Goal: Task Accomplishment & Management: Use online tool/utility

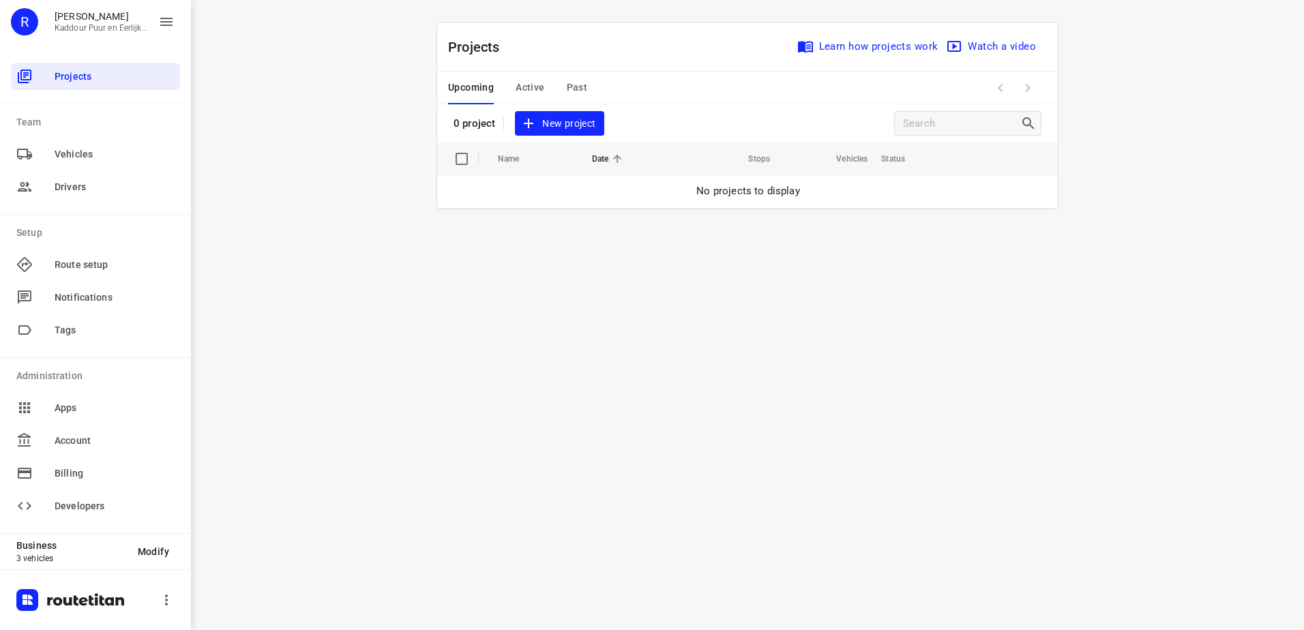
click at [563, 124] on span "New project" at bounding box center [559, 123] width 72 height 17
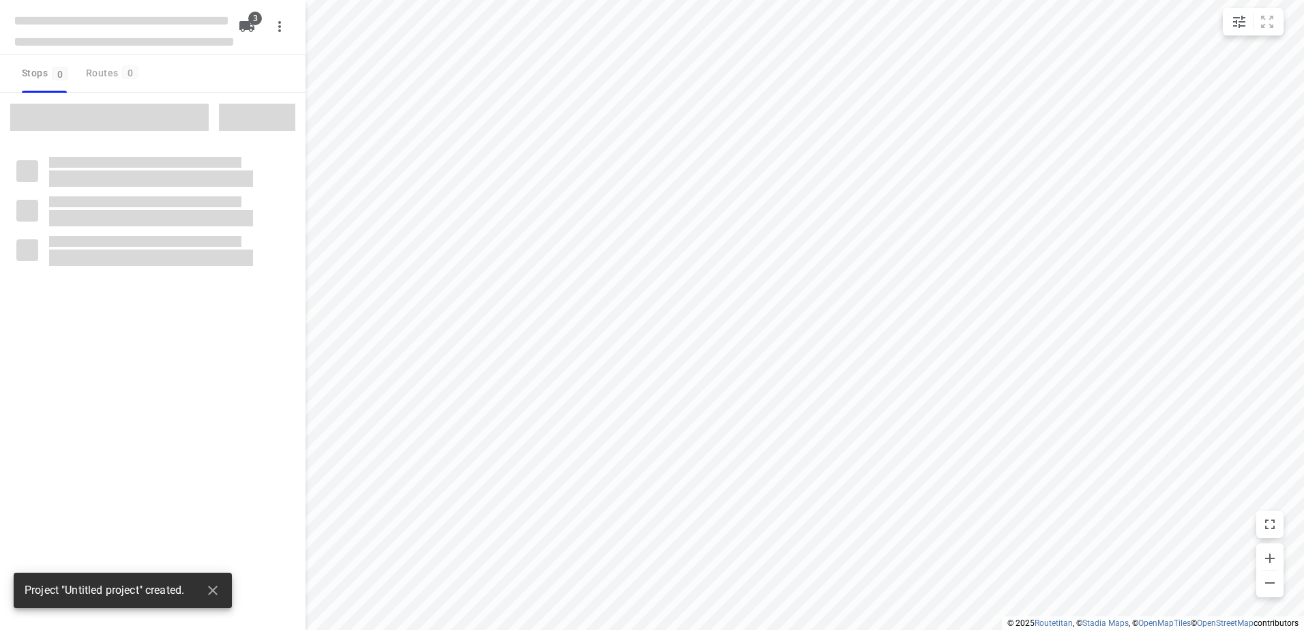
type input "distance"
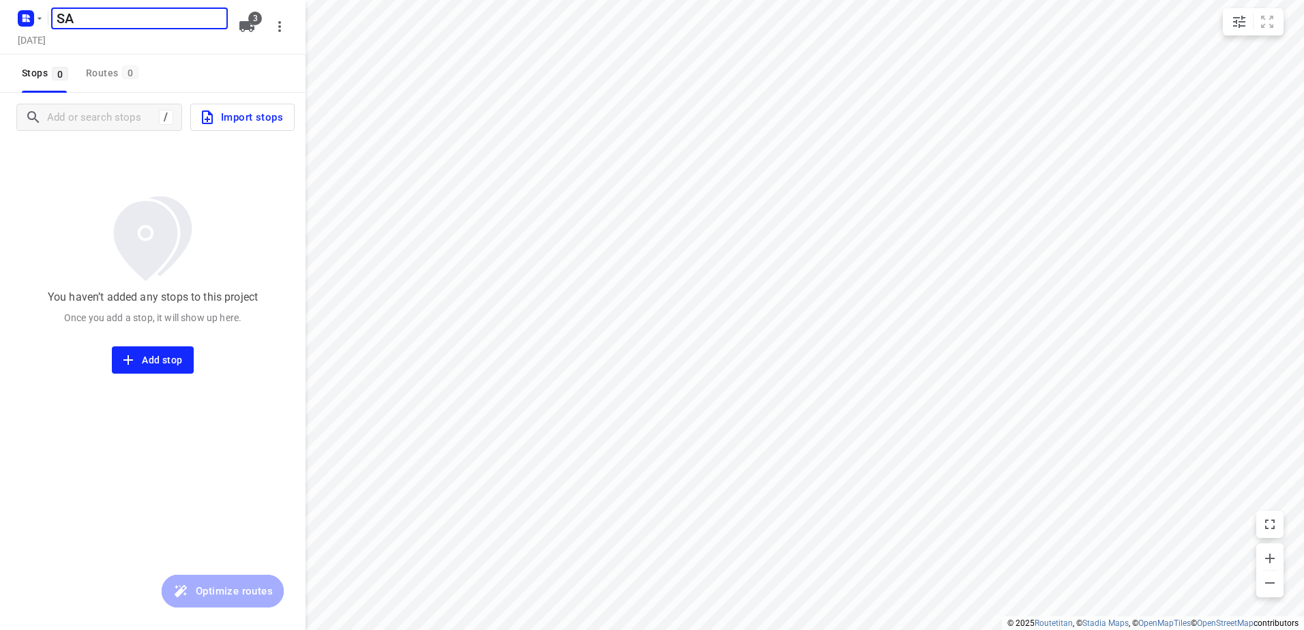
type input "S"
type input "Anis 12-08"
click at [255, 20] on span "3" at bounding box center [255, 19] width 14 height 14
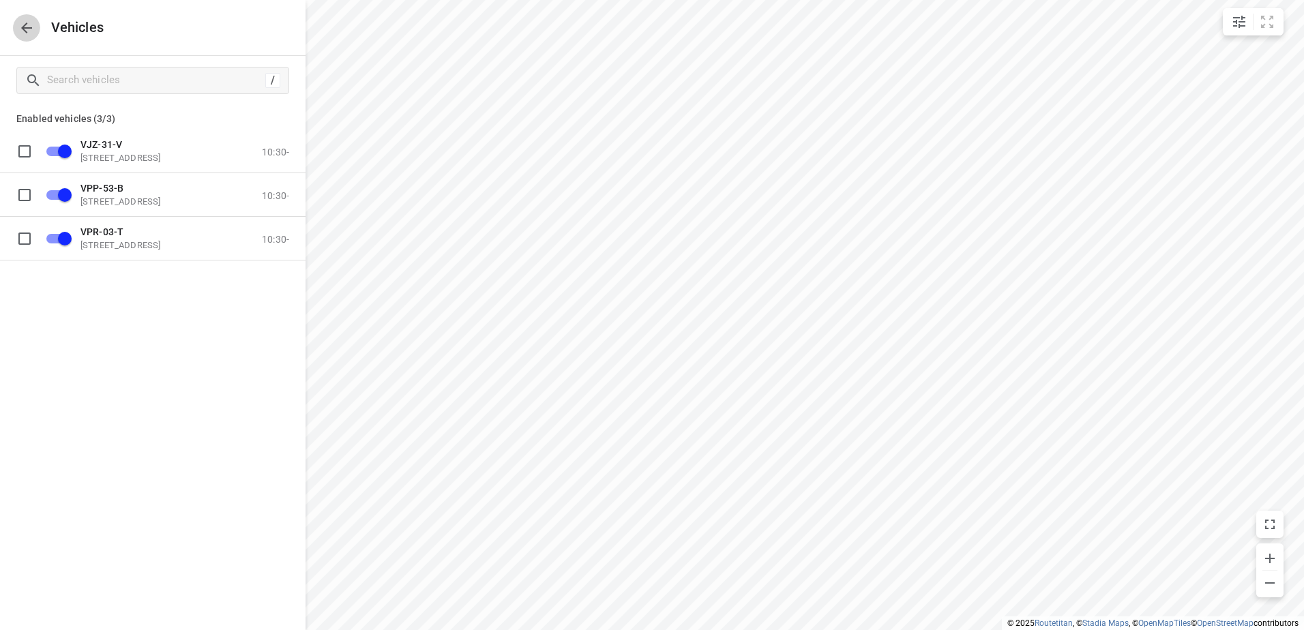
click at [28, 28] on icon "button" at bounding box center [26, 28] width 11 height 11
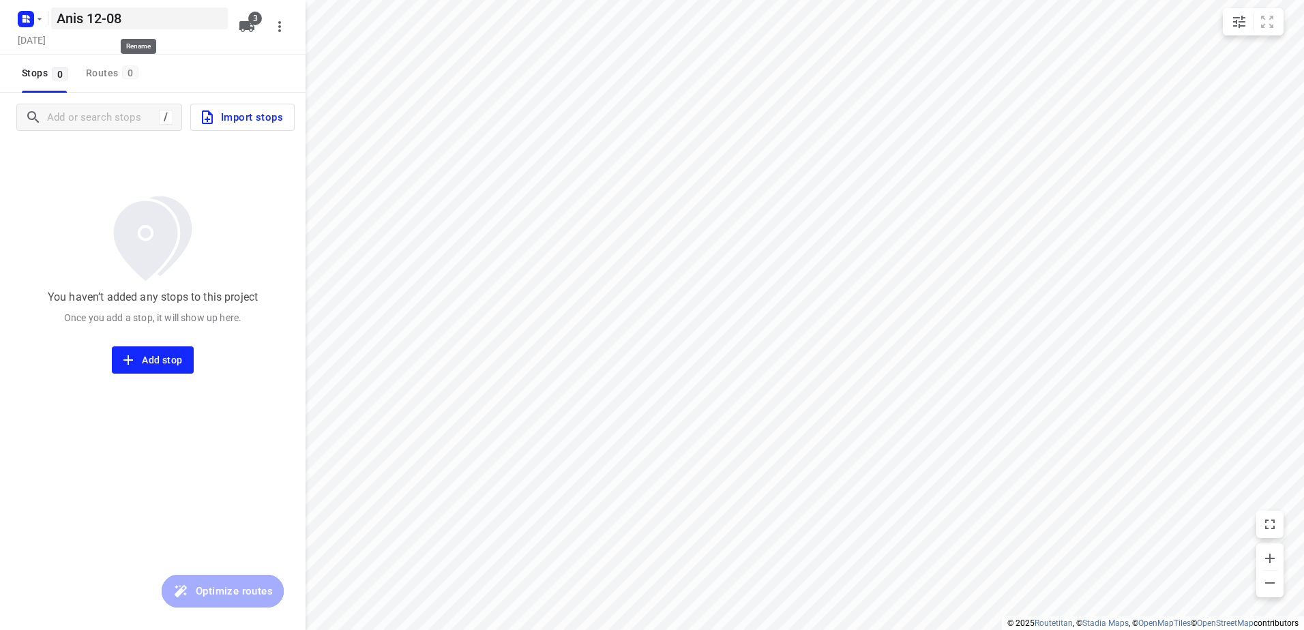
click at [128, 16] on h5 "Anis 12-08" at bounding box center [139, 19] width 177 height 22
type input "Anis 12-8"
click at [249, 28] on icon "button" at bounding box center [246, 26] width 15 height 11
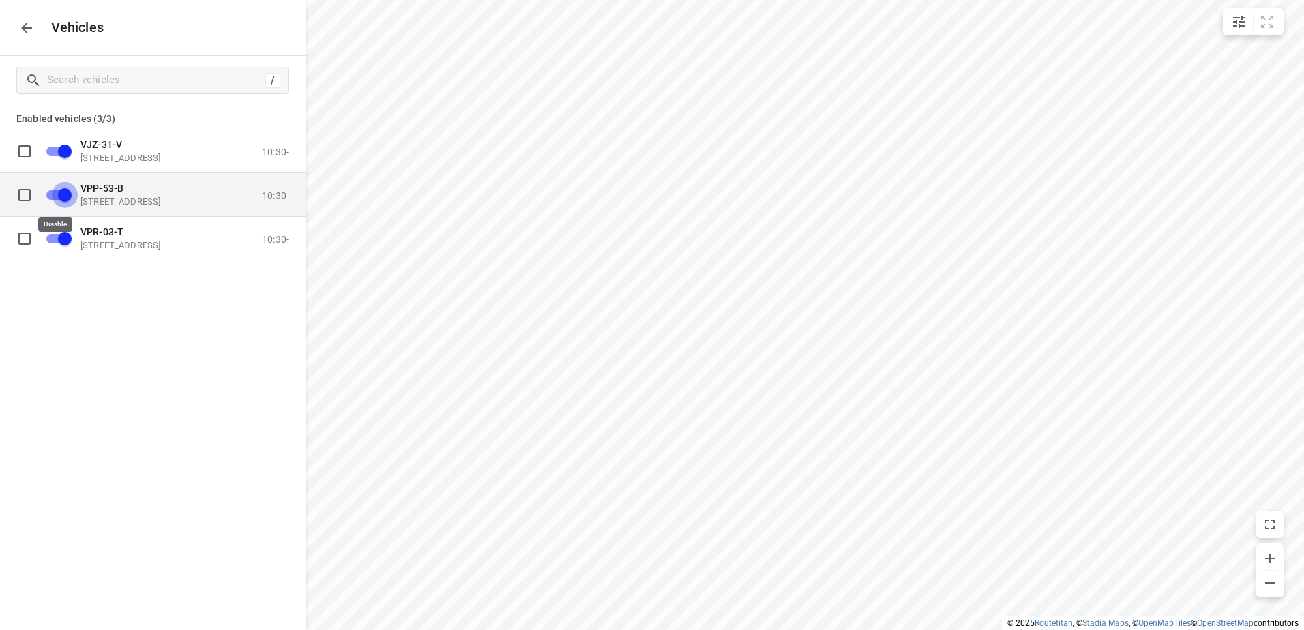
click at [53, 189] on input "grid" at bounding box center [65, 194] width 78 height 26
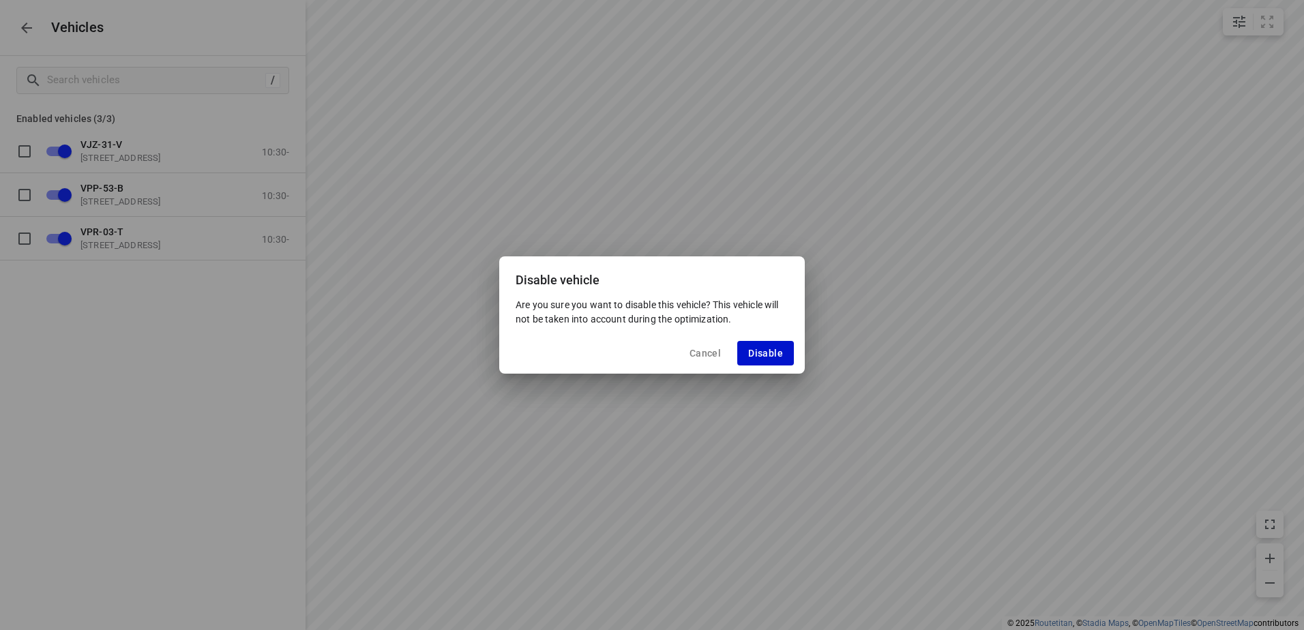
click at [756, 357] on span "Disable" at bounding box center [765, 353] width 35 height 11
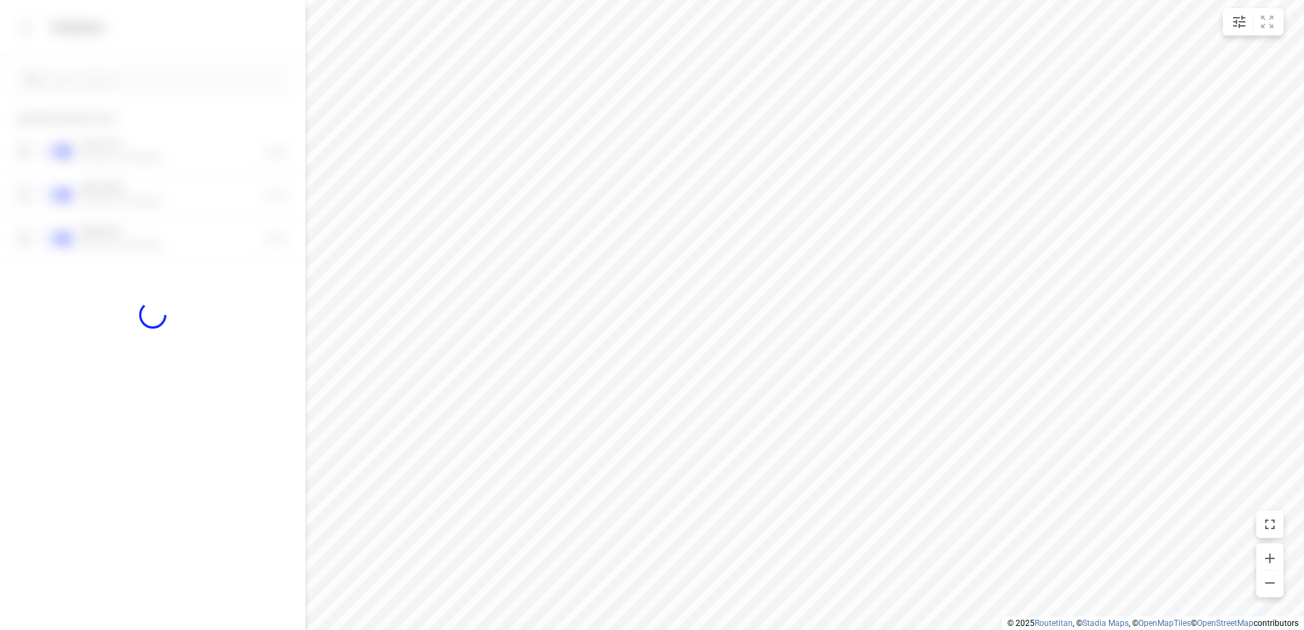
checkbox input "false"
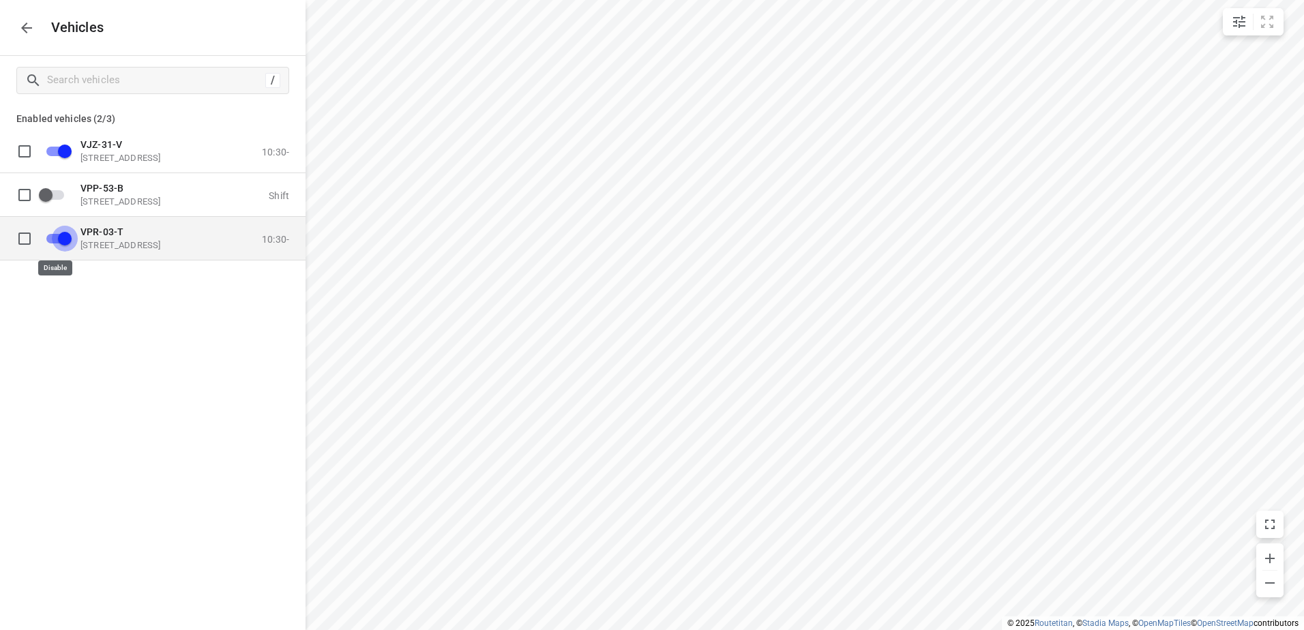
click at [64, 233] on input "grid" at bounding box center [65, 238] width 78 height 26
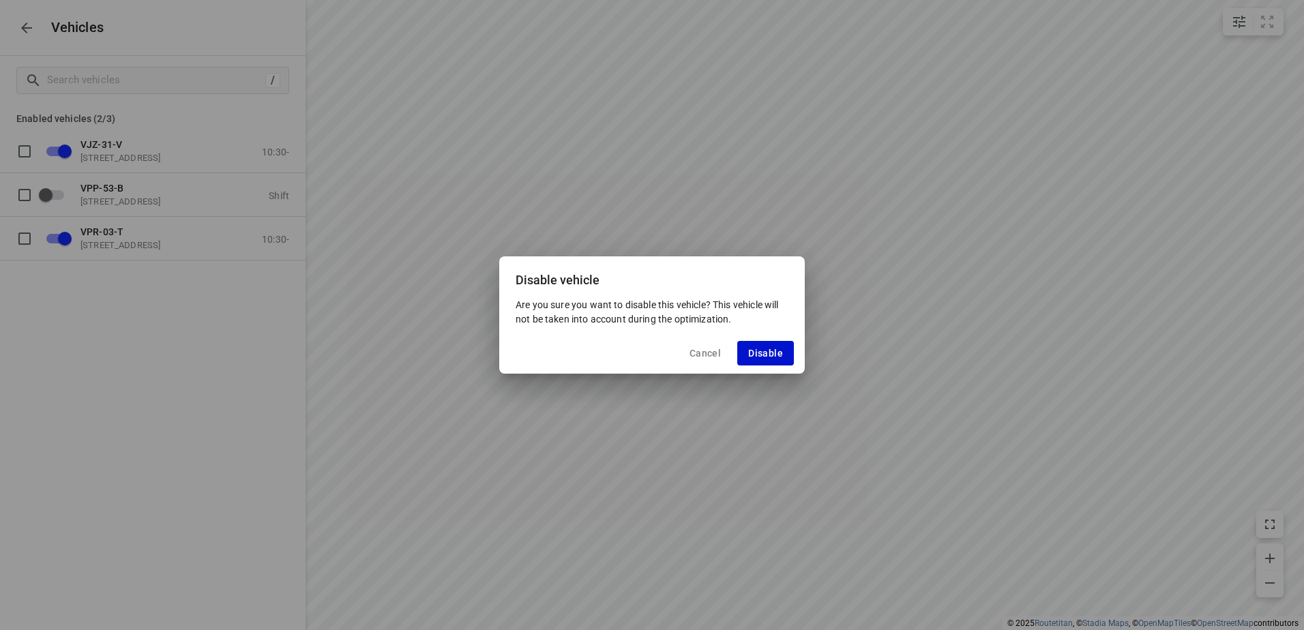
click at [768, 355] on span "Disable" at bounding box center [765, 353] width 35 height 11
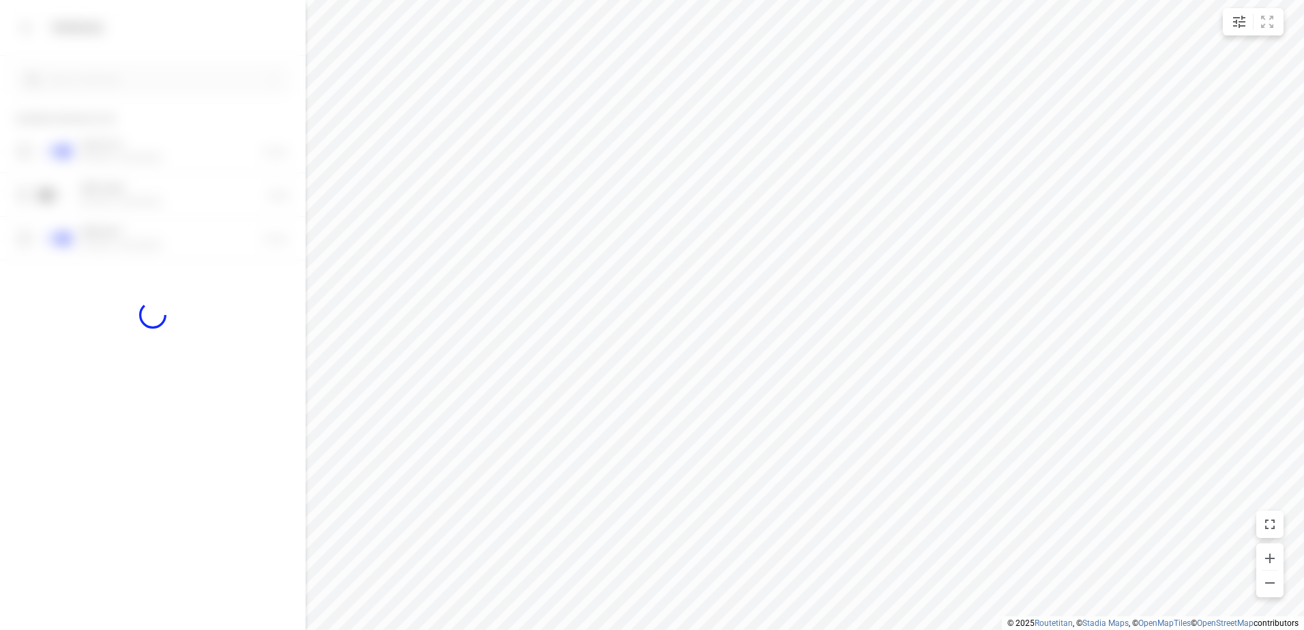
checkbox input "false"
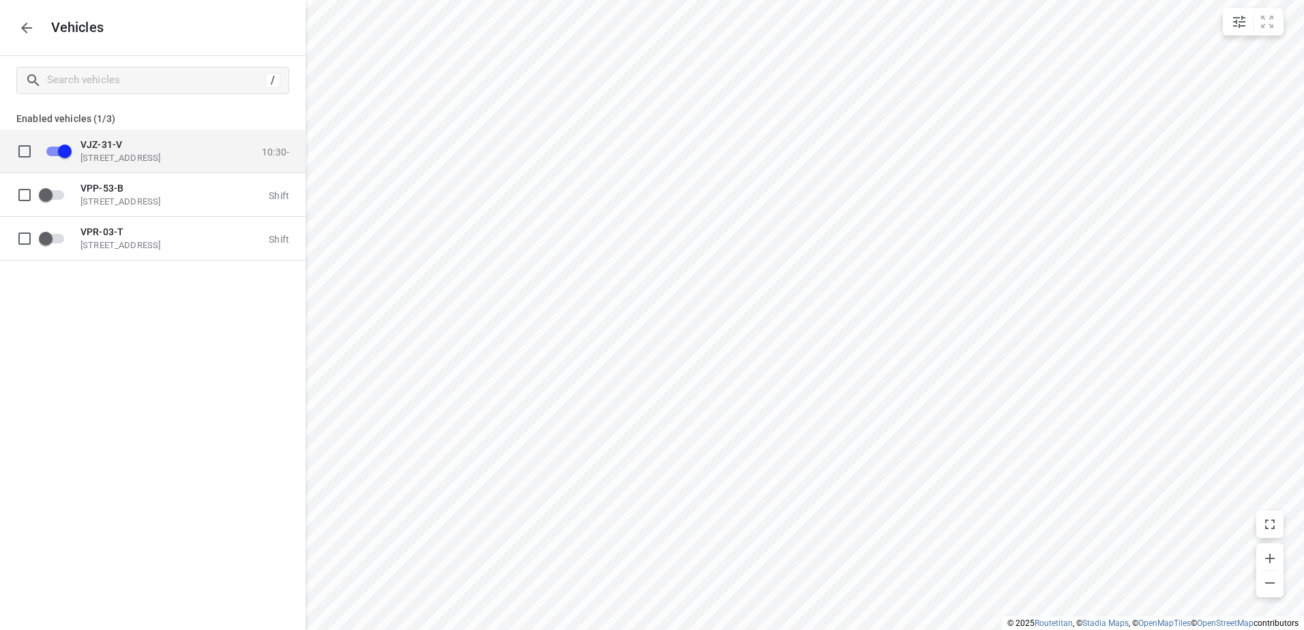
click at [126, 149] on p "VJZ-31-V" at bounding box center [148, 143] width 136 height 11
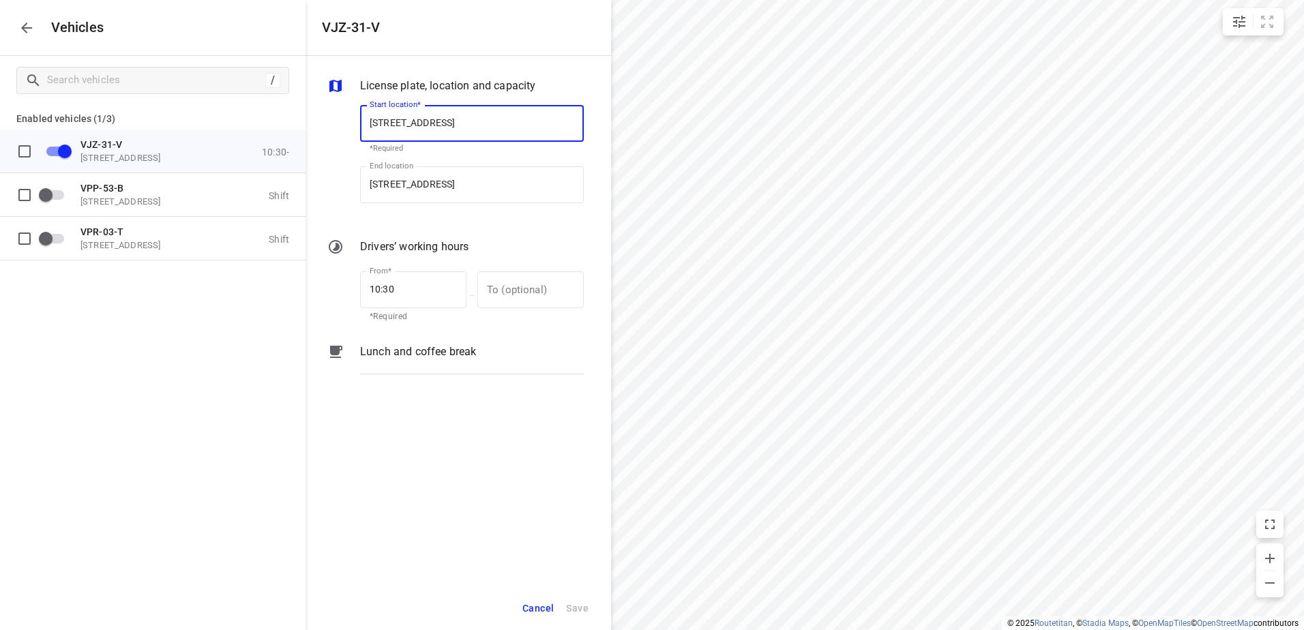
click at [460, 349] on p "Lunch and coffee break" at bounding box center [418, 352] width 116 height 16
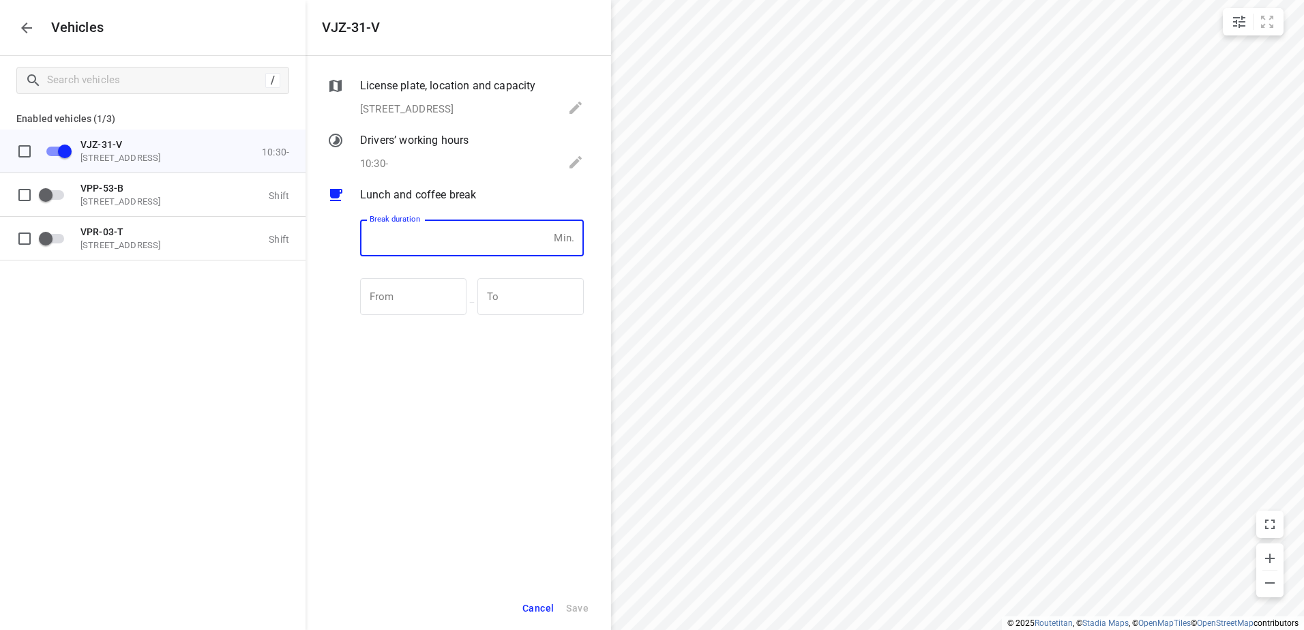
click at [415, 241] on input "number" at bounding box center [454, 238] width 188 height 37
type input "30"
click at [571, 600] on button "Save" at bounding box center [577, 609] width 35 height 28
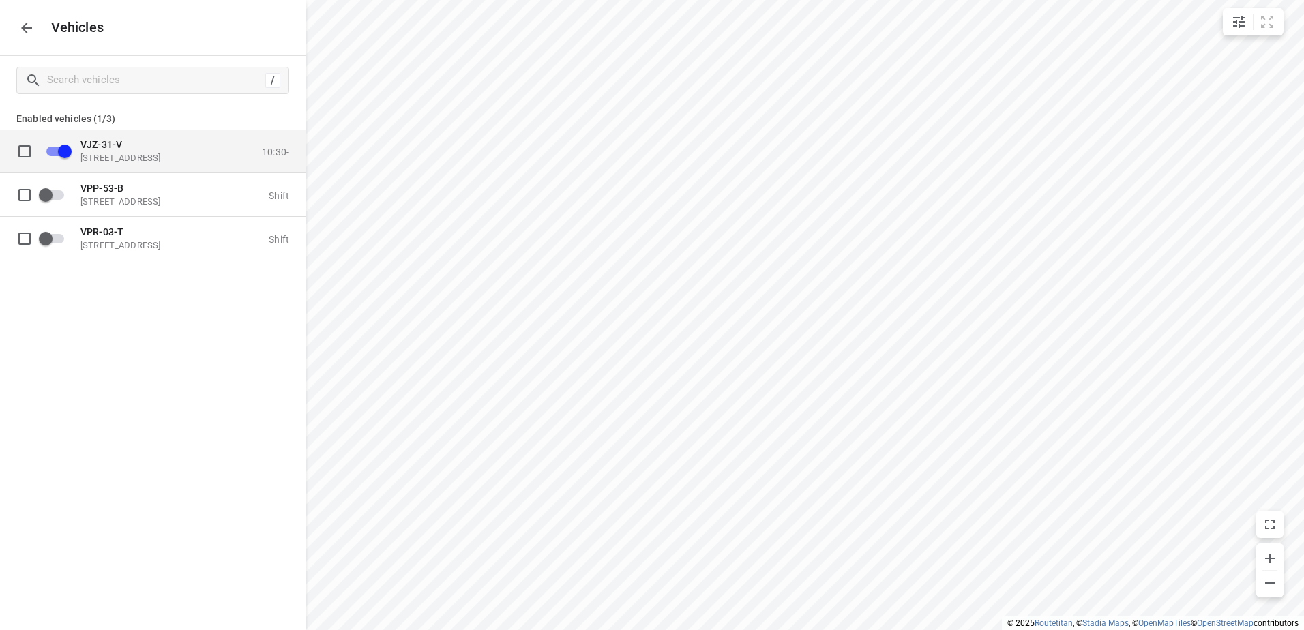
click at [111, 154] on p "Eemmeerlaan 9, 1382 KA Weesp, Netherlands" at bounding box center [148, 157] width 136 height 11
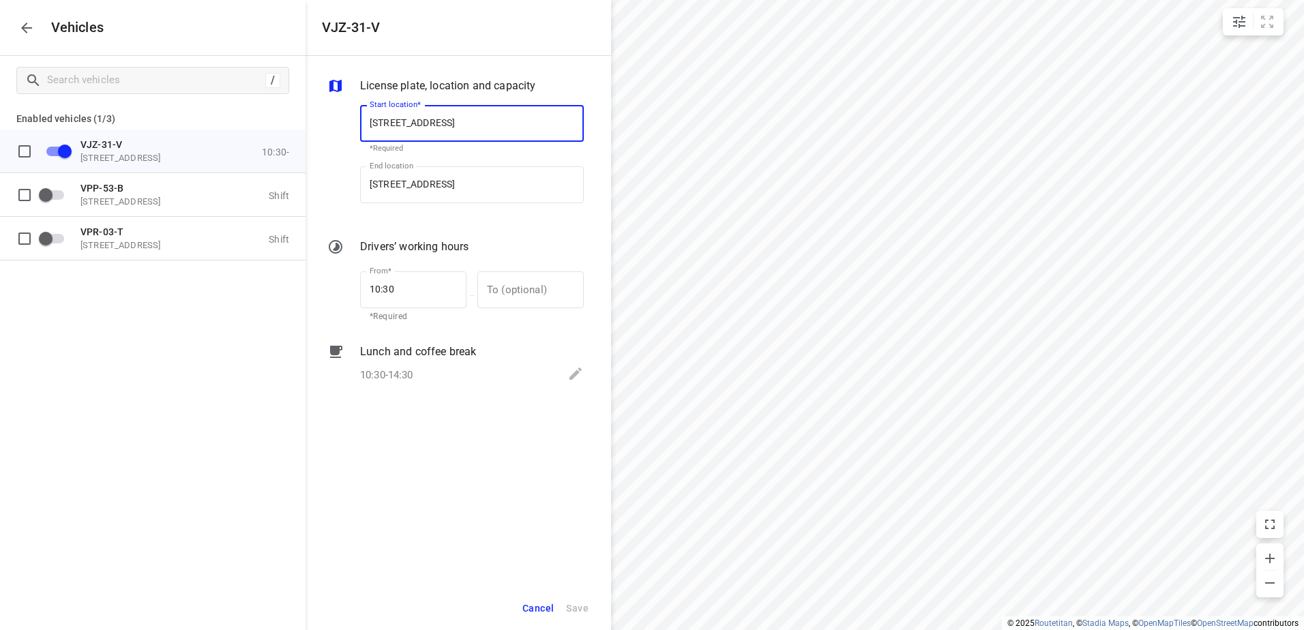
click at [574, 376] on icon at bounding box center [576, 374] width 12 height 12
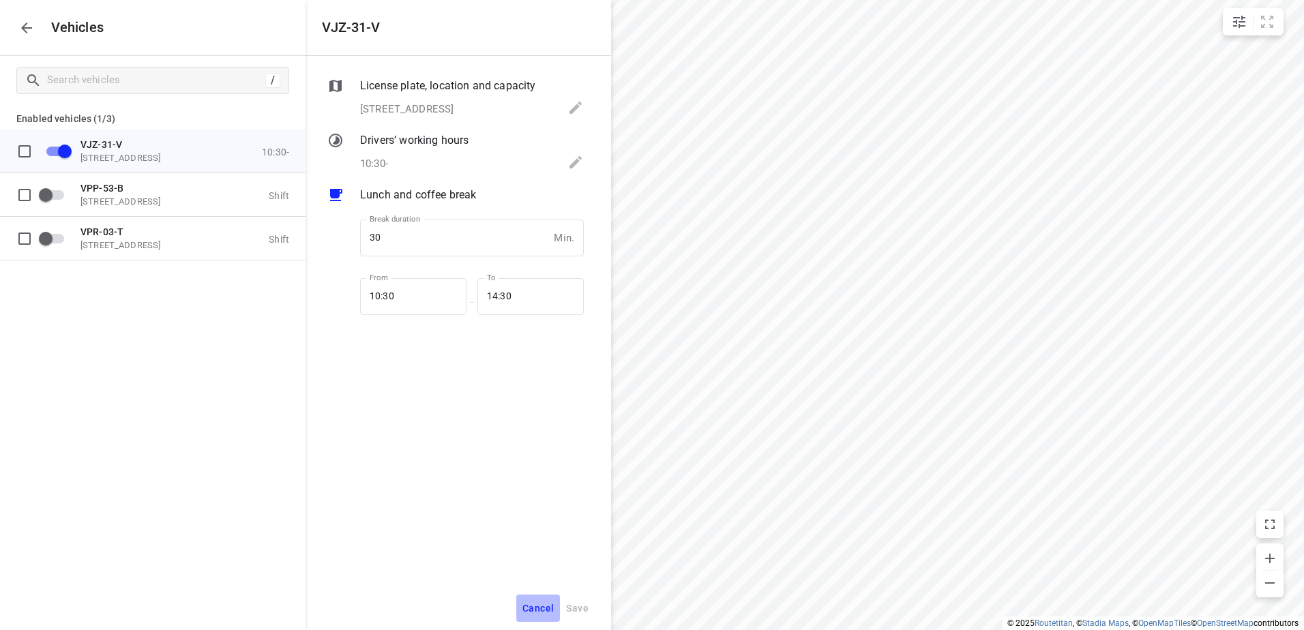
click at [549, 607] on span "Cancel" at bounding box center [538, 608] width 31 height 17
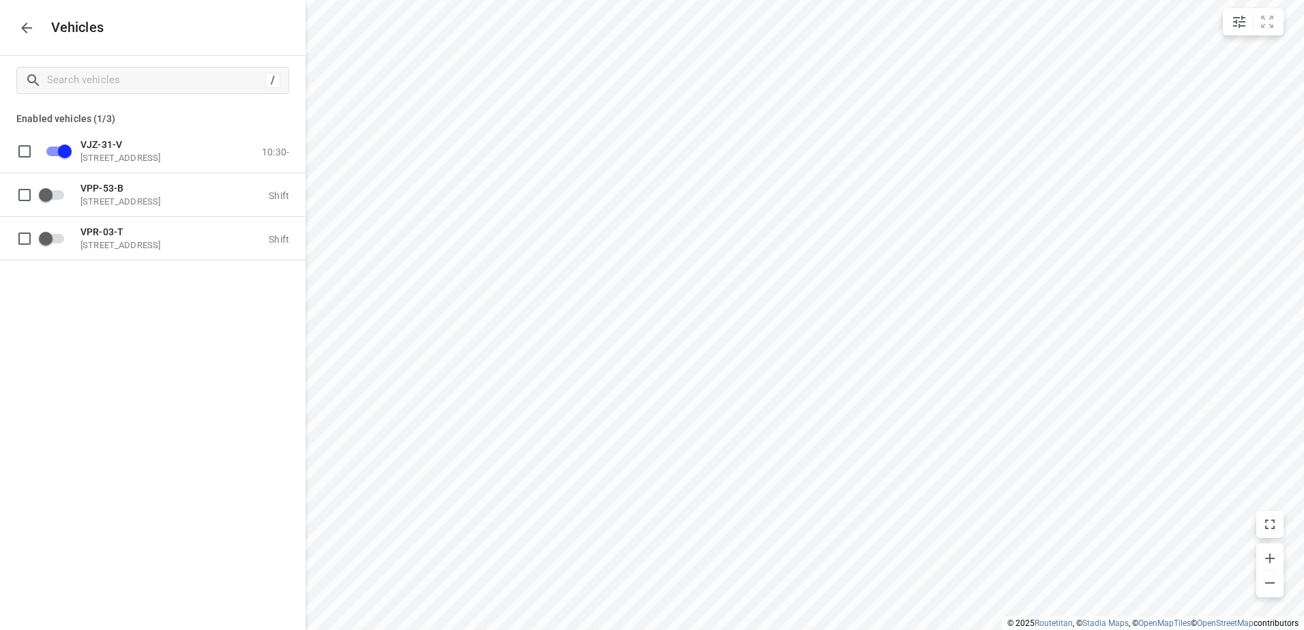
click at [28, 29] on icon "button" at bounding box center [26, 28] width 16 height 16
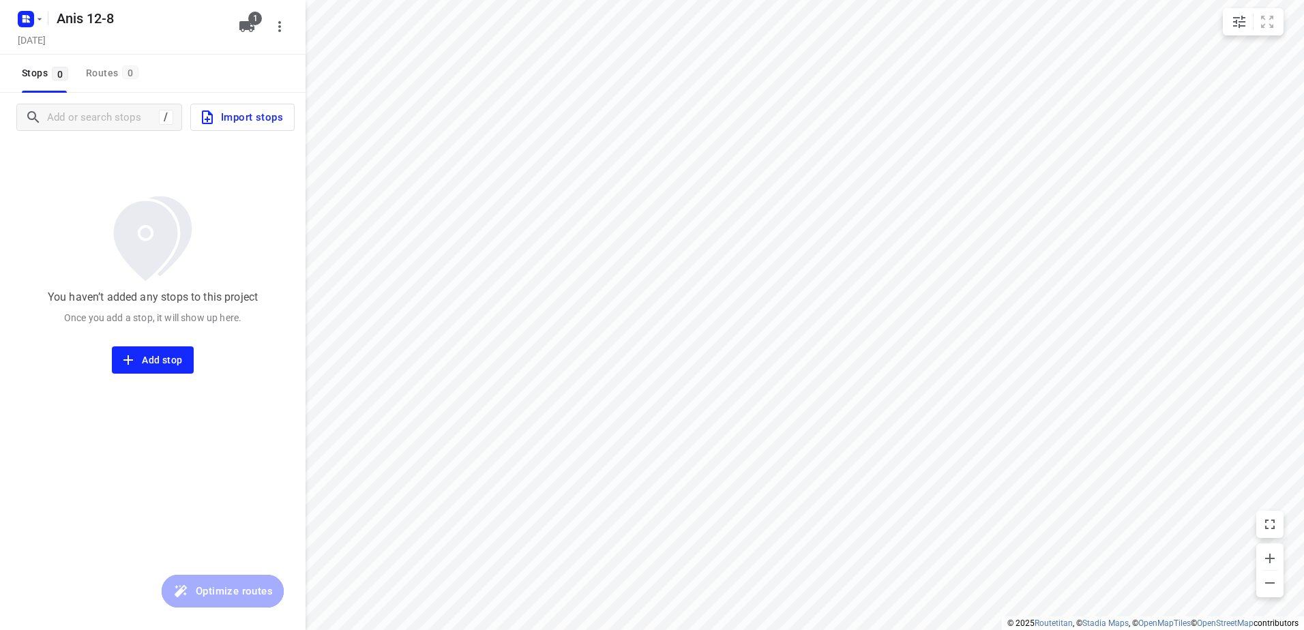
click at [259, 118] on span "Import stops" at bounding box center [241, 117] width 84 height 18
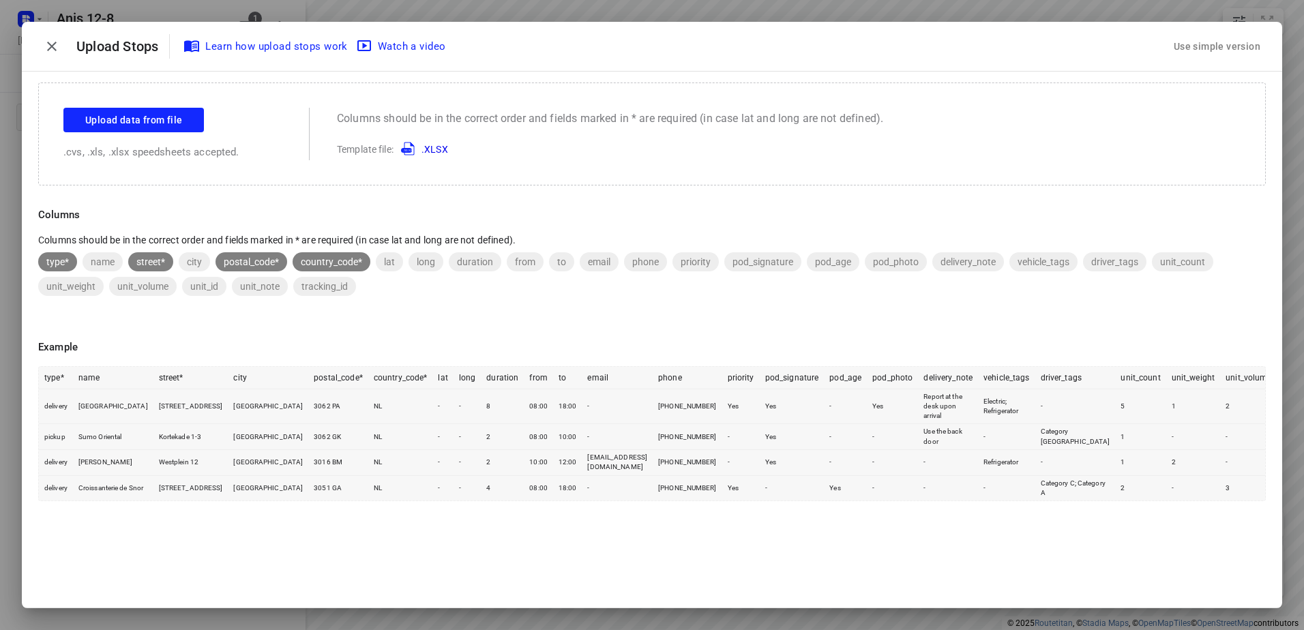
click at [1240, 48] on div "Use simple version" at bounding box center [1217, 46] width 92 height 23
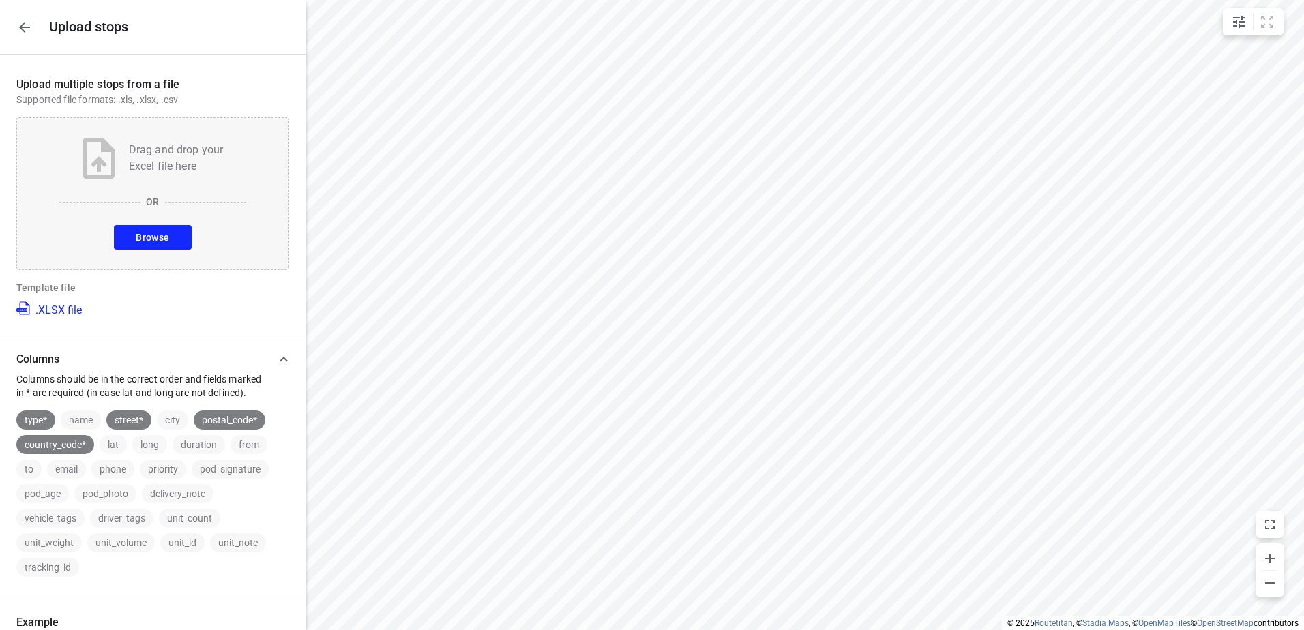
click at [168, 235] on button "Browse" at bounding box center [152, 237] width 77 height 25
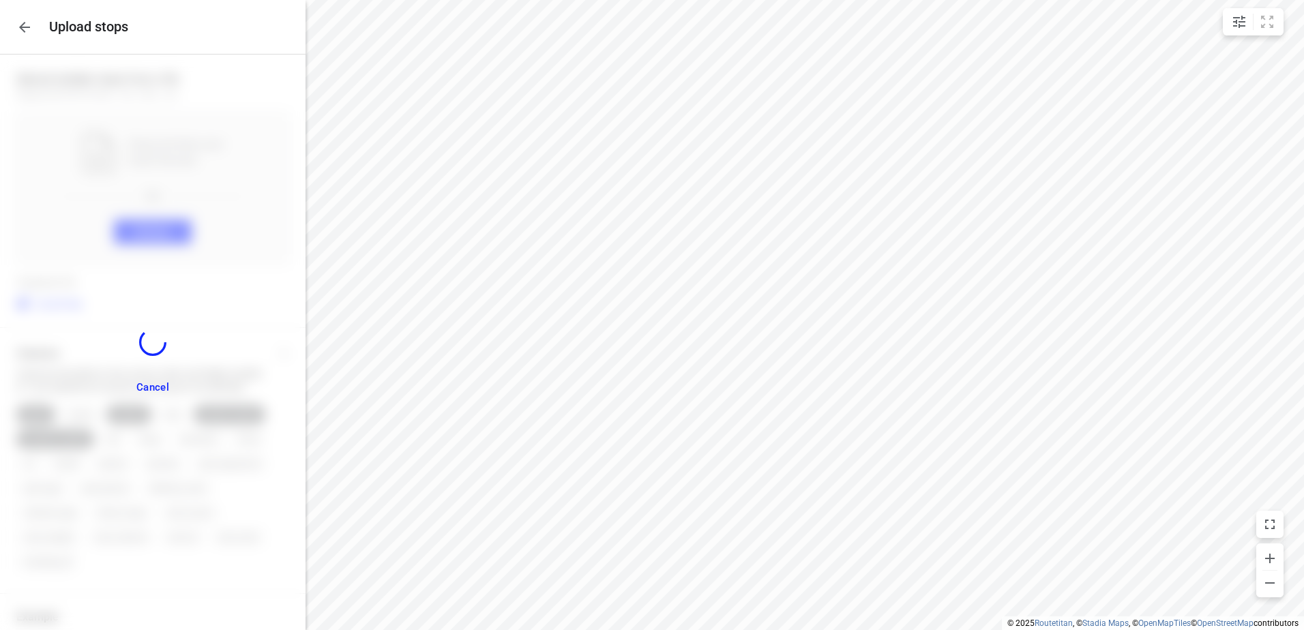
scroll to position [277, 0]
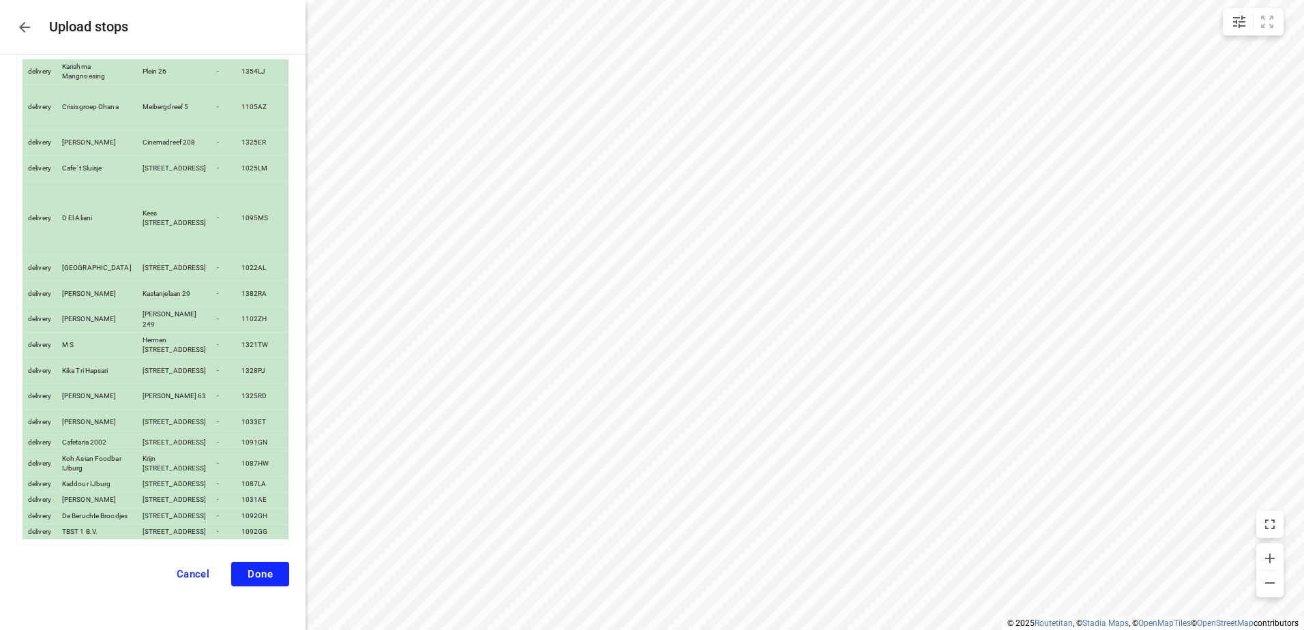
click at [249, 572] on span "Done" at bounding box center [260, 574] width 25 height 12
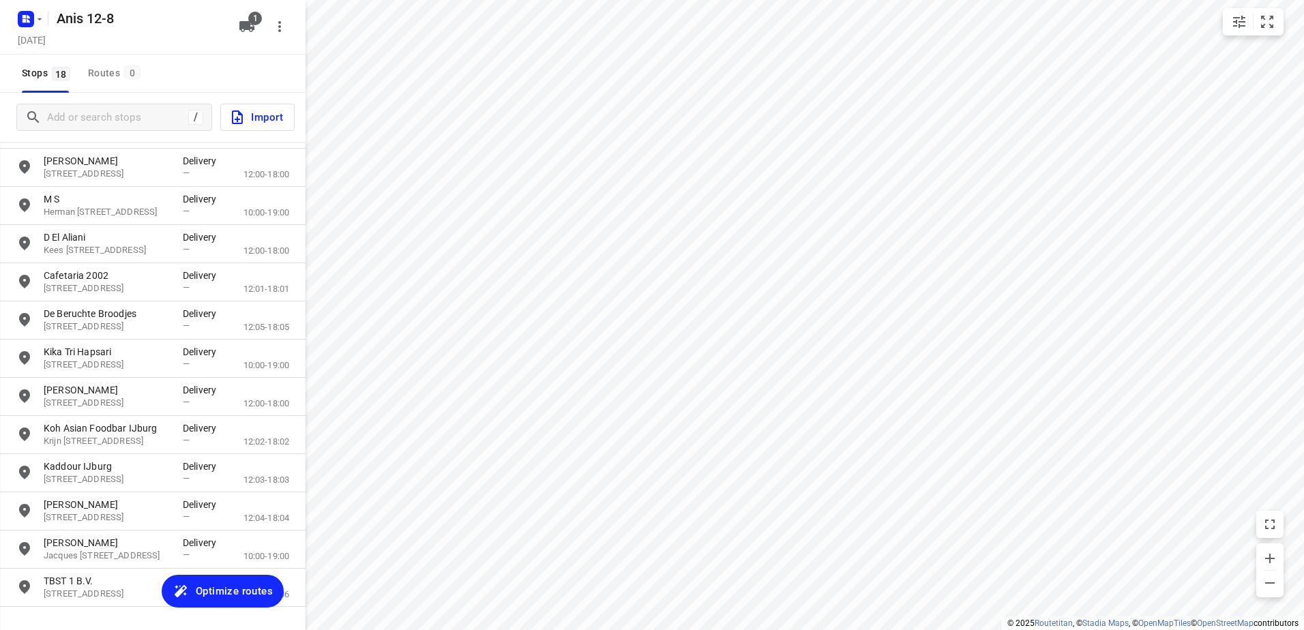
scroll to position [273, 0]
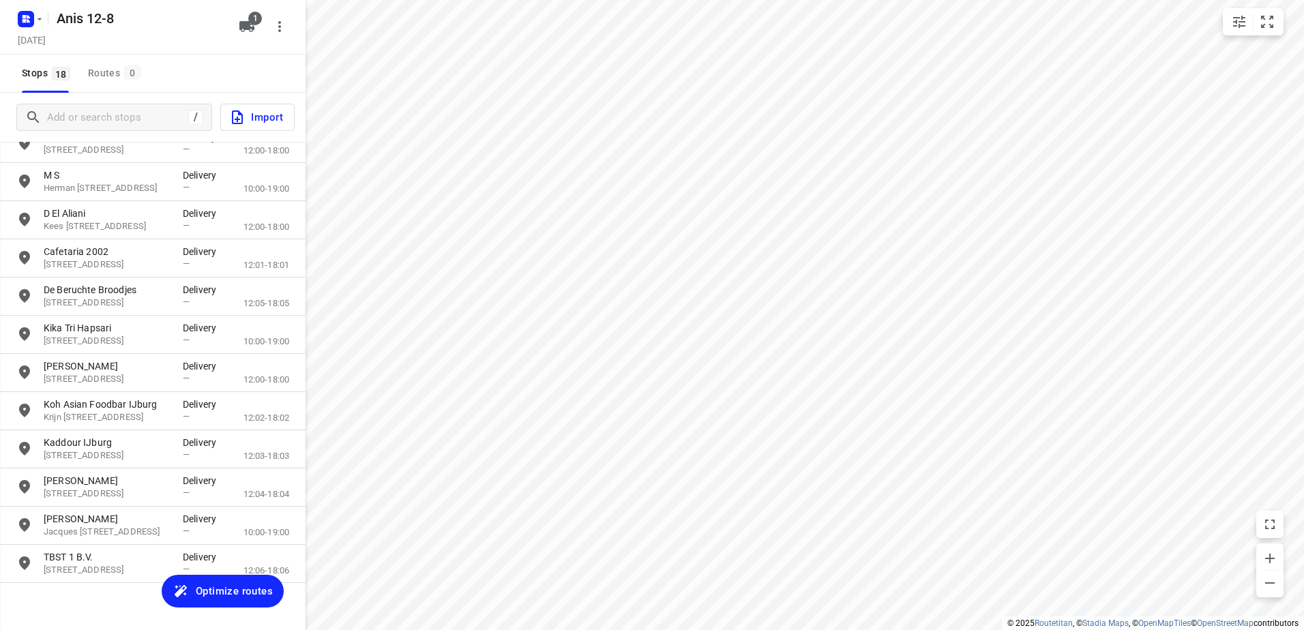
click at [232, 585] on span "Optimize routes" at bounding box center [234, 592] width 77 height 18
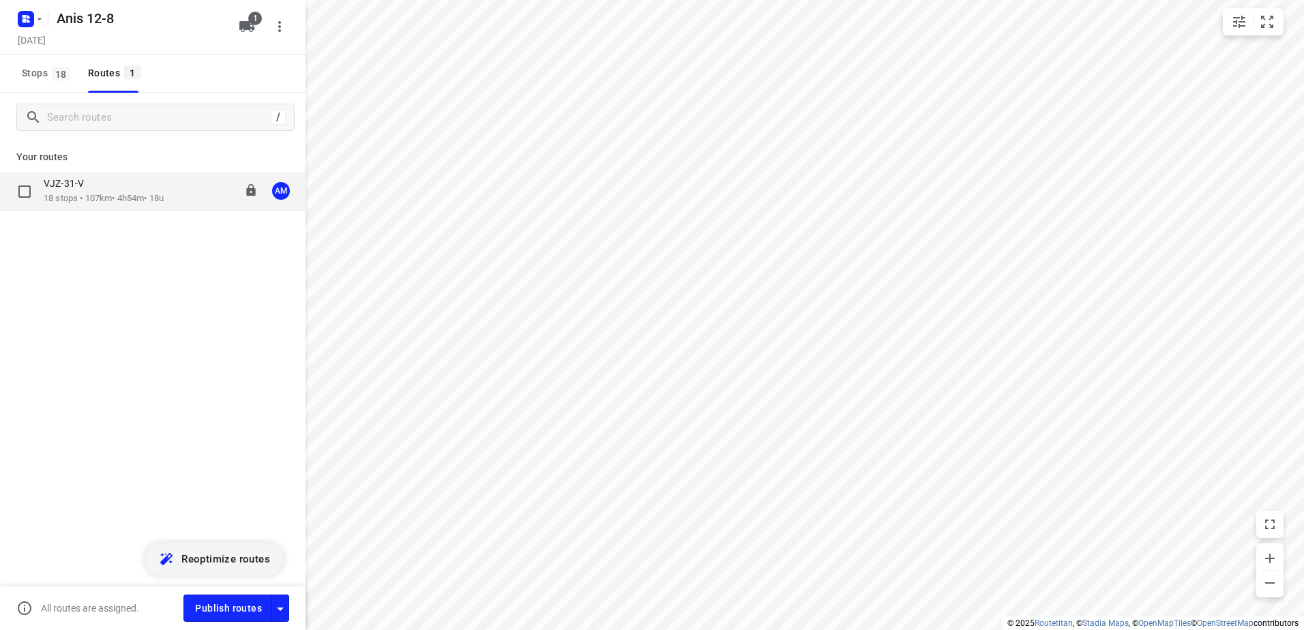
click at [102, 203] on p "18 stops • 107km • 4h54m • 18u" at bounding box center [104, 198] width 120 height 13
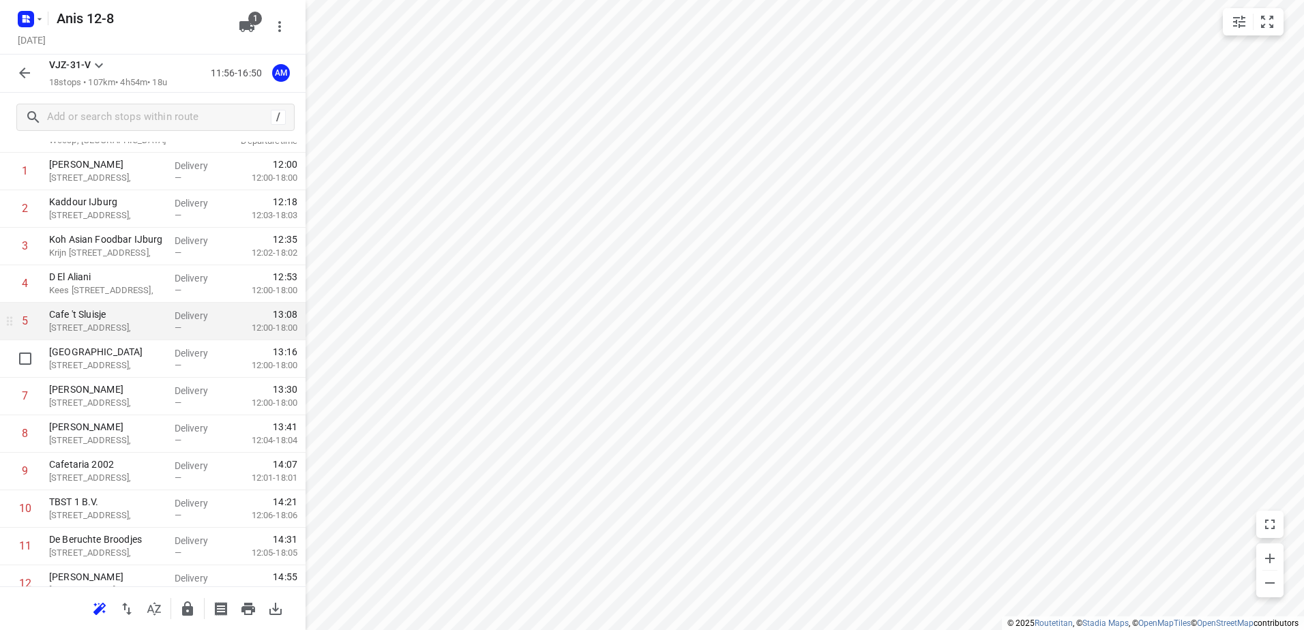
scroll to position [0, 0]
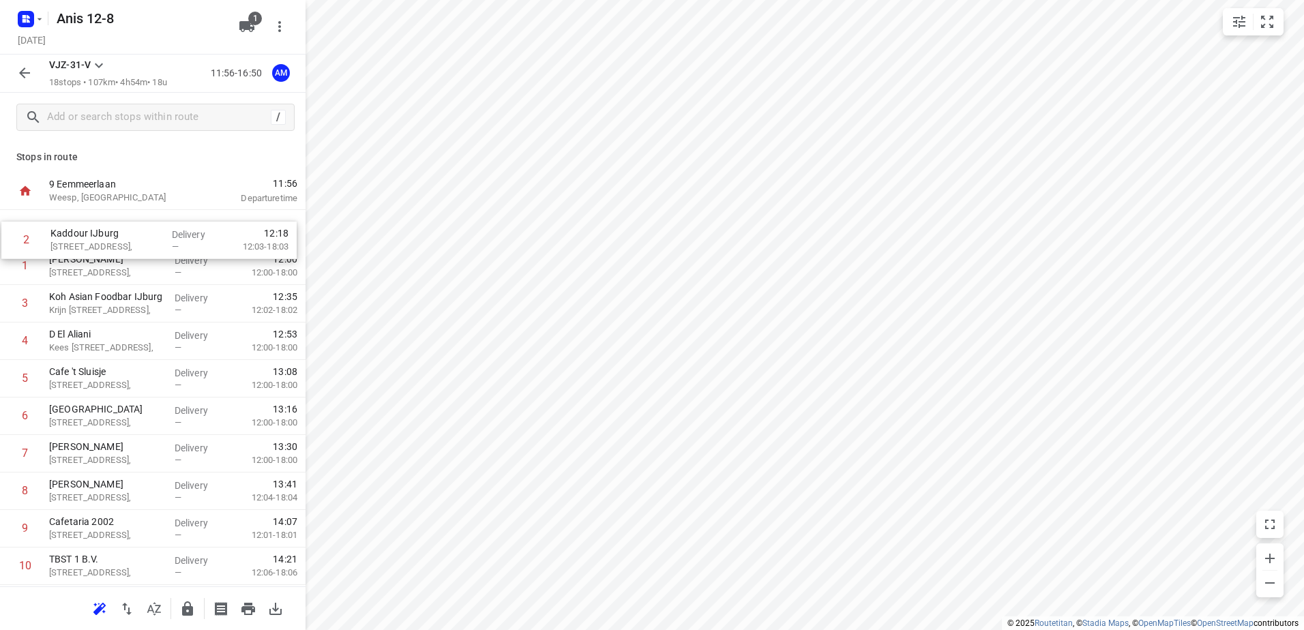
drag, startPoint x: 102, startPoint y: 274, endPoint x: 104, endPoint y: 242, distance: 32.1
click at [104, 242] on div "1 Renato Bragatto Kastanjelaan 29, Delivery — 12:00 12:00-18:00 2 Kaddour IJbur…" at bounding box center [153, 547] width 306 height 675
drag, startPoint x: 91, startPoint y: 308, endPoint x: 92, endPoint y: 276, distance: 32.1
click at [92, 276] on div "1 Kaddour IJburg Pampuslaan 22, Delivery — 12:07 12:03-18:03 2 Renato Bragatto …" at bounding box center [153, 547] width 306 height 675
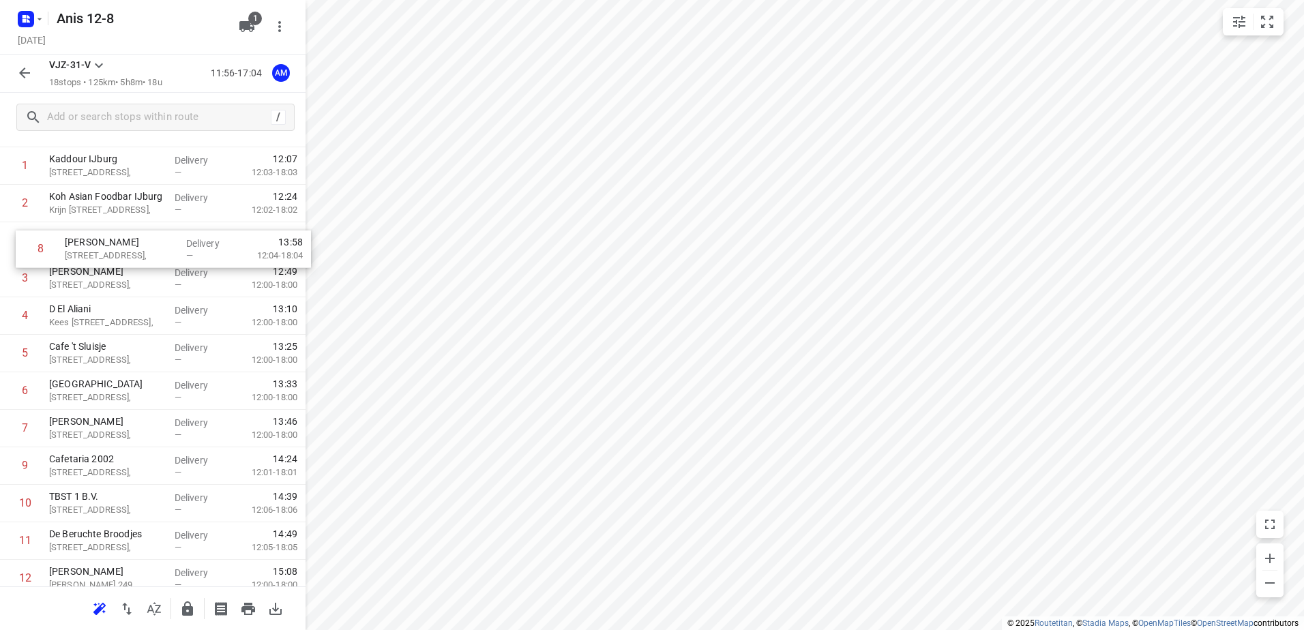
scroll to position [55, 0]
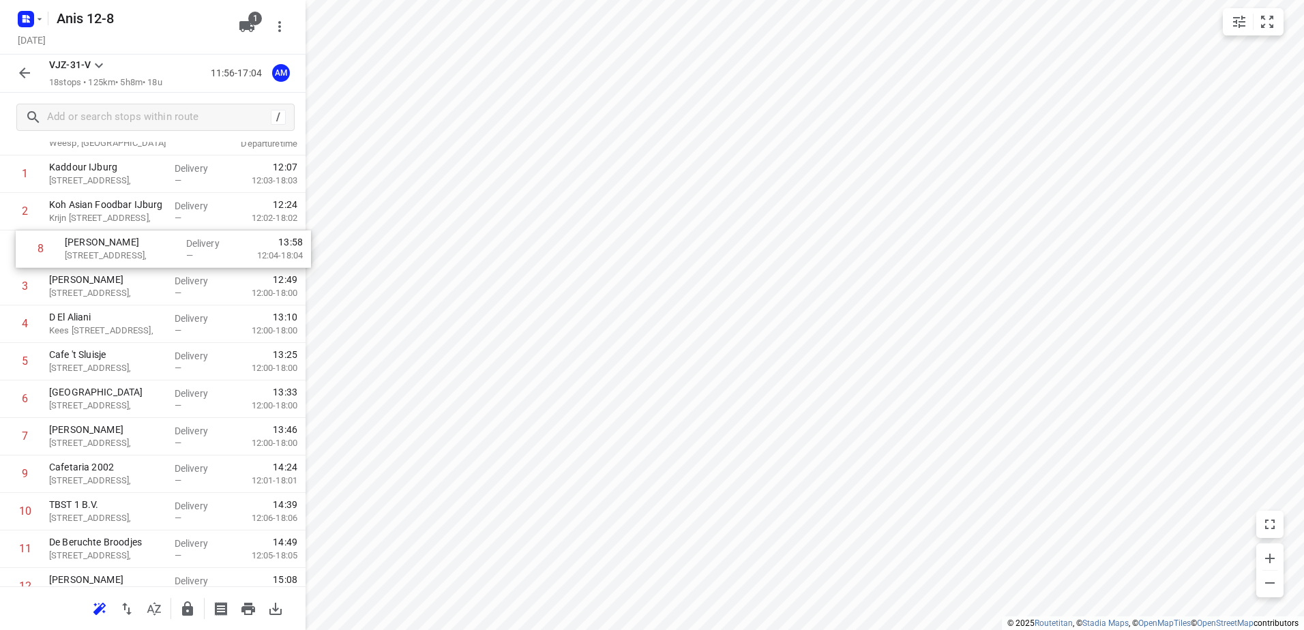
drag, startPoint x: 121, startPoint y: 428, endPoint x: 138, endPoint y: 251, distance: 178.2
click at [138, 251] on div "1 Kaddour IJburg Pampuslaan 22, Delivery — 12:07 12:03-18:03 2 Koh Asian Foodba…" at bounding box center [153, 493] width 306 height 675
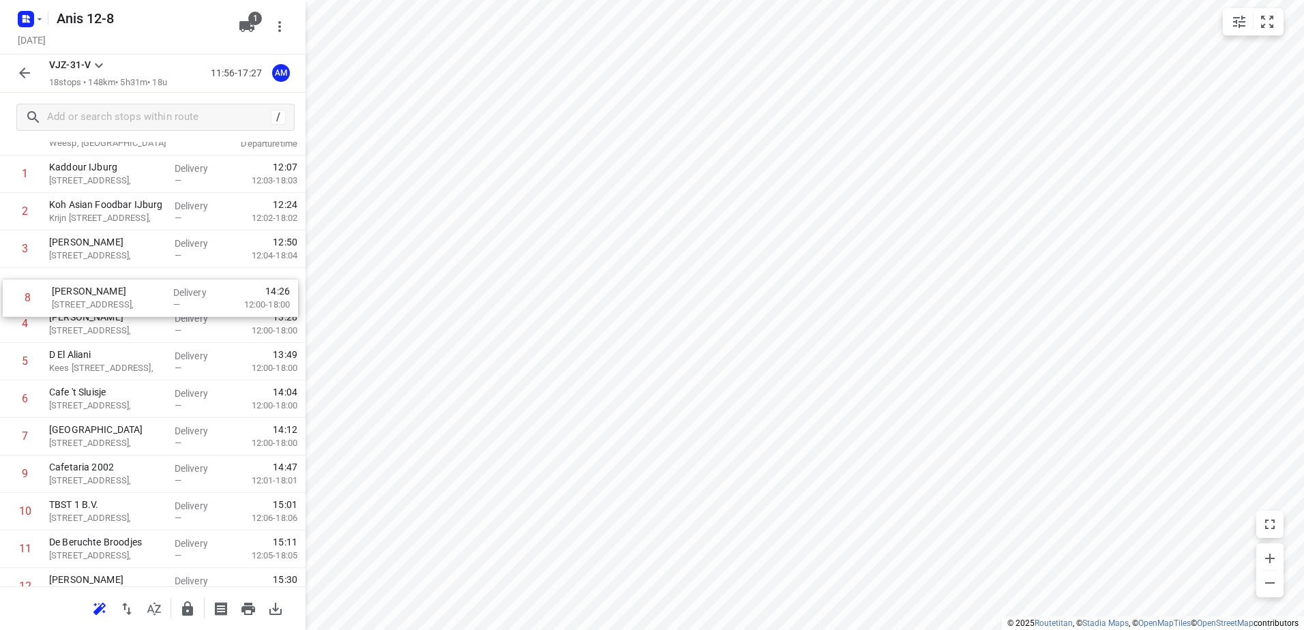
drag, startPoint x: 92, startPoint y: 440, endPoint x: 96, endPoint y: 295, distance: 144.7
click at [96, 295] on div "1 Kaddour IJburg Pampuslaan 22, Delivery — 12:07 12:03-18:03 2 Koh Asian Foodba…" at bounding box center [153, 493] width 306 height 675
drag, startPoint x: 105, startPoint y: 445, endPoint x: 111, endPoint y: 304, distance: 140.7
click at [111, 304] on div "1 Kaddour IJburg Pampuslaan 22, Delivery — 12:07 12:03-18:03 2 Koh Asian Foodba…" at bounding box center [153, 493] width 306 height 675
drag, startPoint x: 91, startPoint y: 323, endPoint x: 91, endPoint y: 296, distance: 26.6
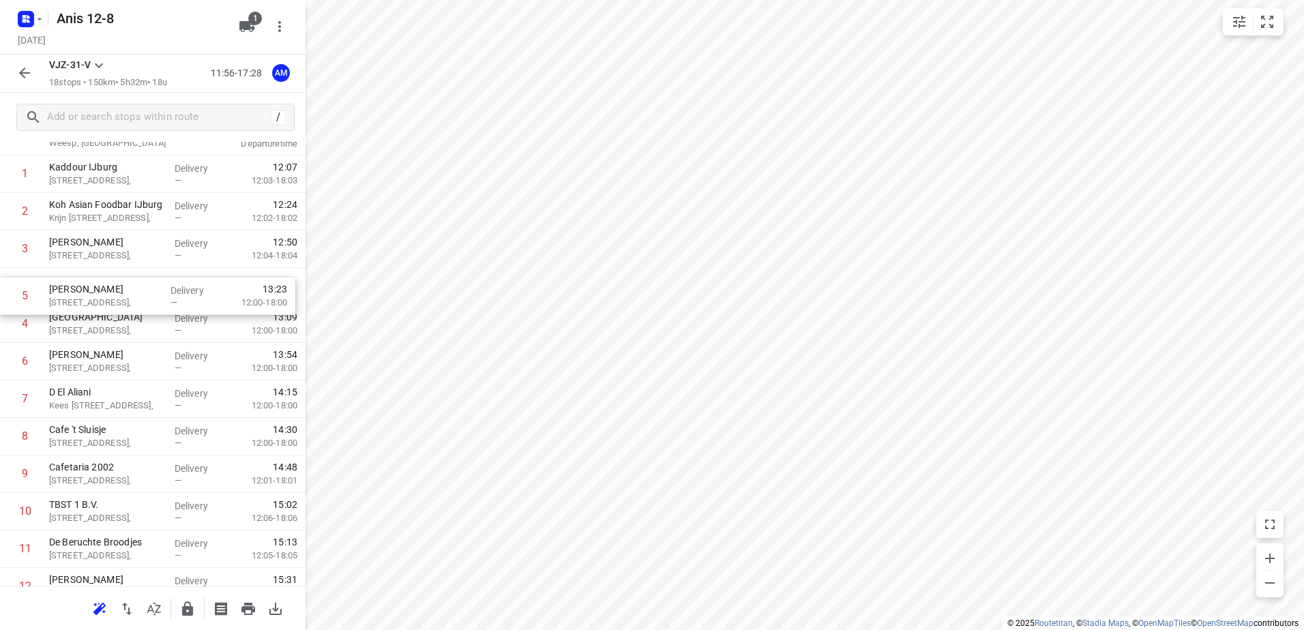
click at [91, 296] on div "1 Kaddour IJburg Pampuslaan 22, Delivery — 12:07 12:03-18:03 2 Koh Asian Foodba…" at bounding box center [153, 493] width 306 height 675
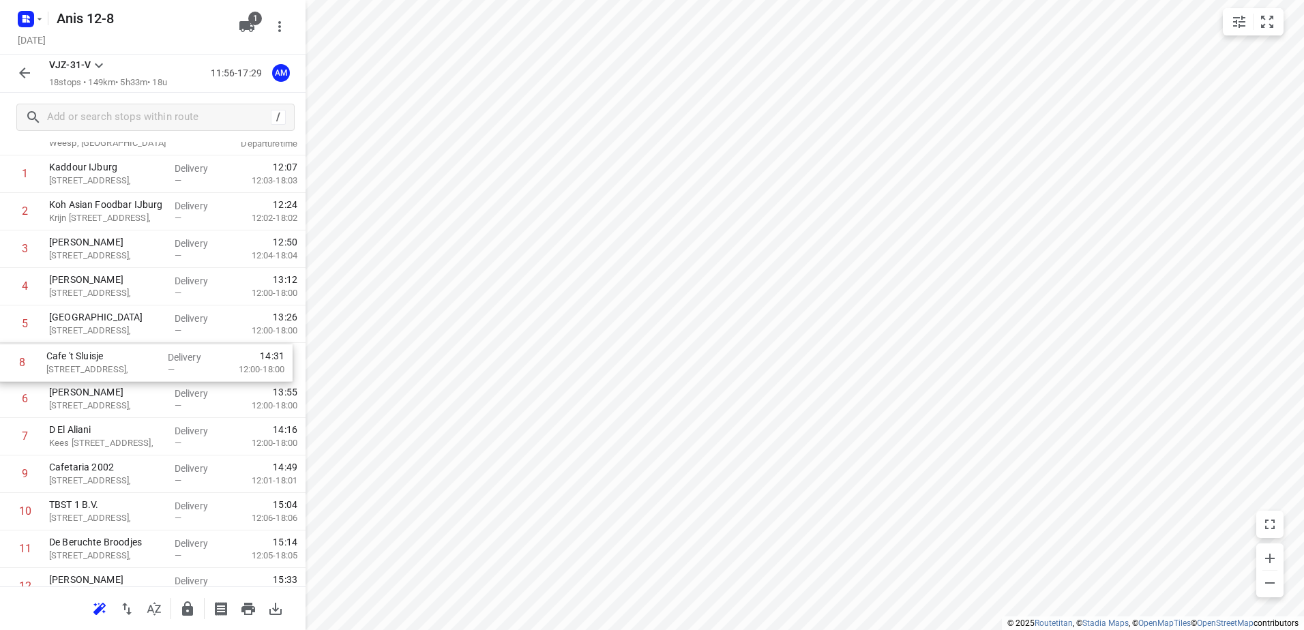
drag, startPoint x: 90, startPoint y: 445, endPoint x: 87, endPoint y: 368, distance: 77.1
click at [87, 368] on div "1 Kaddour IJburg Pampuslaan 22, Delivery — 12:07 12:03-18:03 2 Koh Asian Foodba…" at bounding box center [153, 493] width 306 height 675
drag, startPoint x: 102, startPoint y: 436, endPoint x: 97, endPoint y: 362, distance: 73.9
click at [97, 362] on div "1 Kaddour IJburg Pampuslaan 22, Delivery — 12:07 12:03-18:03 2 Koh Asian Foodba…" at bounding box center [153, 493] width 306 height 675
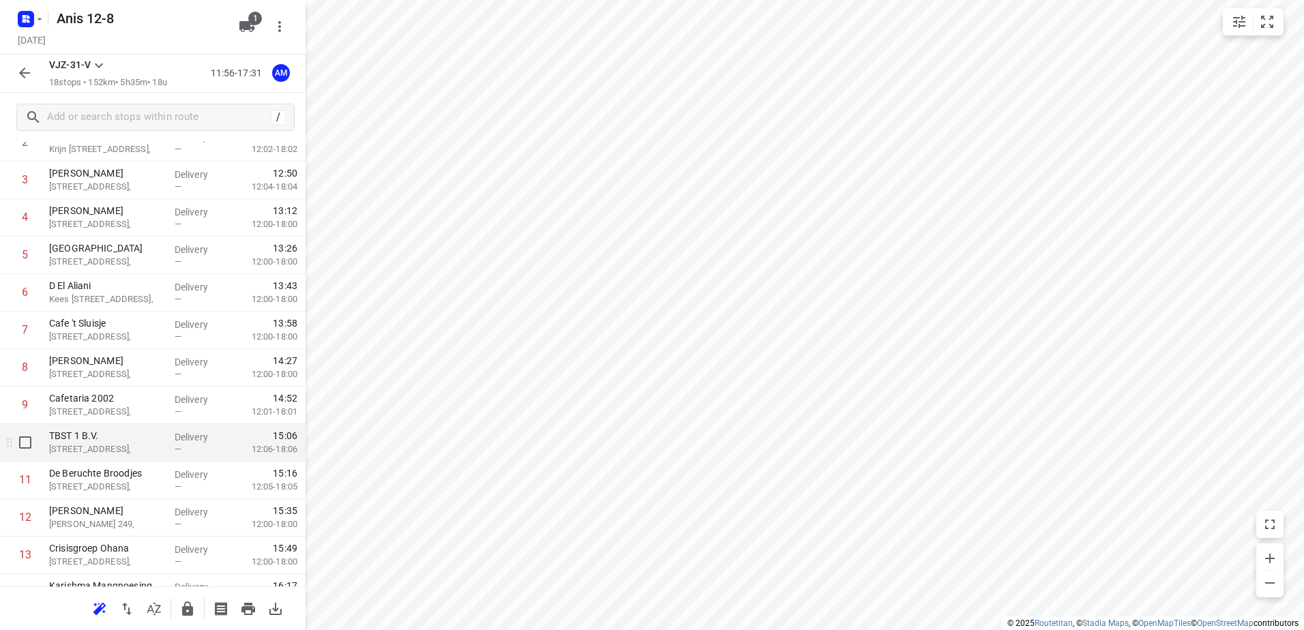
scroll to position [136, 0]
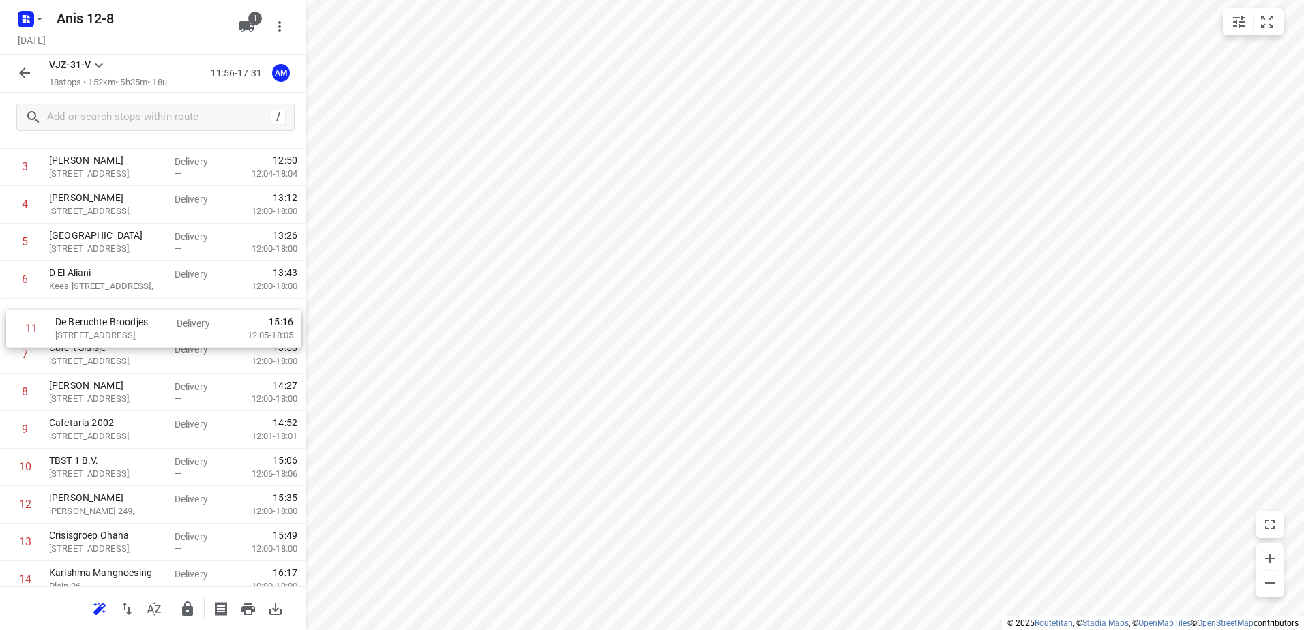
drag, startPoint x: 108, startPoint y: 474, endPoint x: 113, endPoint y: 331, distance: 143.3
click at [113, 331] on div "1 Kaddour IJburg Pampuslaan 22, Delivery — 12:07 12:03-18:03 2 Koh Asian Foodba…" at bounding box center [153, 411] width 306 height 675
drag, startPoint x: 93, startPoint y: 364, endPoint x: 94, endPoint y: 287, distance: 77.1
click at [94, 287] on div "1 Kaddour IJburg Pampuslaan 22, Delivery — 12:07 12:03-18:03 2 Koh Asian Foodba…" at bounding box center [153, 411] width 306 height 675
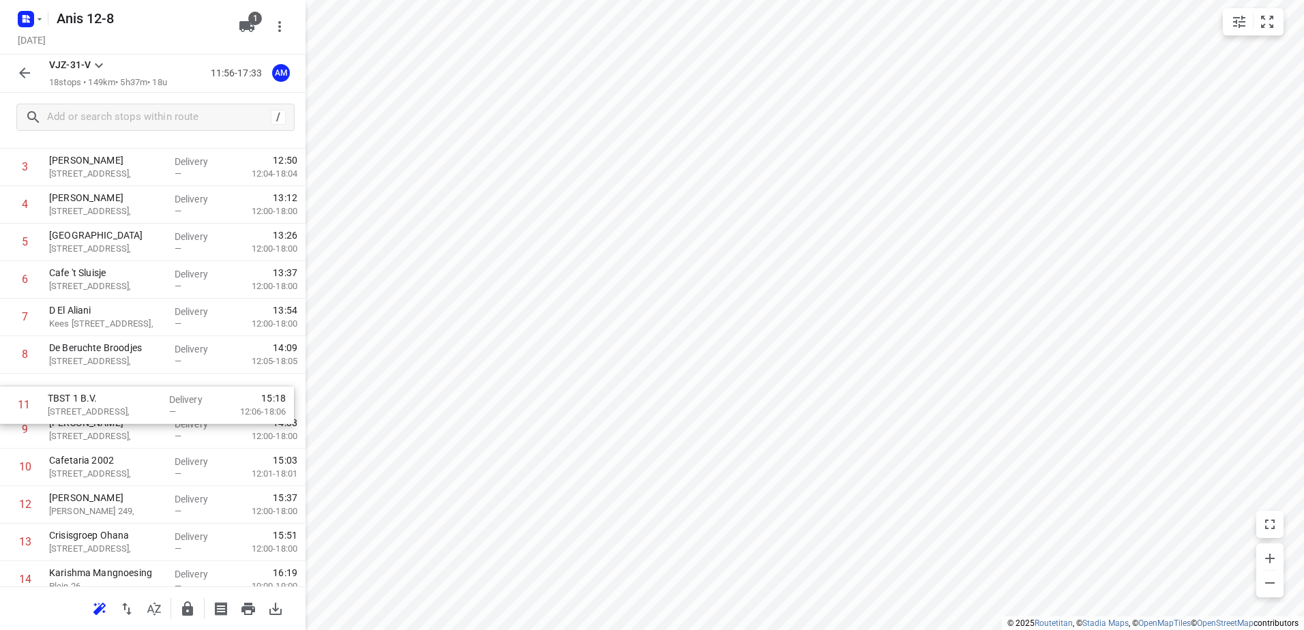
drag, startPoint x: 91, startPoint y: 475, endPoint x: 89, endPoint y: 408, distance: 67.5
click at [89, 408] on div "1 Kaddour IJburg Pampuslaan 22, Delivery — 12:07 12:03-18:03 2 Koh Asian Foodba…" at bounding box center [153, 411] width 306 height 675
drag, startPoint x: 91, startPoint y: 358, endPoint x: 98, endPoint y: 394, distance: 36.1
click at [98, 394] on div "1 Kaddour IJburg Pampuslaan 22, Delivery — 12:07 12:03-18:03 2 Koh Asian Foodba…" at bounding box center [153, 411] width 306 height 675
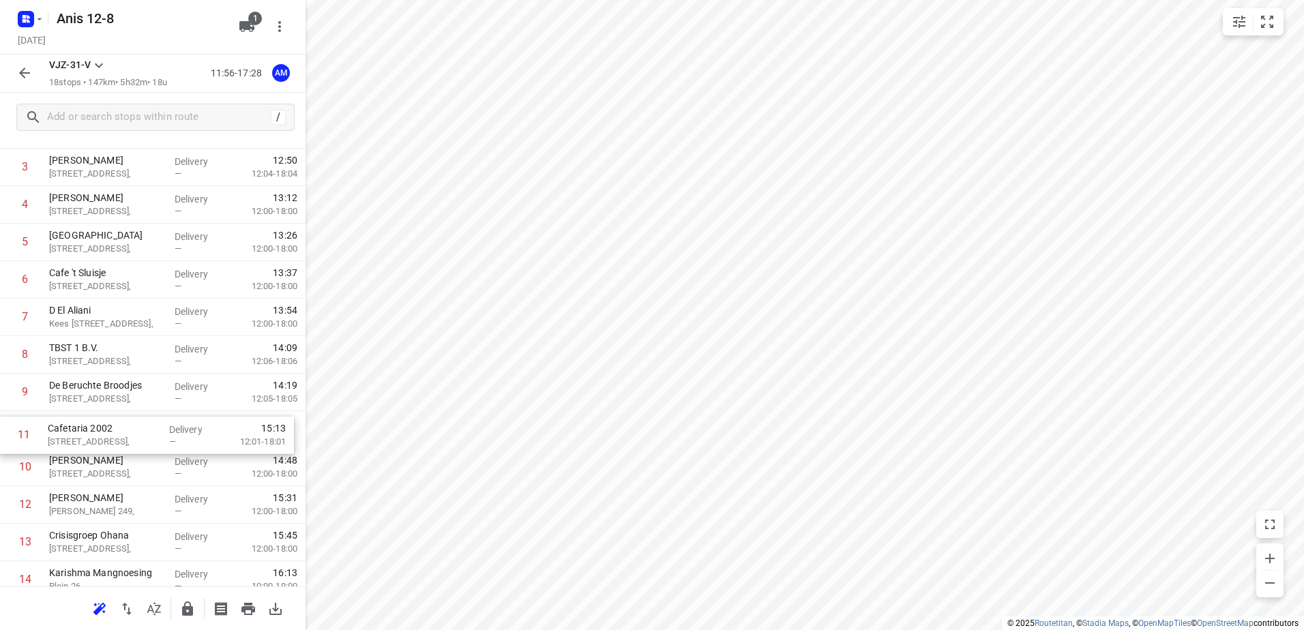
drag, startPoint x: 91, startPoint y: 475, endPoint x: 89, endPoint y: 437, distance: 38.2
click at [89, 437] on div "1 Kaddour IJburg Pampuslaan 22, Delivery — 12:07 12:03-18:03 2 Koh Asian Foodba…" at bounding box center [153, 411] width 306 height 675
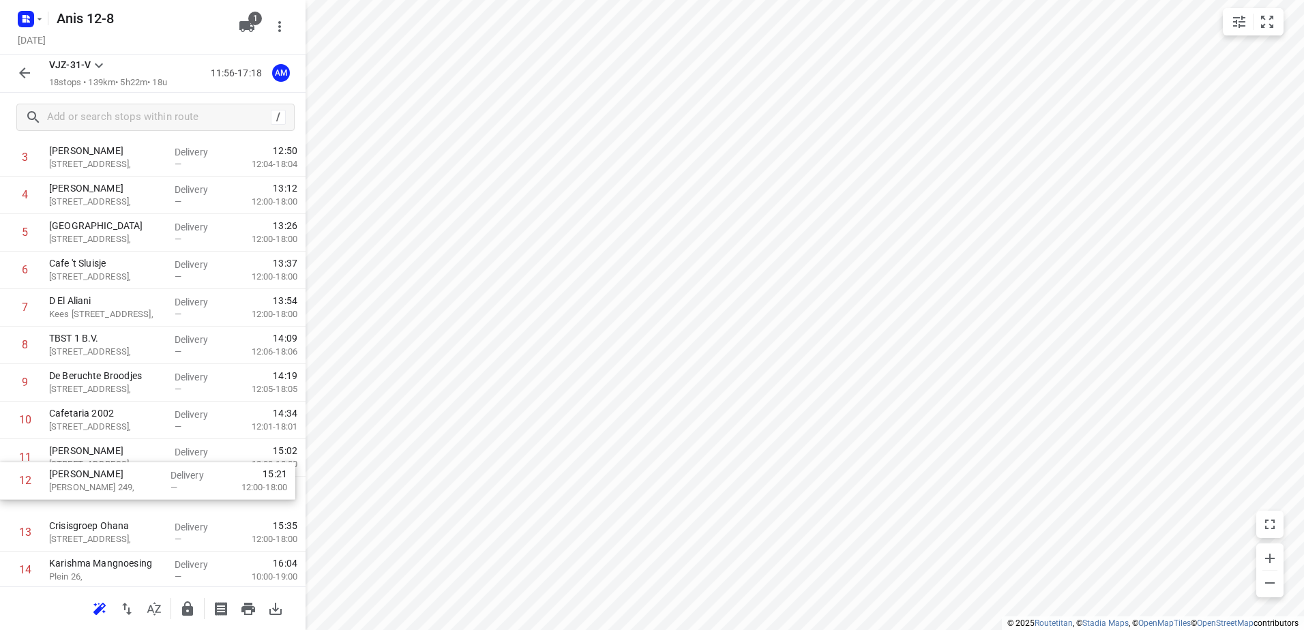
scroll to position [147, 0]
drag, startPoint x: 91, startPoint y: 507, endPoint x: 92, endPoint y: 458, distance: 49.1
click at [92, 458] on div "1 Kaddour IJburg Pampuslaan 22, Delivery — 12:07 12:03-18:03 2 Koh Asian Foodba…" at bounding box center [153, 400] width 306 height 675
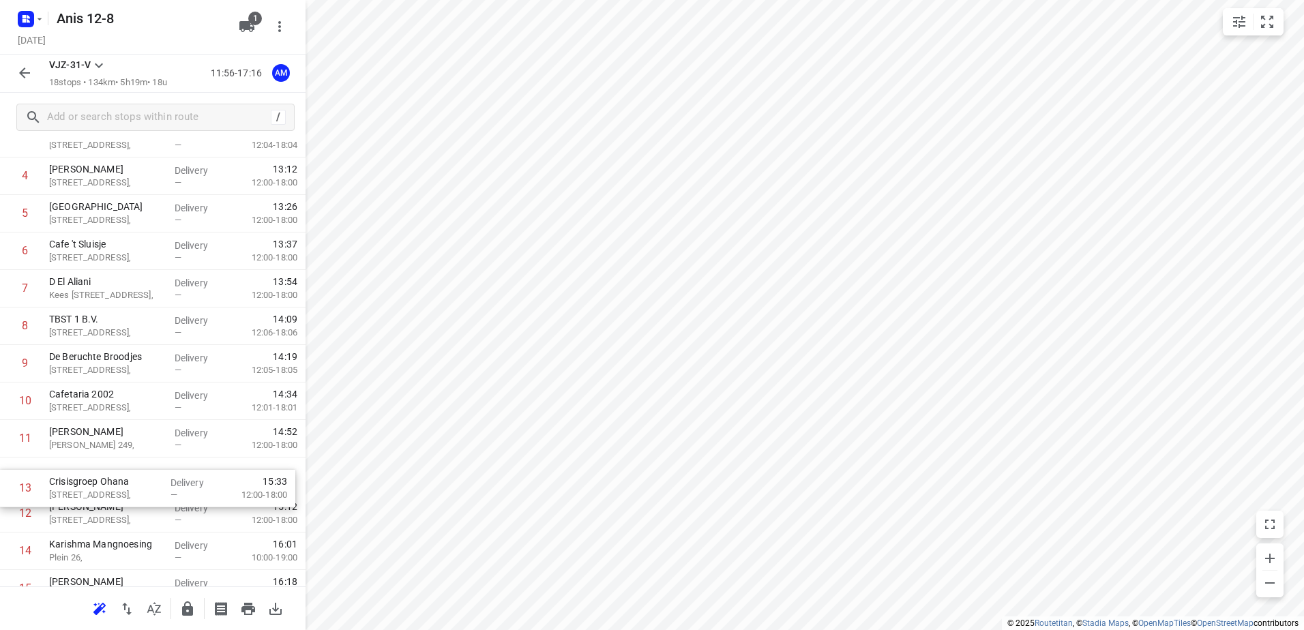
drag, startPoint x: 89, startPoint y: 535, endPoint x: 89, endPoint y: 494, distance: 40.9
click at [89, 494] on div "1 Kaddour IJburg Pampuslaan 22, Delivery — 12:07 12:03-18:03 2 Koh Asian Foodba…" at bounding box center [153, 382] width 306 height 675
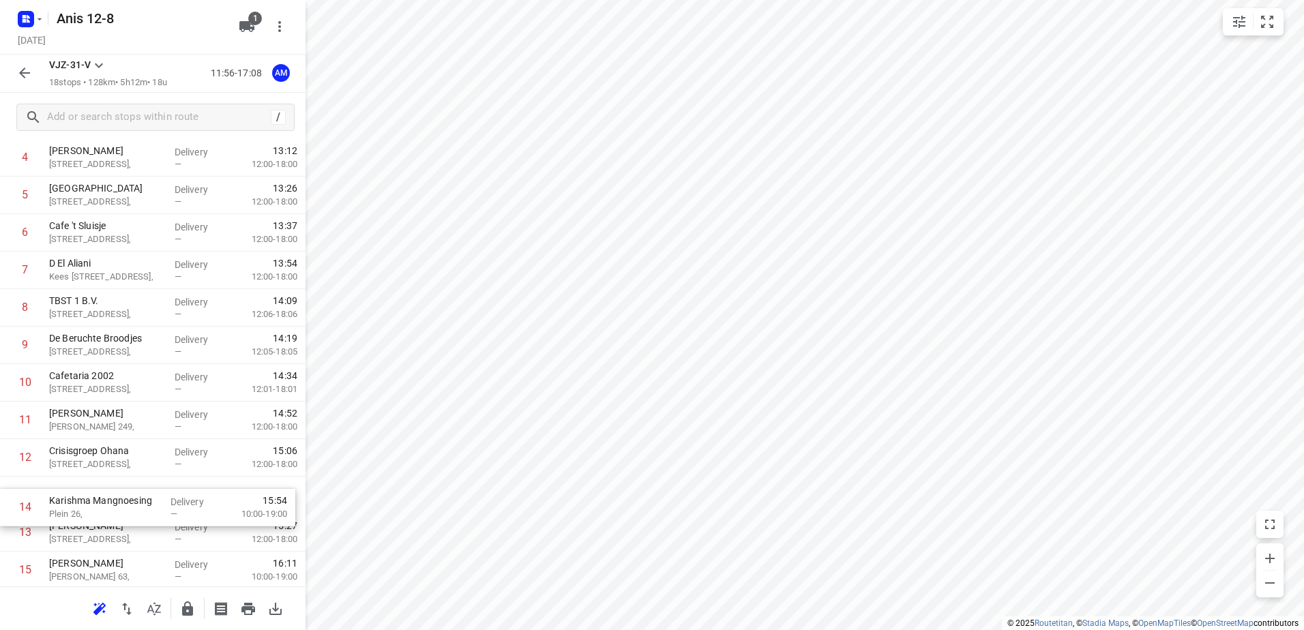
scroll to position [189, 0]
drag, startPoint x: 85, startPoint y: 555, endPoint x: 85, endPoint y: 507, distance: 47.8
click at [85, 507] on div "1 Kaddour IJburg Pampuslaan 22, Delivery — 12:07 12:03-18:03 2 Koh Asian Foodba…" at bounding box center [153, 359] width 306 height 675
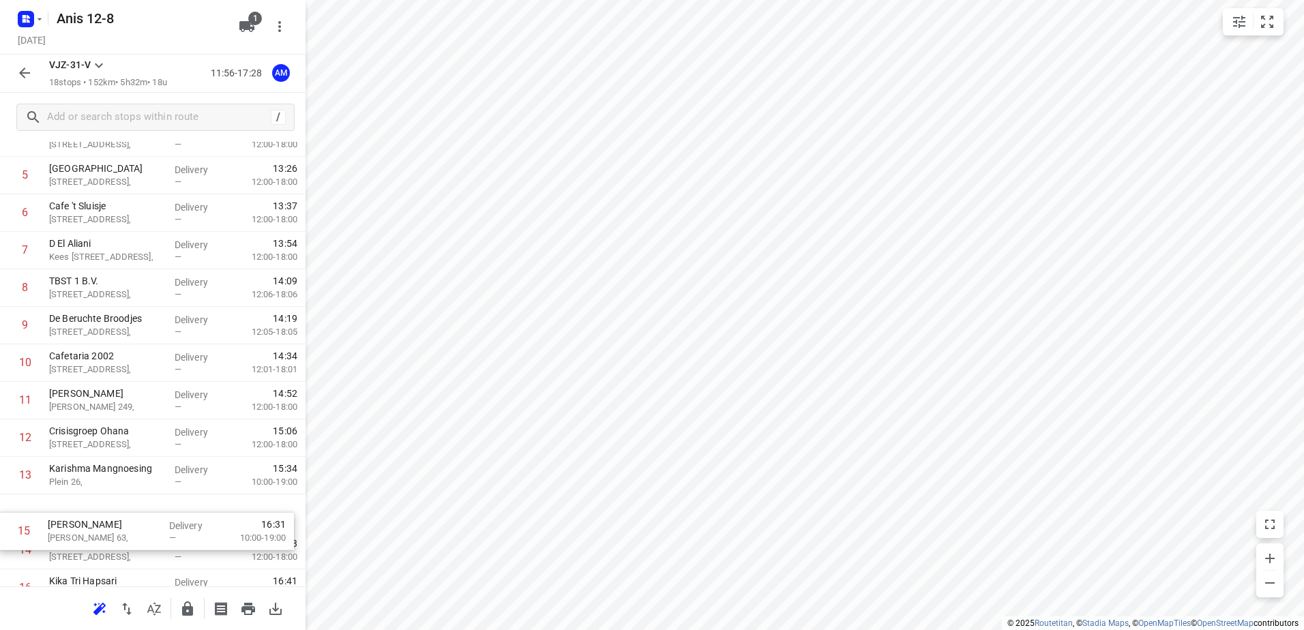
scroll to position [209, 0]
drag, startPoint x: 93, startPoint y: 572, endPoint x: 91, endPoint y: 529, distance: 43.0
click at [91, 529] on div "1 Kaddour IJburg Pampuslaan 22, Delivery — 12:07 12:03-18:03 2 Koh Asian Foodba…" at bounding box center [153, 339] width 306 height 675
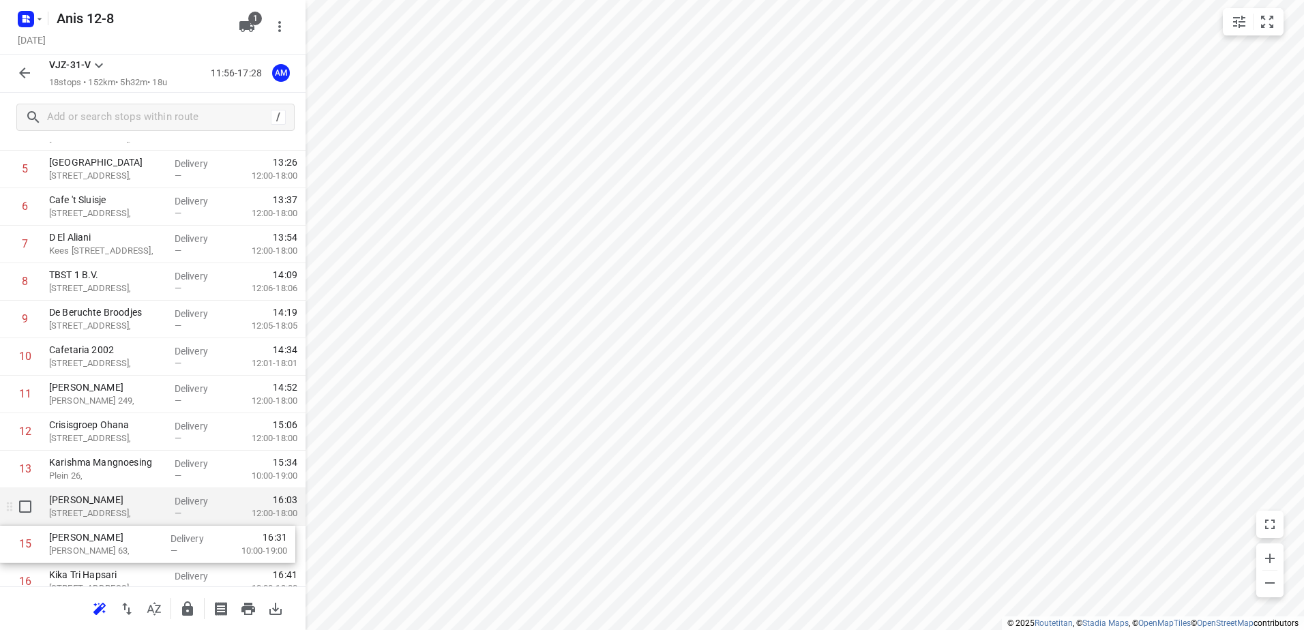
click at [91, 523] on div "Renato Bragatto Kastanjelaan 29," at bounding box center [107, 507] width 126 height 38
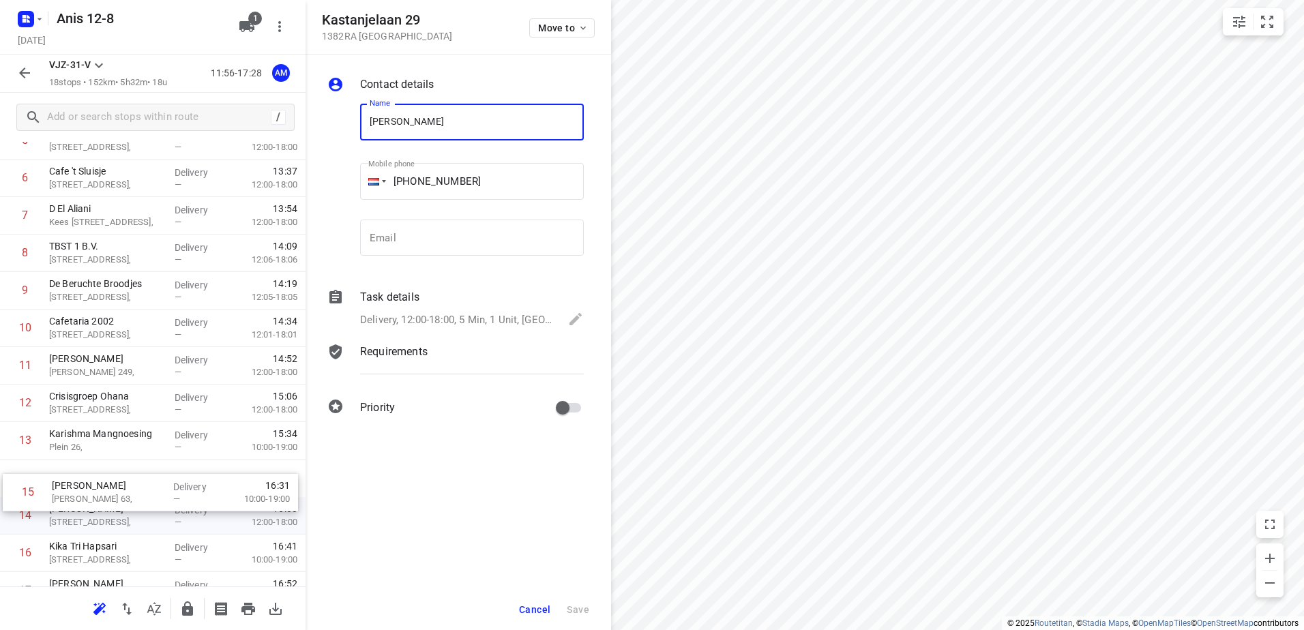
drag, startPoint x: 91, startPoint y: 548, endPoint x: 96, endPoint y: 482, distance: 67.0
click at [96, 482] on div "1 Kaddour IJburg Pampuslaan 22, Delivery — 12:07 12:03-18:03 2 Koh Asian Foodba…" at bounding box center [153, 309] width 306 height 675
click at [533, 606] on span "Cancel" at bounding box center [534, 609] width 31 height 11
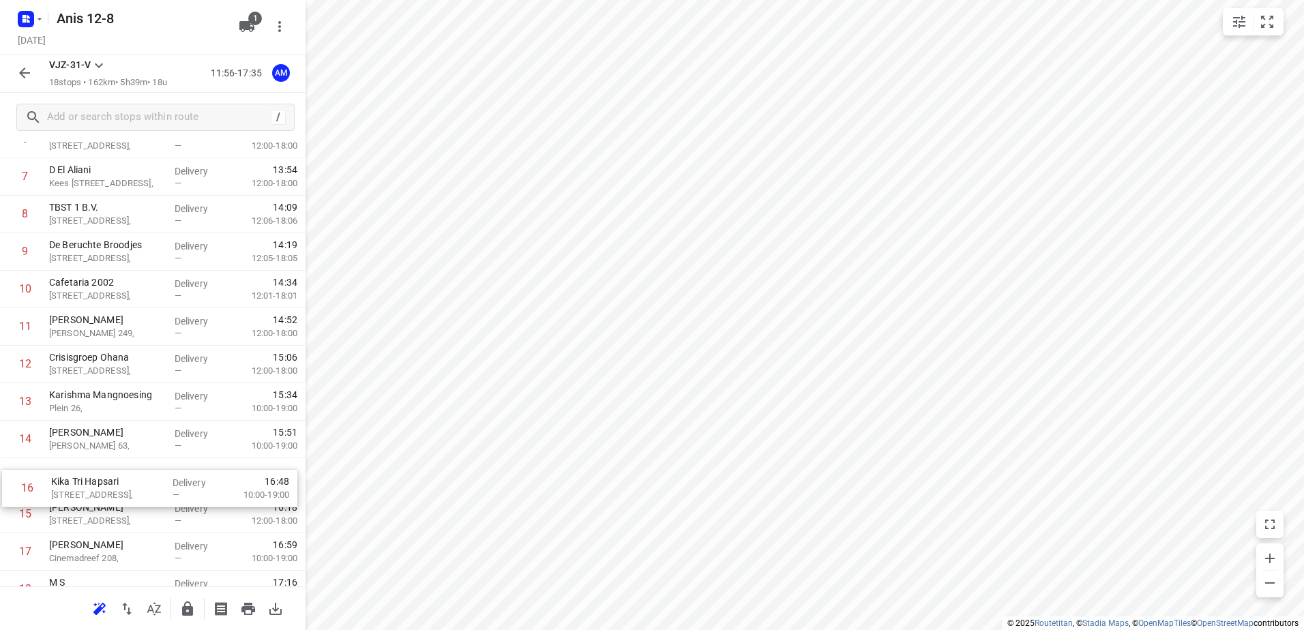
scroll to position [281, 0]
drag, startPoint x: 69, startPoint y: 544, endPoint x: 71, endPoint y: 468, distance: 76.4
click at [71, 469] on div "1 Kaddour IJburg Pampuslaan 22, Delivery — 12:07 12:03-18:03 2 Koh Asian Foodba…" at bounding box center [153, 266] width 306 height 675
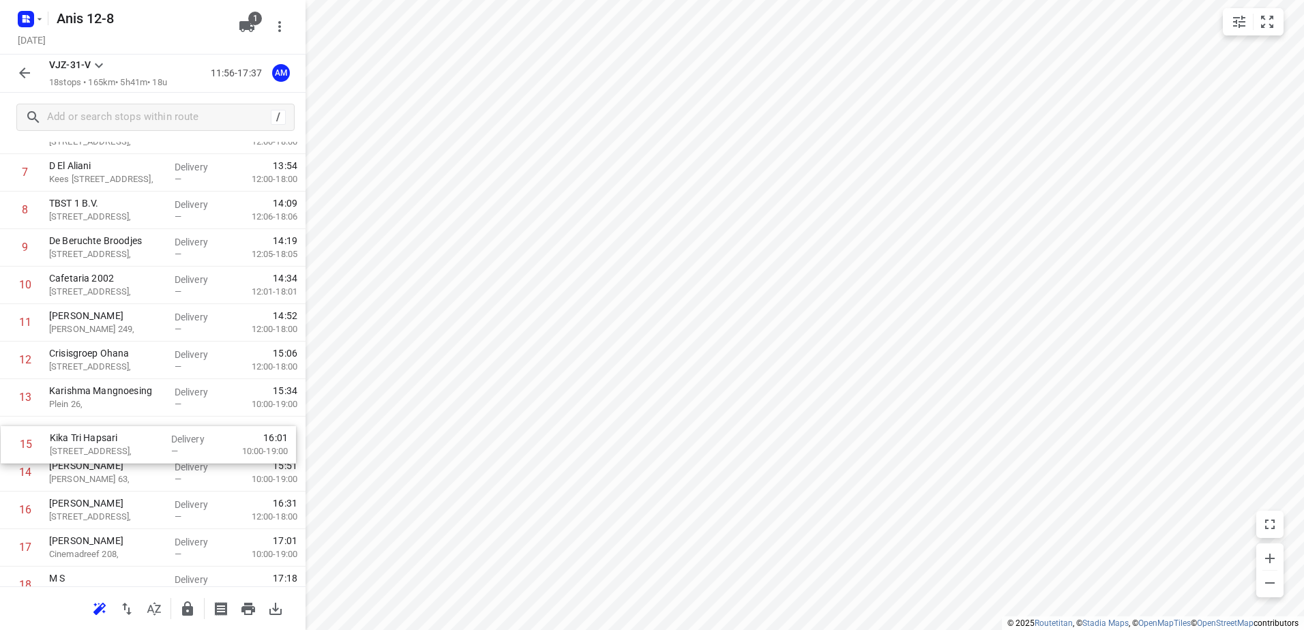
drag, startPoint x: 74, startPoint y: 472, endPoint x: 76, endPoint y: 439, distance: 33.5
click at [76, 439] on div "1 Kaddour IJburg Pampuslaan 22, Delivery — 12:07 12:03-18:03 2 Koh Asian Foodba…" at bounding box center [153, 266] width 306 height 675
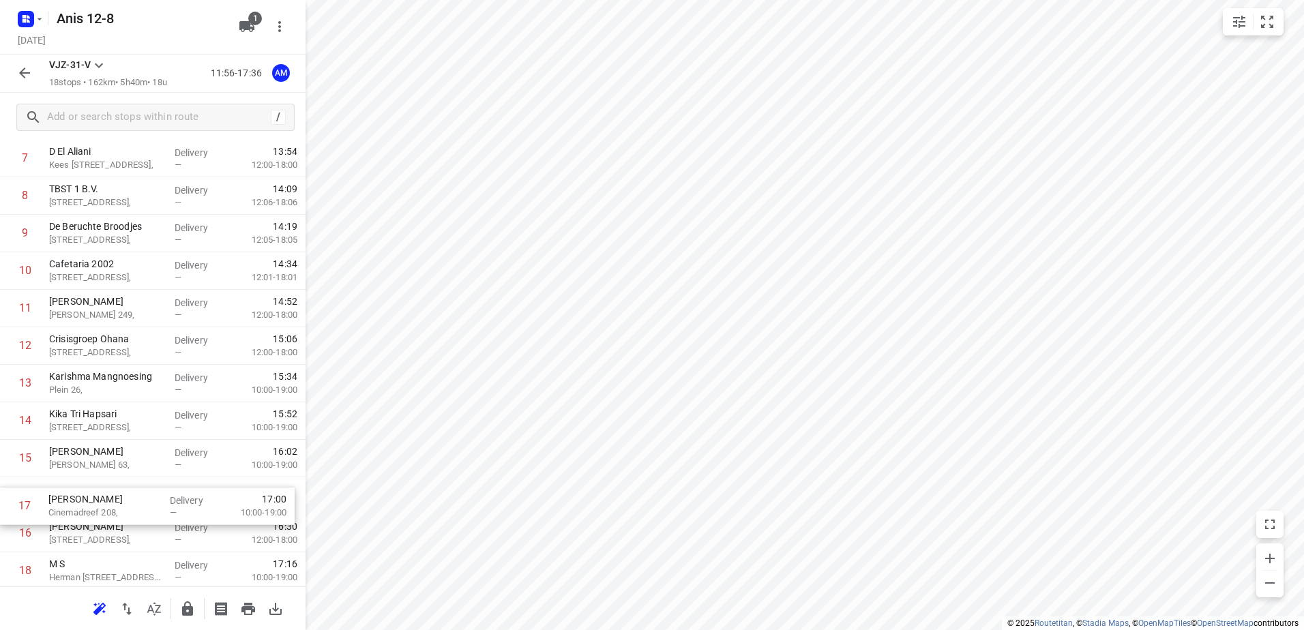
drag, startPoint x: 79, startPoint y: 554, endPoint x: 79, endPoint y: 497, distance: 57.3
click at [79, 497] on div "1 Kaddour IJburg Pampuslaan 22, Delivery — 12:07 12:03-18:03 2 Koh Asian Foodba…" at bounding box center [153, 252] width 306 height 675
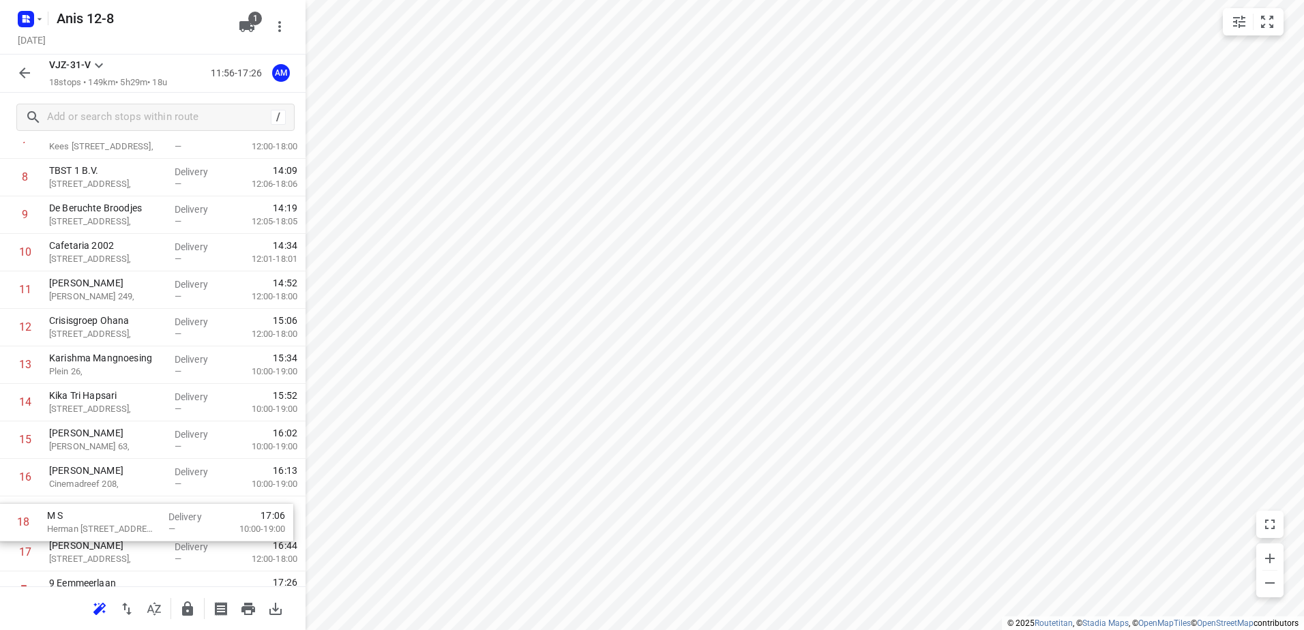
drag, startPoint x: 80, startPoint y: 575, endPoint x: 78, endPoint y: 520, distance: 54.6
click at [78, 520] on div "1 Kaddour IJburg Pampuslaan 22, Delivery — 12:07 12:03-18:03 2 Koh Asian Foodba…" at bounding box center [153, 233] width 306 height 675
click at [26, 76] on icon "button" at bounding box center [24, 73] width 16 height 16
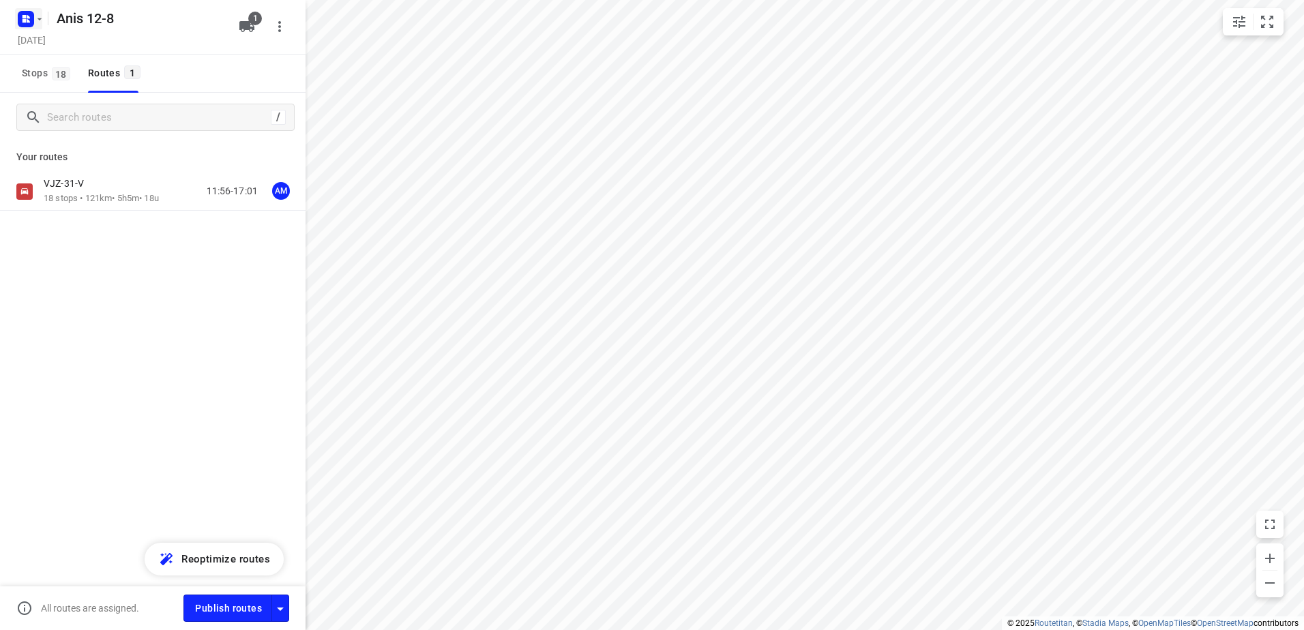
click at [38, 24] on icon "button" at bounding box center [39, 19] width 11 height 11
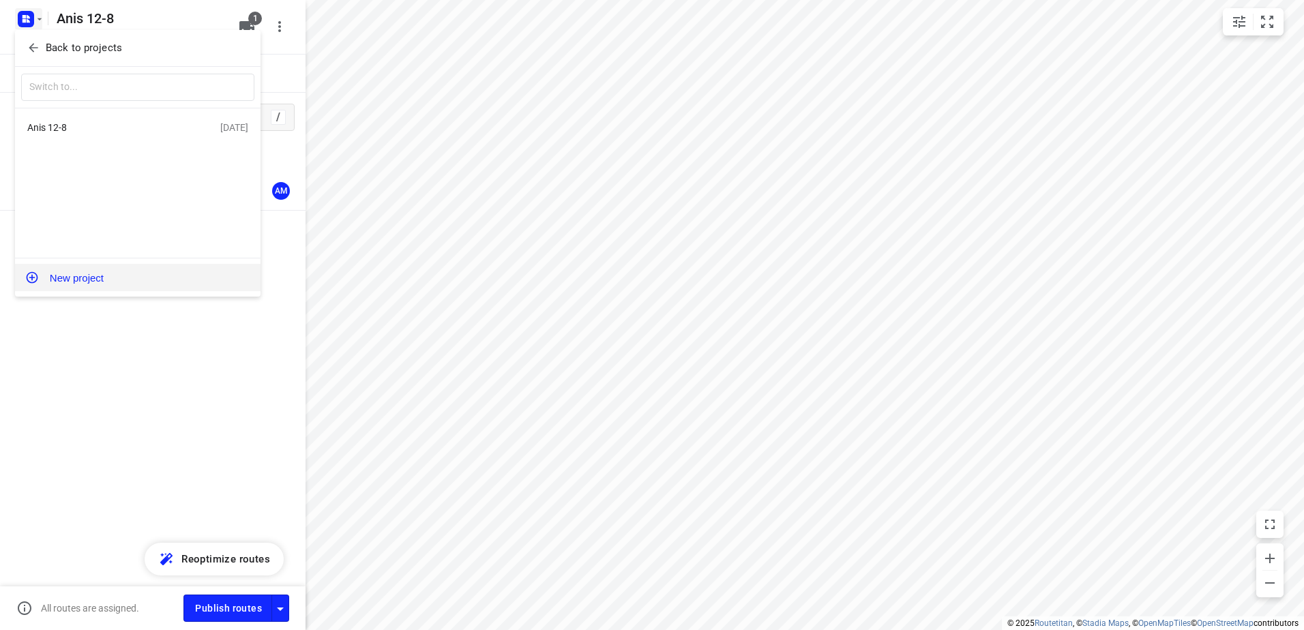
click at [78, 283] on button "New project" at bounding box center [138, 277] width 246 height 27
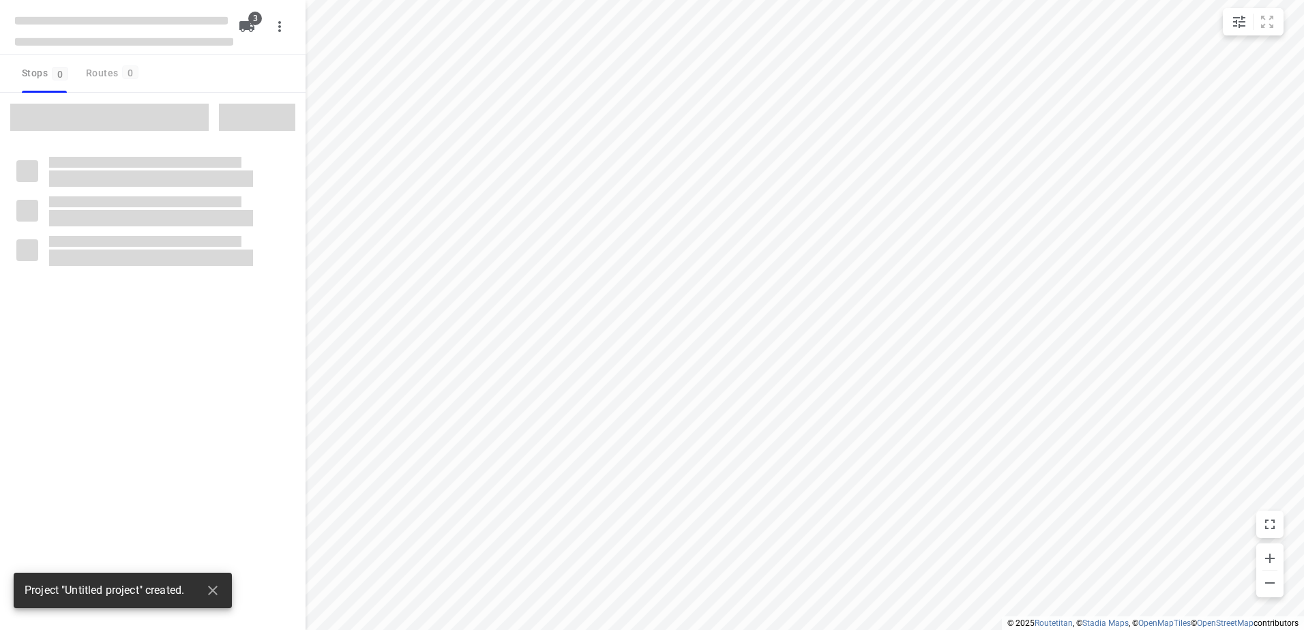
type input "distance"
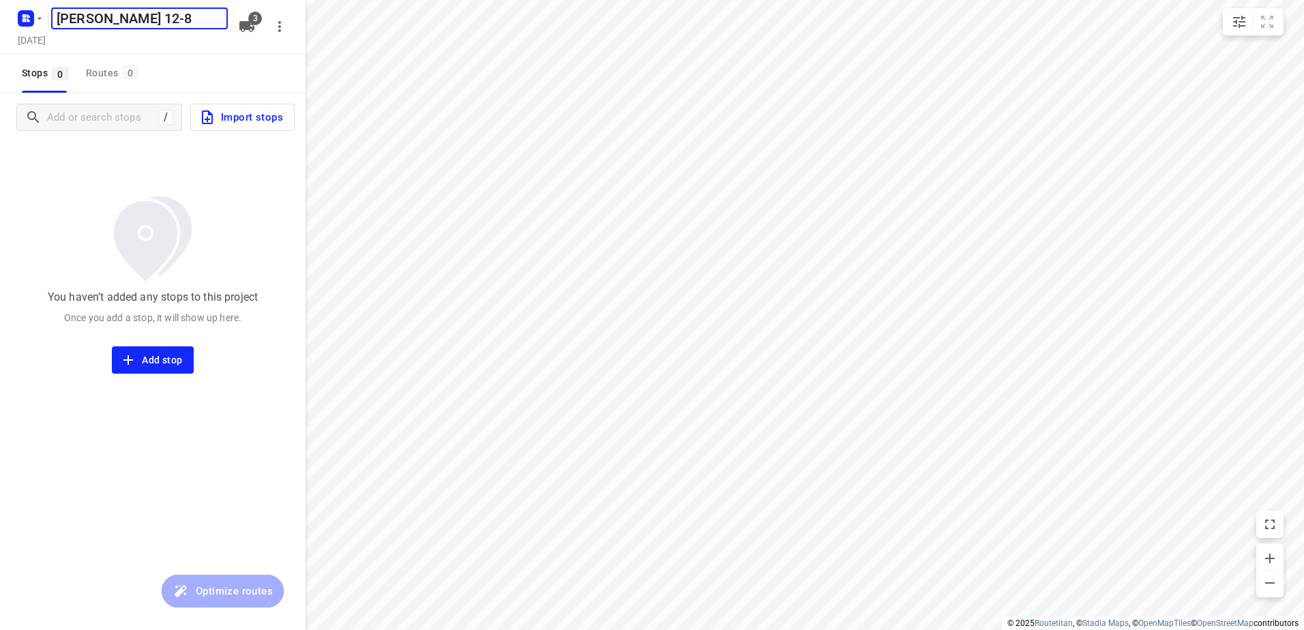
type input "[PERSON_NAME] 12-8"
click at [252, 20] on span "3" at bounding box center [255, 19] width 14 height 14
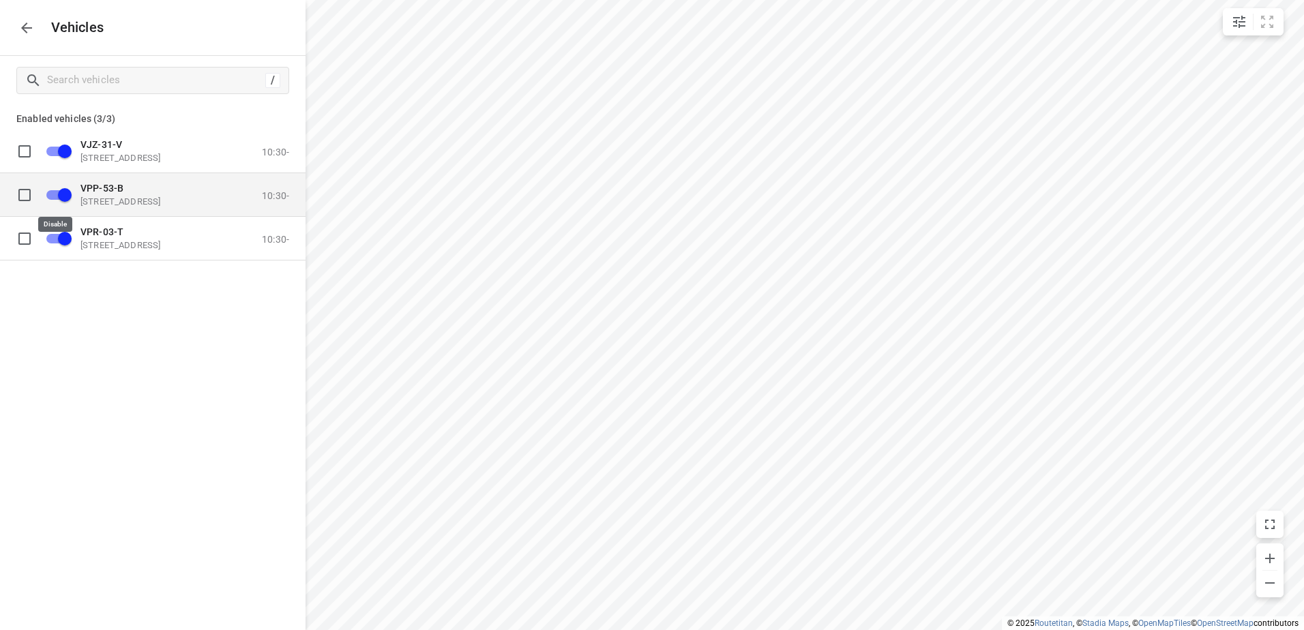
click at [64, 194] on input "grid" at bounding box center [65, 194] width 78 height 26
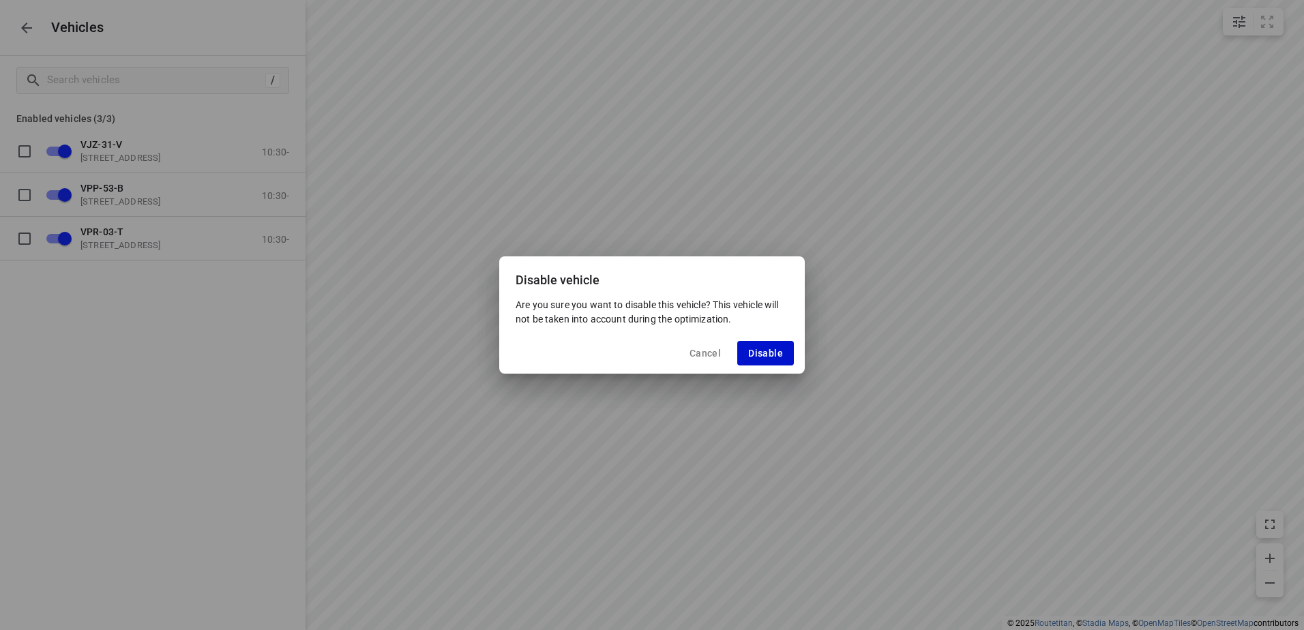
click at [756, 354] on span "Disable" at bounding box center [765, 353] width 35 height 11
checkbox input "false"
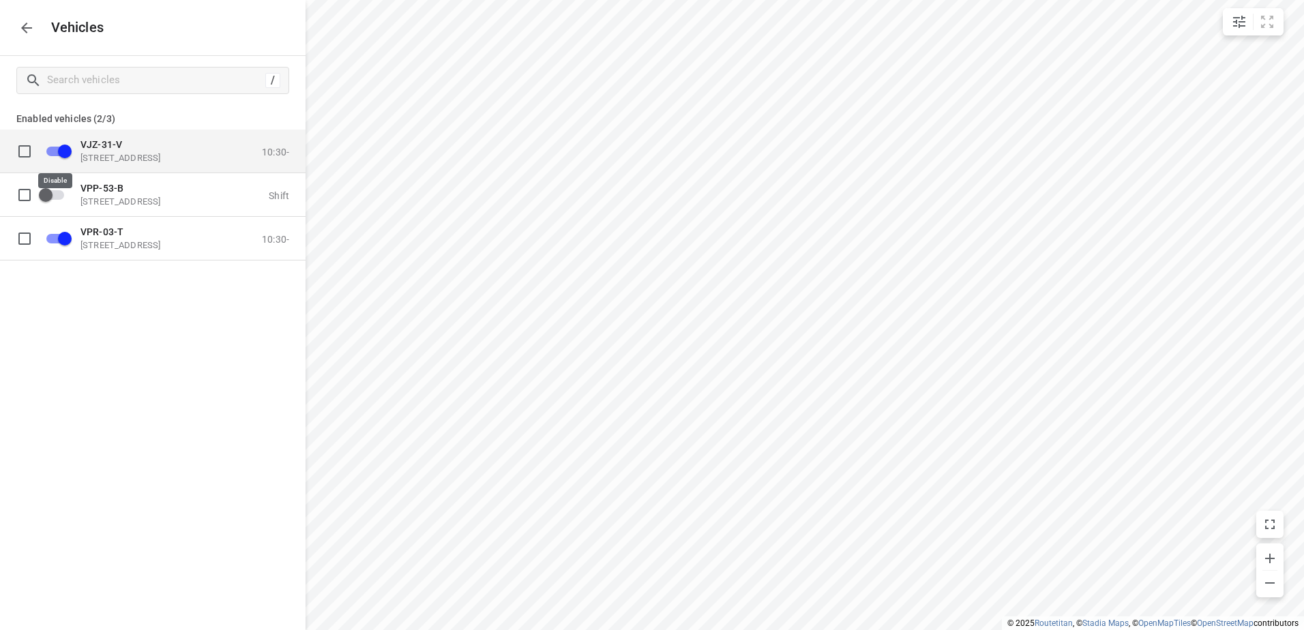
click at [68, 151] on input "grid" at bounding box center [65, 151] width 78 height 26
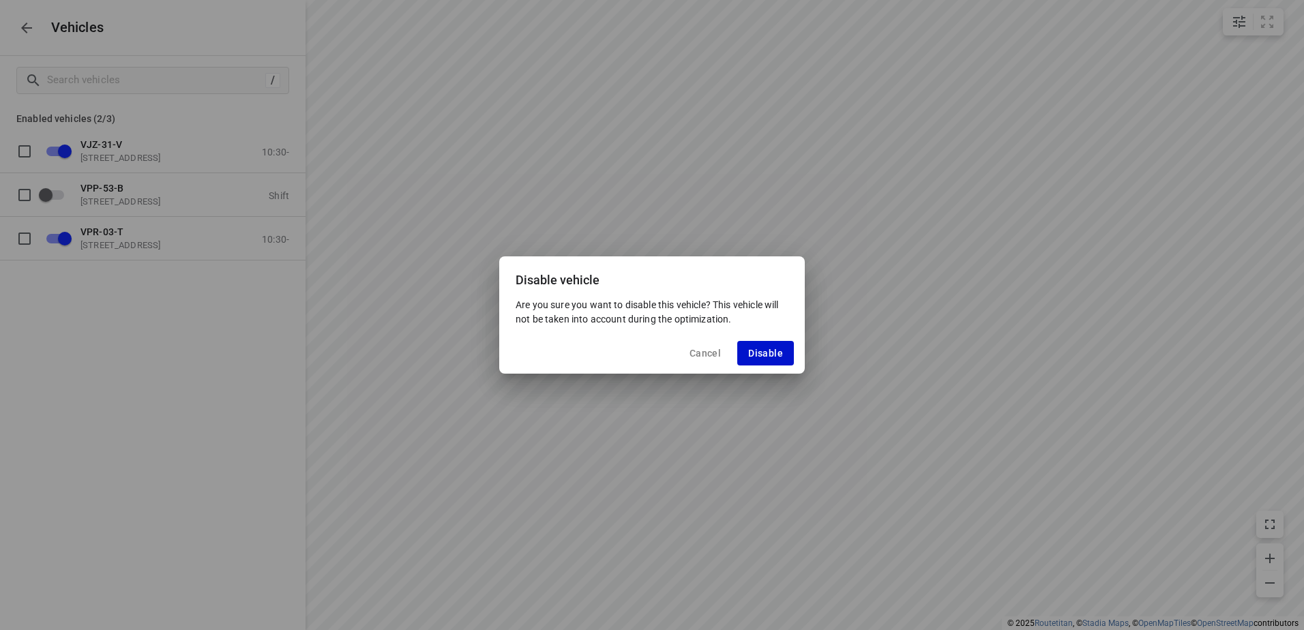
click at [763, 353] on span "Disable" at bounding box center [765, 353] width 35 height 11
checkbox input "false"
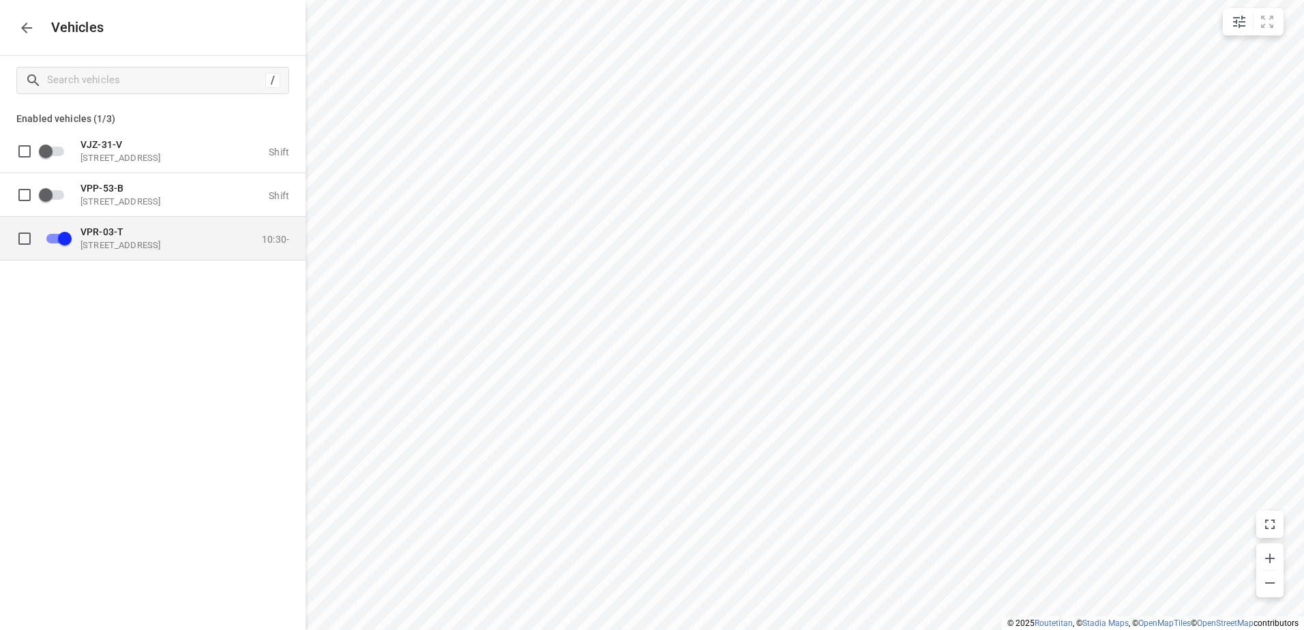
click at [123, 234] on p "VPR-03-T" at bounding box center [148, 231] width 136 height 11
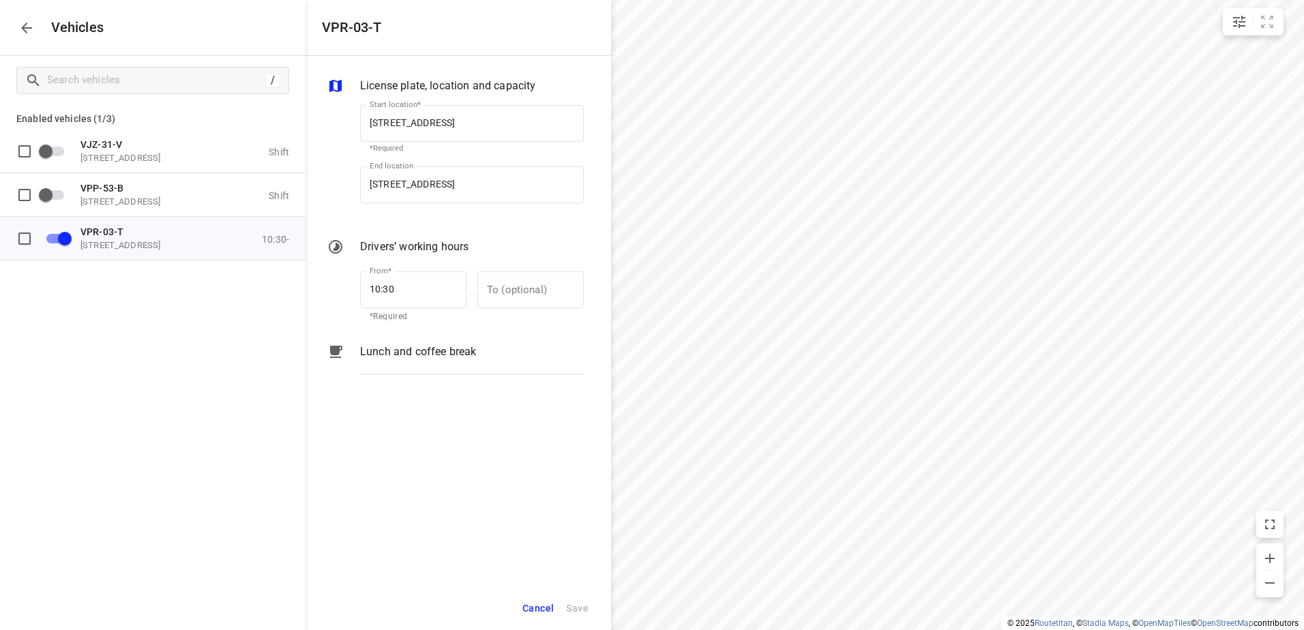
click at [423, 354] on p "Lunch and coffee break" at bounding box center [418, 352] width 116 height 16
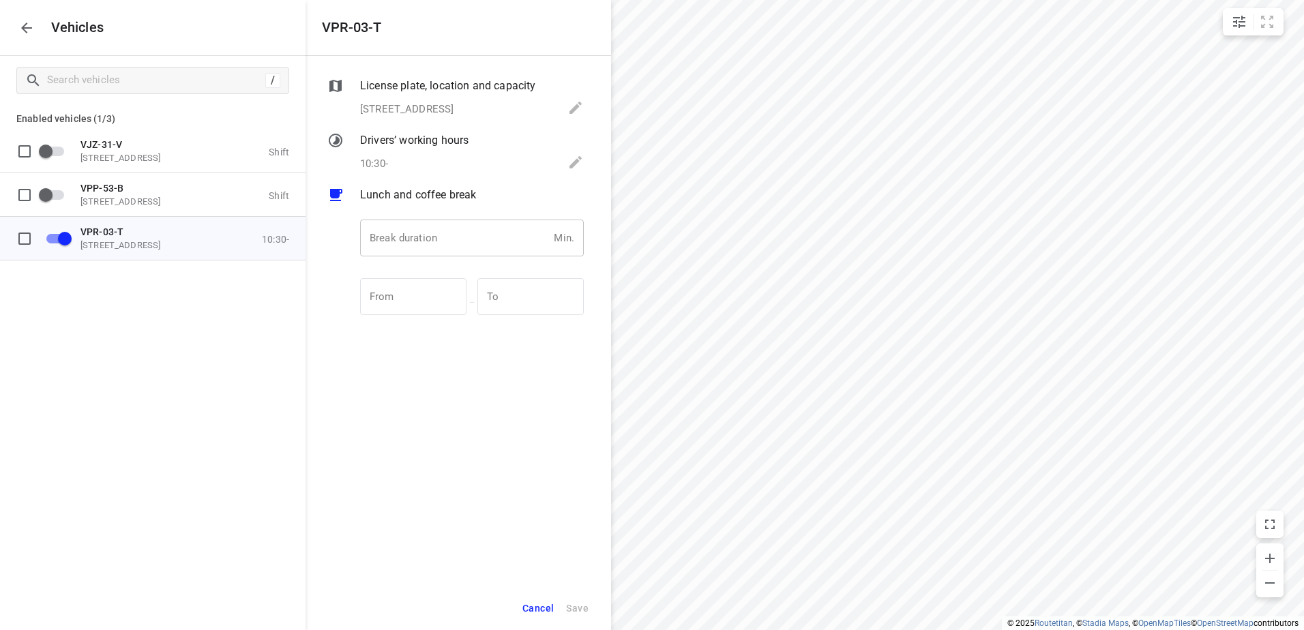
click at [426, 243] on input "number" at bounding box center [454, 238] width 188 height 37
type input "30"
click at [575, 604] on span "Save" at bounding box center [577, 608] width 23 height 17
click at [29, 26] on icon "button" at bounding box center [26, 28] width 16 height 16
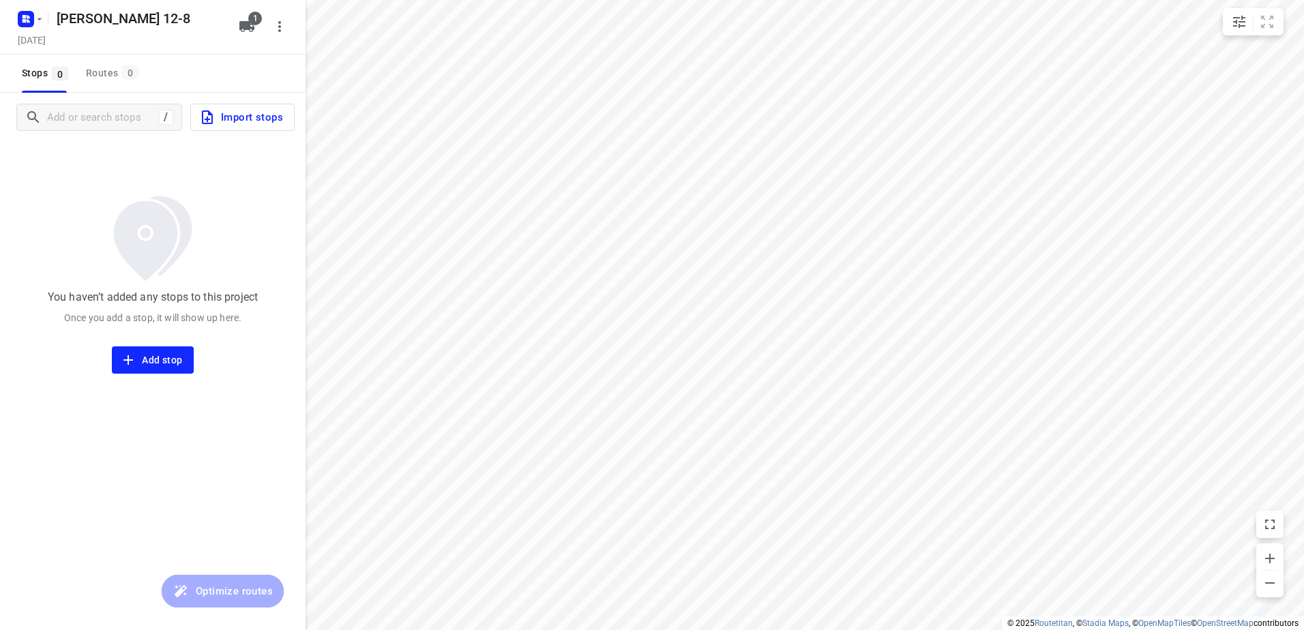
click at [248, 114] on span "Import stops" at bounding box center [241, 117] width 84 height 18
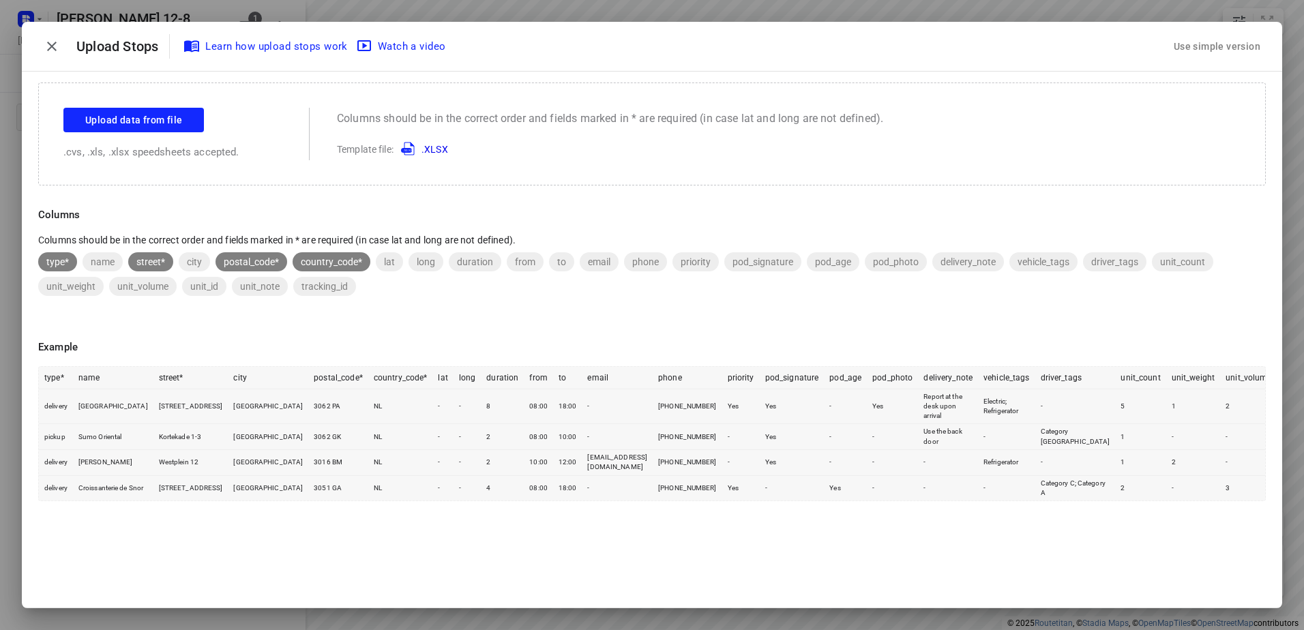
click at [1213, 42] on div "Use simple version" at bounding box center [1217, 46] width 92 height 23
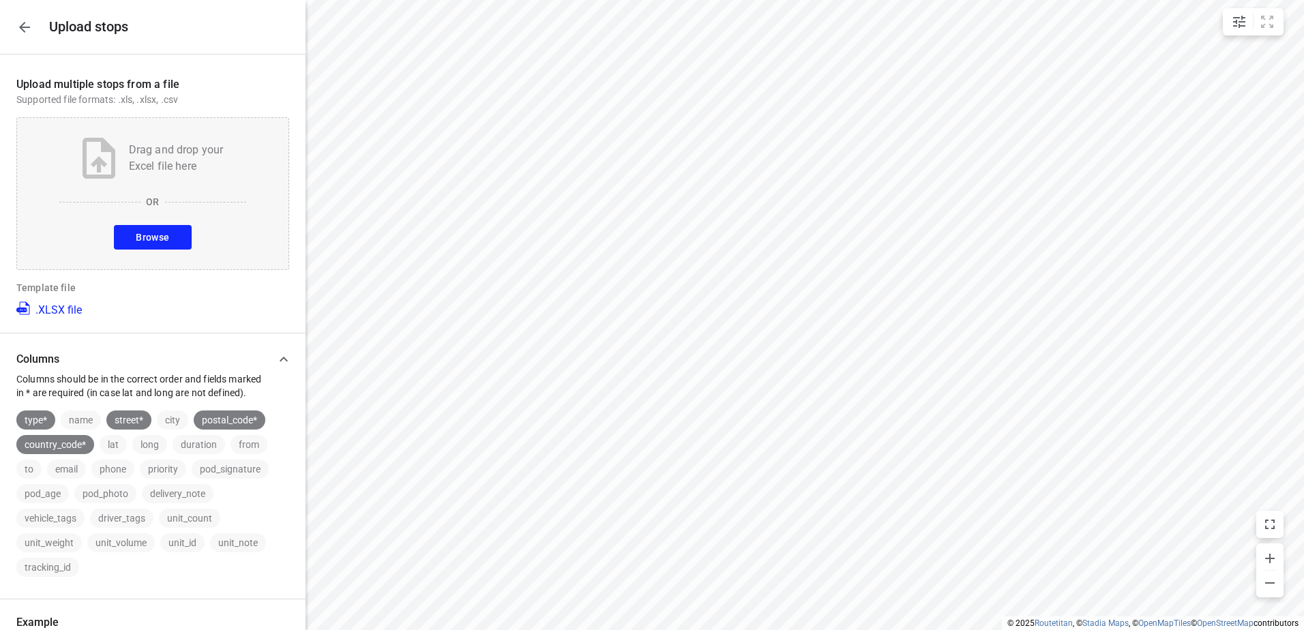
click at [156, 237] on span "Browse" at bounding box center [152, 237] width 33 height 17
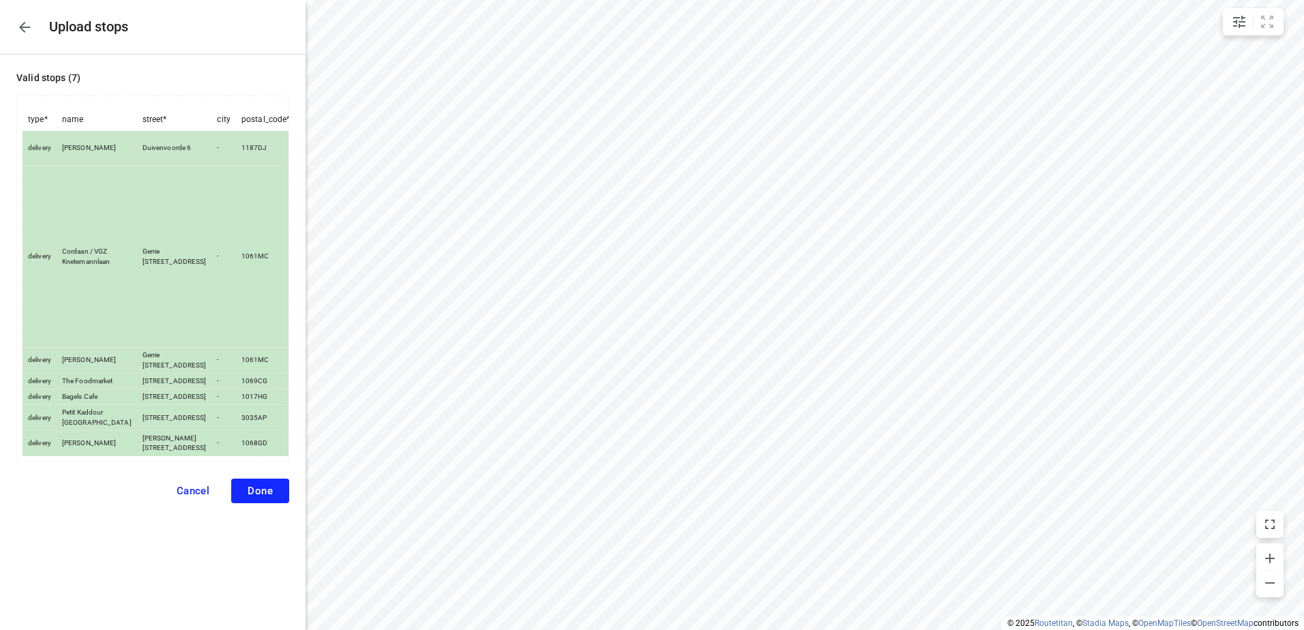
scroll to position [25, 0]
click at [252, 497] on span "Done" at bounding box center [260, 491] width 25 height 12
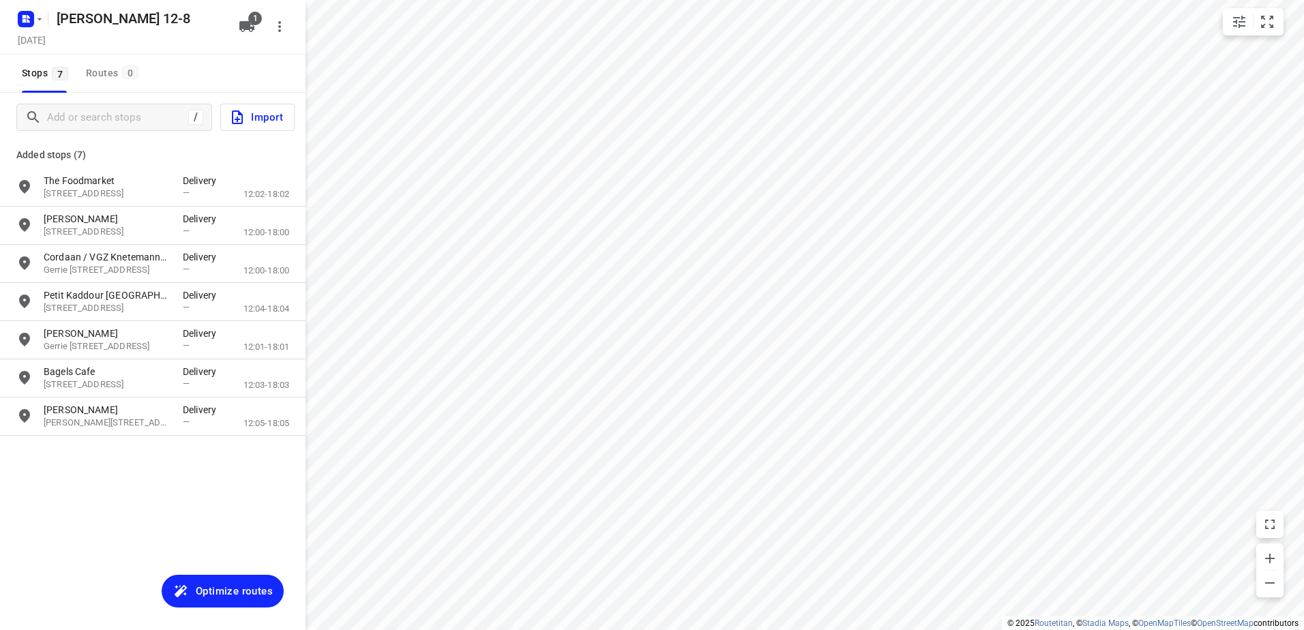
click at [234, 595] on span "Optimize routes" at bounding box center [234, 592] width 77 height 18
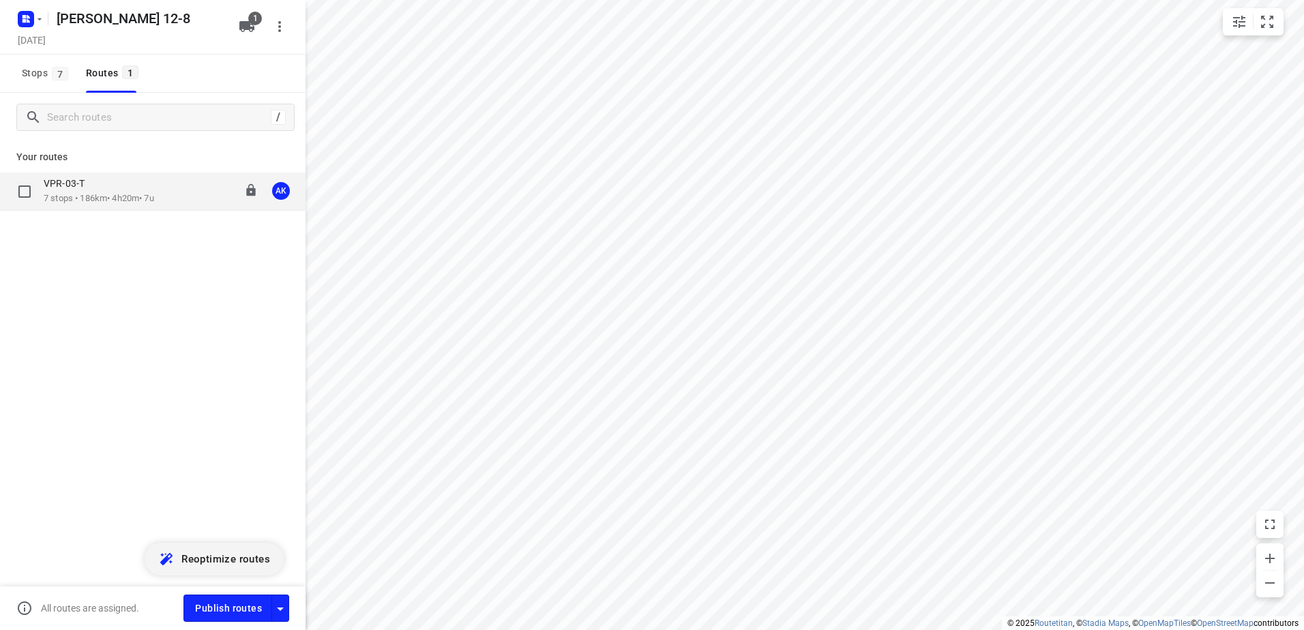
click at [89, 188] on p "VPR-03-T" at bounding box center [68, 183] width 49 height 12
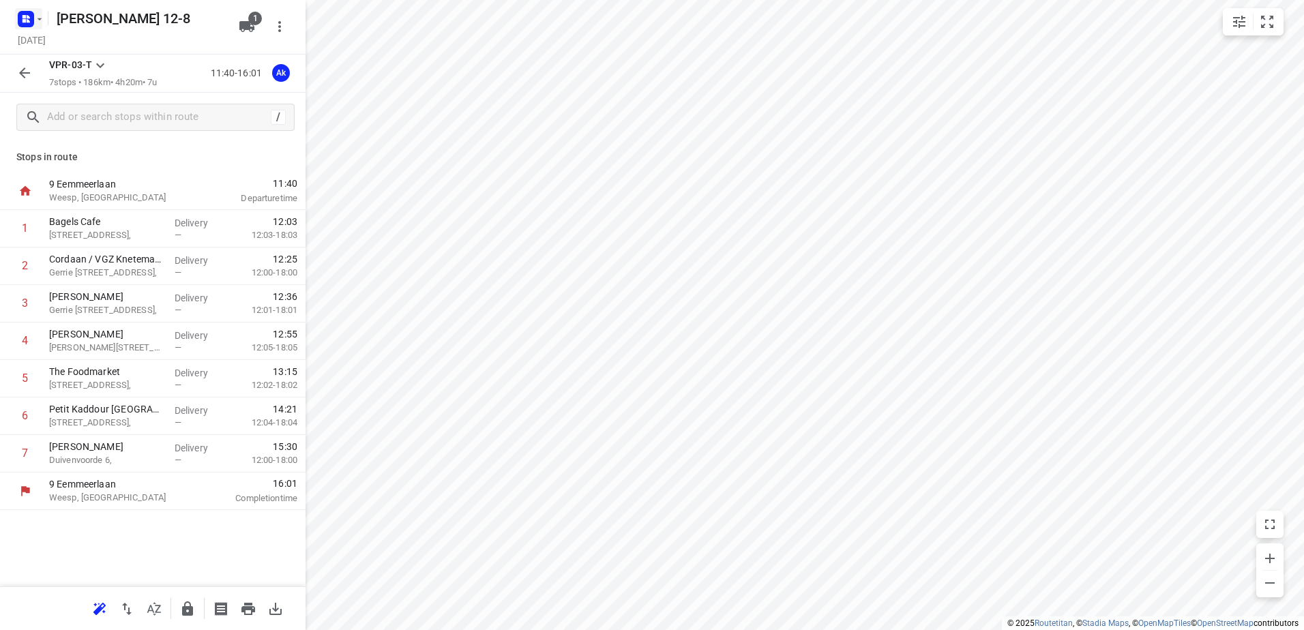
click at [41, 18] on icon "button" at bounding box center [39, 19] width 11 height 11
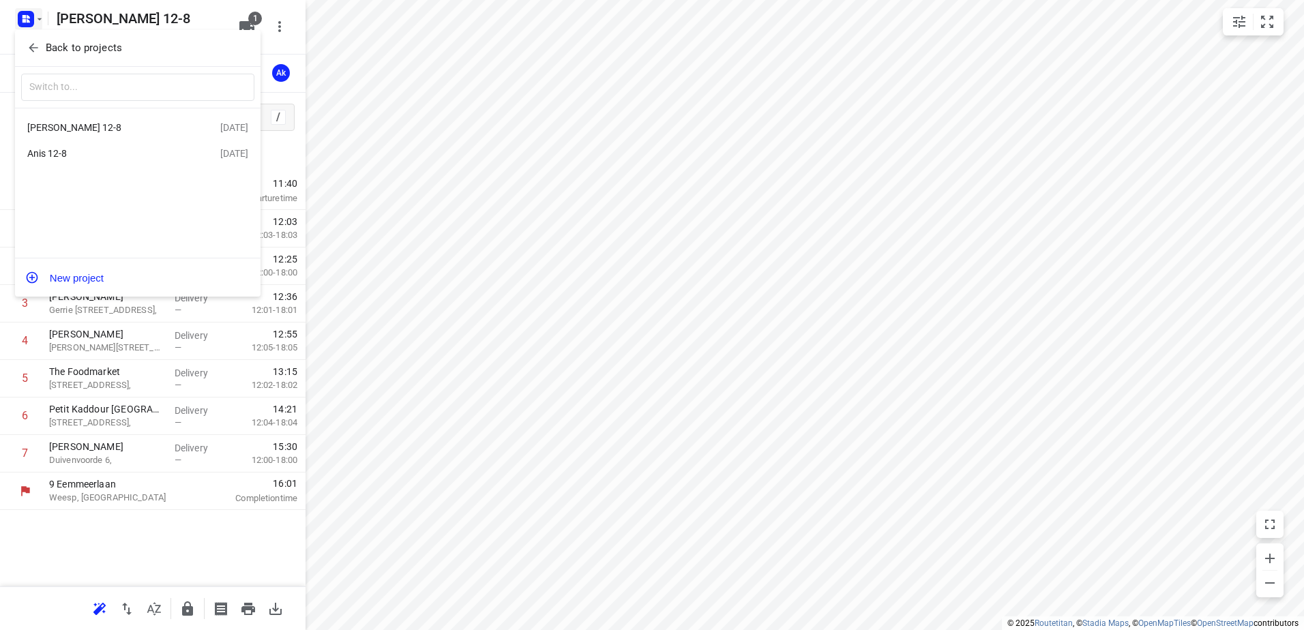
click at [58, 151] on div "Anis 12-8" at bounding box center [105, 153] width 157 height 11
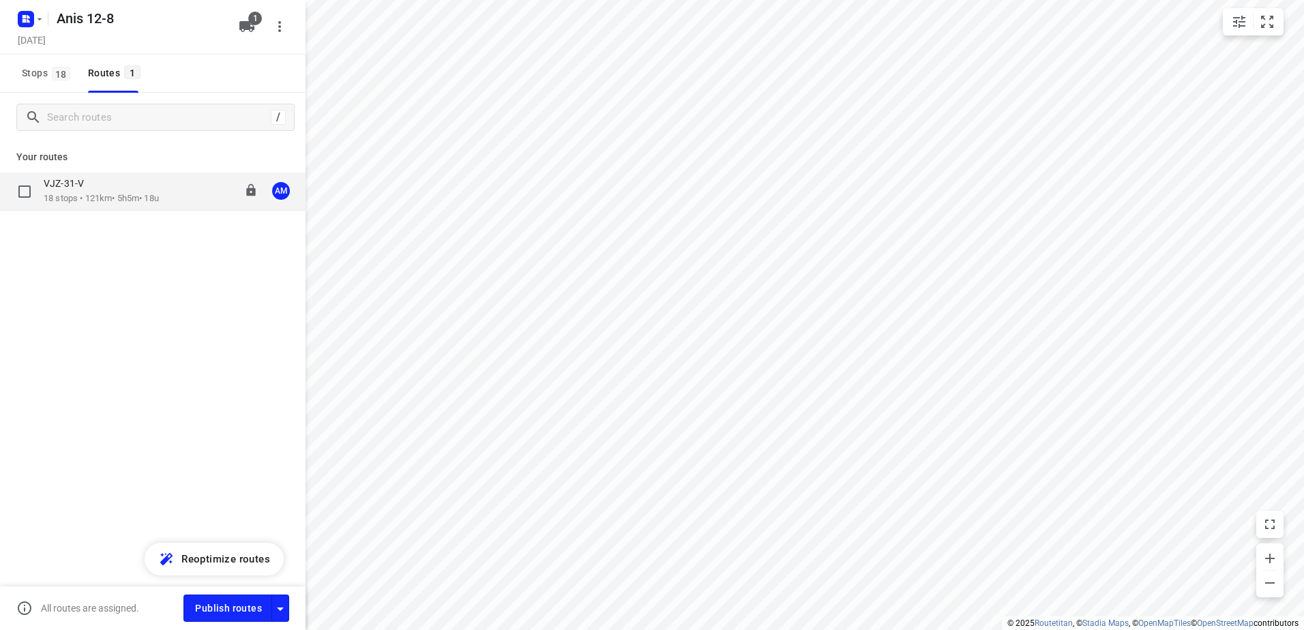
click at [76, 186] on p "VJZ-31-V" at bounding box center [68, 183] width 48 height 12
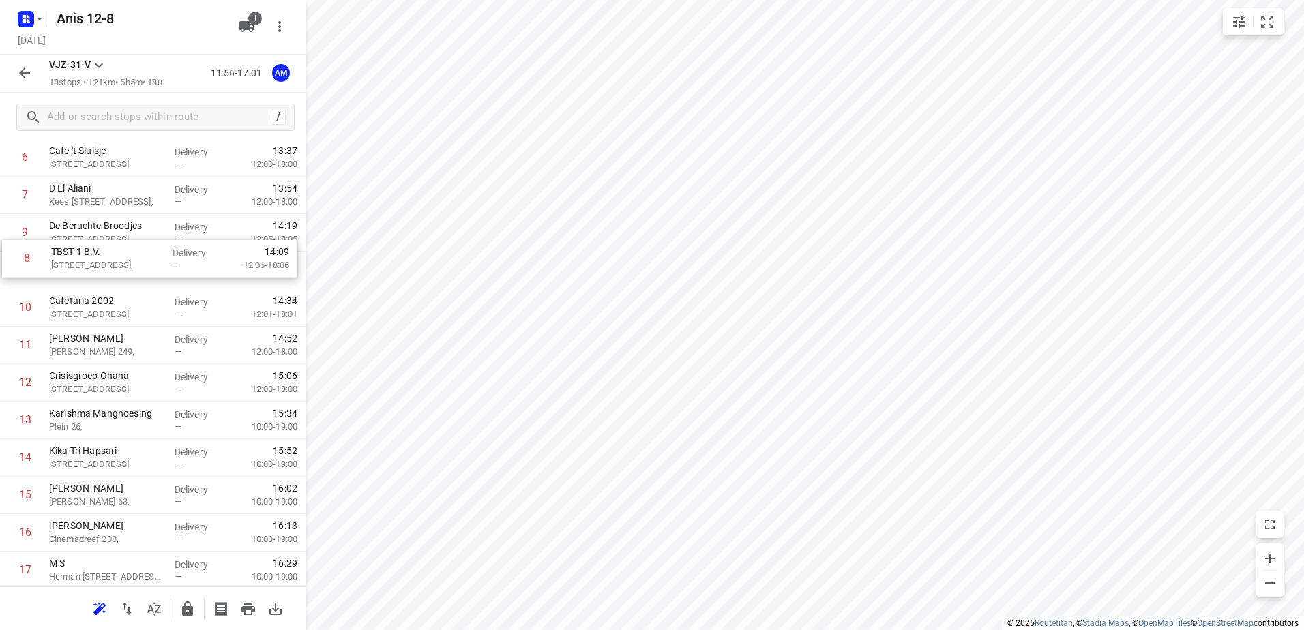
scroll to position [256, 0]
drag, startPoint x: 117, startPoint y: 224, endPoint x: 128, endPoint y: 420, distance: 196.1
click at [128, 420] on div "1 Kaddour IJburg Pampuslaan 22, Delivery — 12:07 12:03-18:03 2 Koh Asian Foodba…" at bounding box center [153, 291] width 306 height 675
drag, startPoint x: 94, startPoint y: 426, endPoint x: 95, endPoint y: 387, distance: 38.9
click at [95, 387] on div "1 Kaddour IJburg Pampuslaan 22, Delivery — 12:07 12:03-18:03 2 Koh Asian Foodba…" at bounding box center [153, 291] width 306 height 675
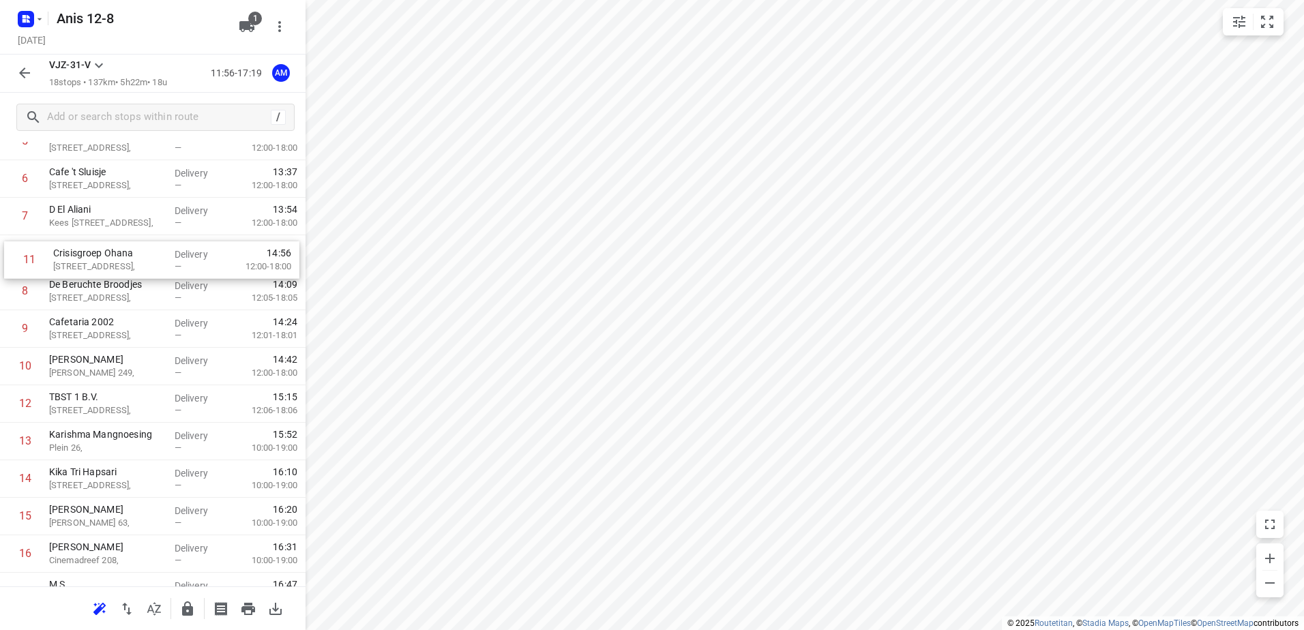
scroll to position [235, 0]
drag, startPoint x: 93, startPoint y: 356, endPoint x: 98, endPoint y: 269, distance: 87.4
click at [98, 269] on div "1 Kaddour IJburg Pampuslaan 22, Delivery — 12:07 12:03-18:03 2 Koh Asian Foodba…" at bounding box center [153, 312] width 306 height 675
drag, startPoint x: 115, startPoint y: 376, endPoint x: 111, endPoint y: 272, distance: 103.7
click at [111, 272] on div "1 Kaddour IJburg Pampuslaan 22, Delivery — 12:07 12:03-18:03 2 Koh Asian Foodba…" at bounding box center [153, 312] width 306 height 675
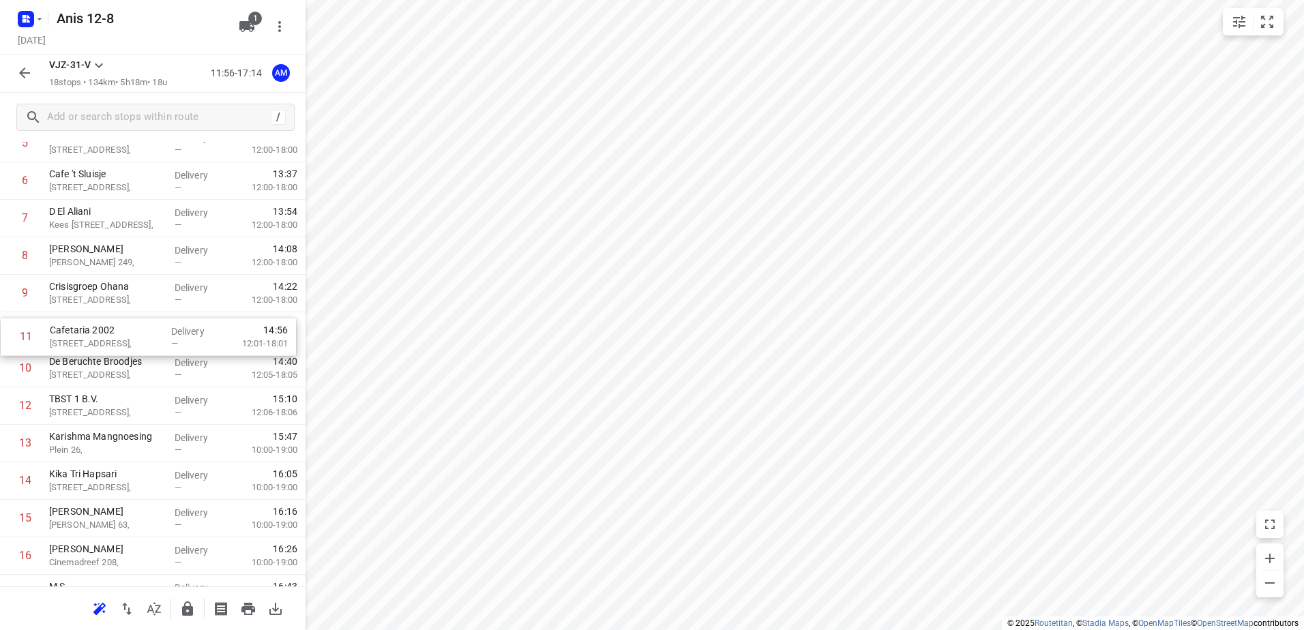
drag, startPoint x: 92, startPoint y: 380, endPoint x: 93, endPoint y: 345, distance: 34.8
click at [93, 345] on div "1 Kaddour IJburg Pampuslaan 22, Delivery — 12:07 12:03-18:03 2 Koh Asian Foodba…" at bounding box center [153, 312] width 306 height 675
click at [41, 27] on button "button" at bounding box center [28, 19] width 27 height 22
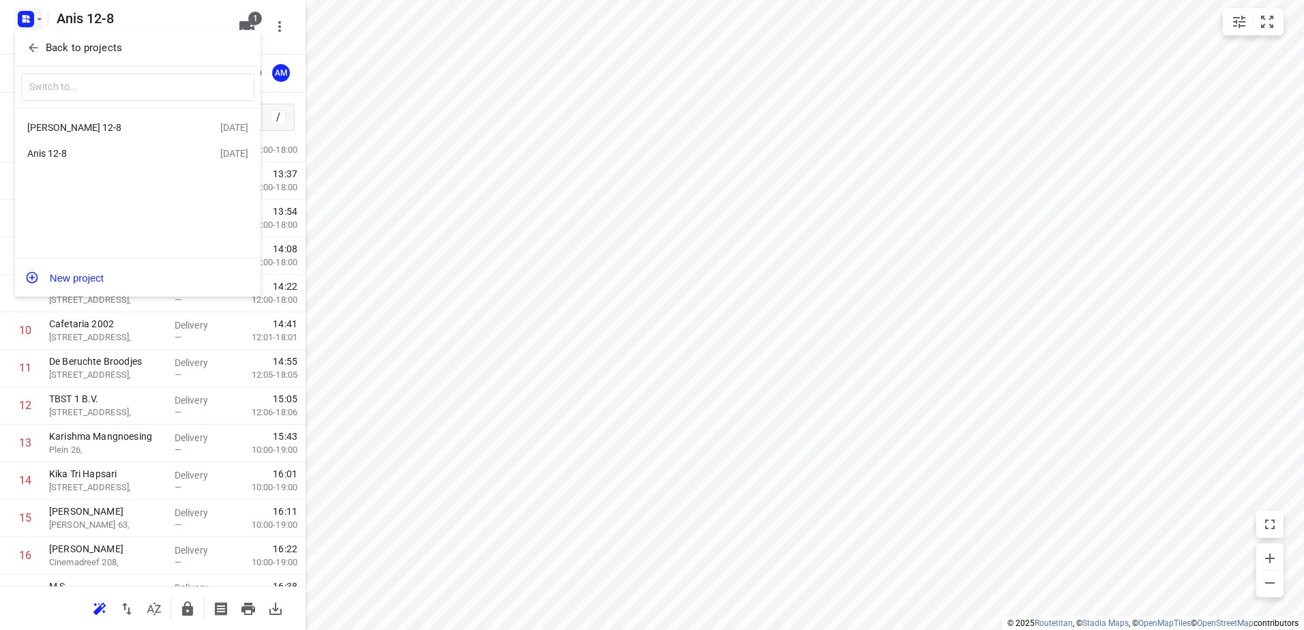
click at [62, 128] on div "[PERSON_NAME] 12-8" at bounding box center [105, 127] width 157 height 11
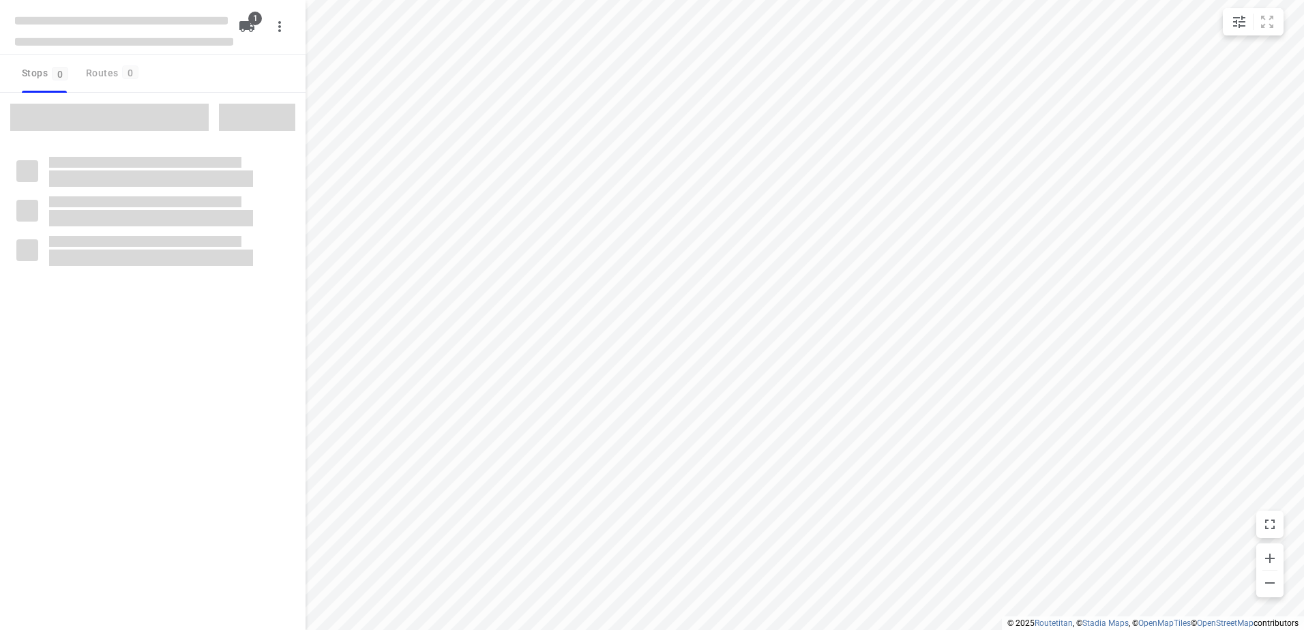
type input "distance"
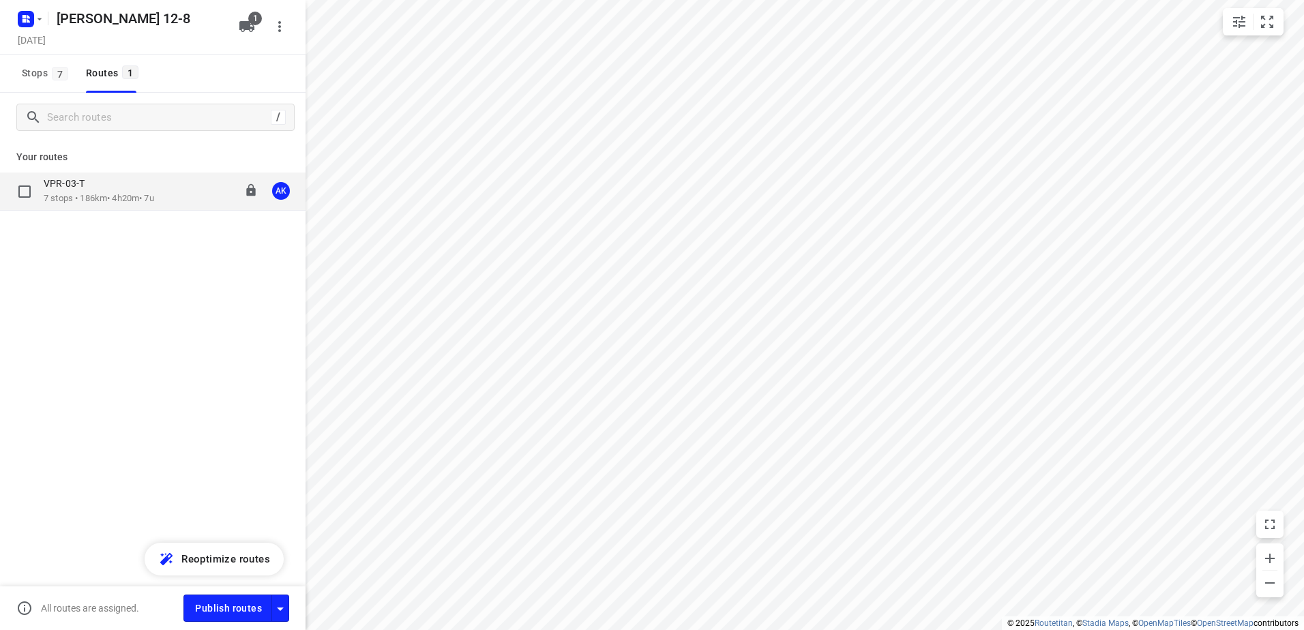
click at [73, 199] on p "7 stops • 186km • 4h20m • 7u" at bounding box center [99, 198] width 111 height 13
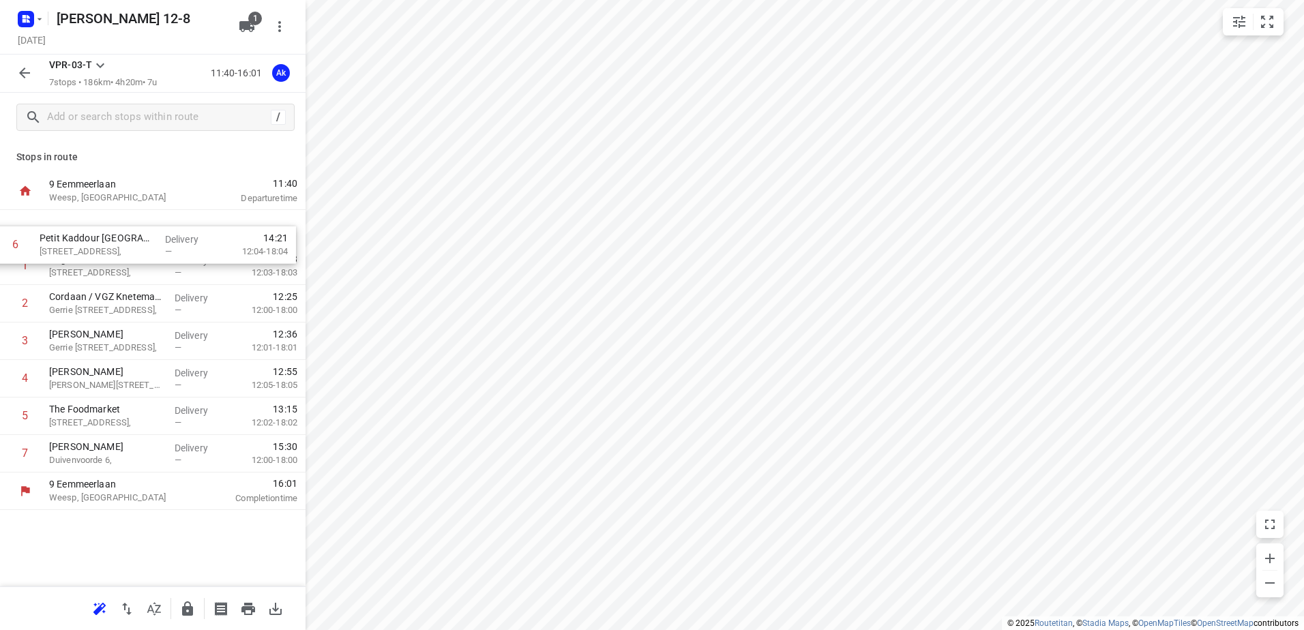
drag, startPoint x: 122, startPoint y: 418, endPoint x: 113, endPoint y: 237, distance: 181.7
click at [113, 237] on div "1 Bagels Cafe Vijzelstraat 71, Delivery — 12:03 12:03-18:03 2 Cordaan / VGZ Kne…" at bounding box center [153, 341] width 306 height 263
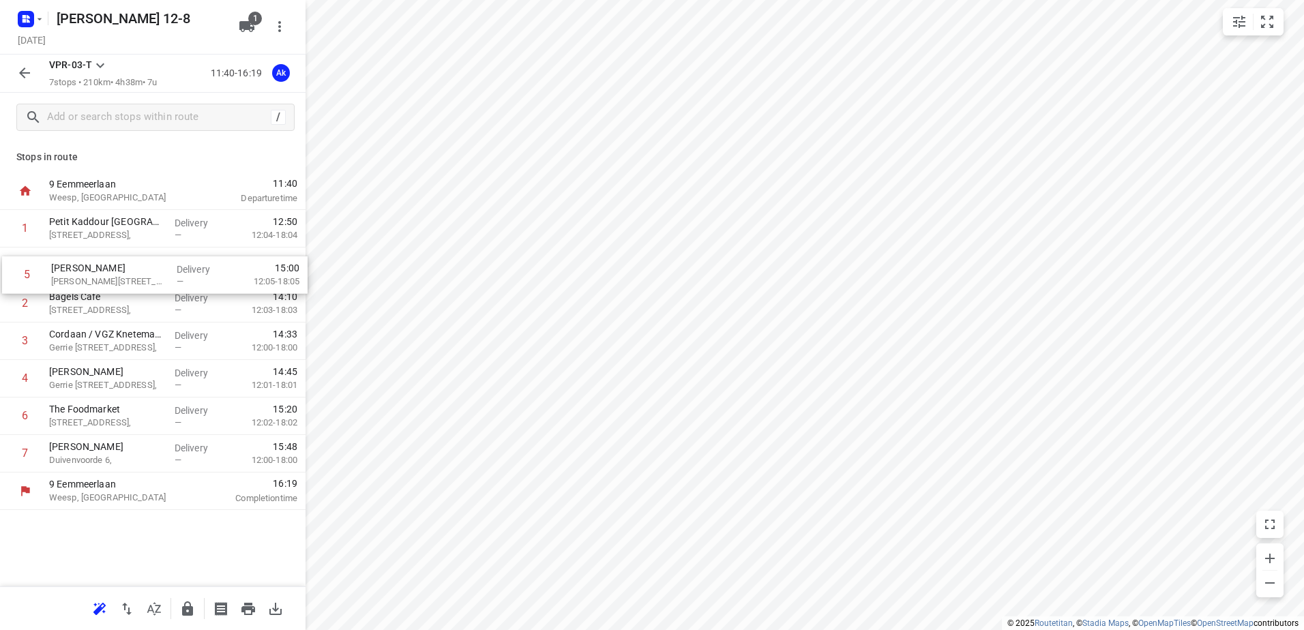
drag, startPoint x: 118, startPoint y: 382, endPoint x: 121, endPoint y: 272, distance: 109.9
click at [121, 272] on div "1 Petit Kaddour Rotterdam Zwart Janstraat 119, Delivery — 12:50 12:04-18:04 2 B…" at bounding box center [153, 341] width 306 height 263
drag, startPoint x: 112, startPoint y: 426, endPoint x: 109, endPoint y: 280, distance: 146.0
click at [109, 280] on div "1 Petit Kaddour Rotterdam Zwart Janstraat 119, Delivery — 12:50 12:04-18:04 2 K…" at bounding box center [153, 341] width 306 height 263
drag, startPoint x: 88, startPoint y: 385, endPoint x: 88, endPoint y: 349, distance: 36.8
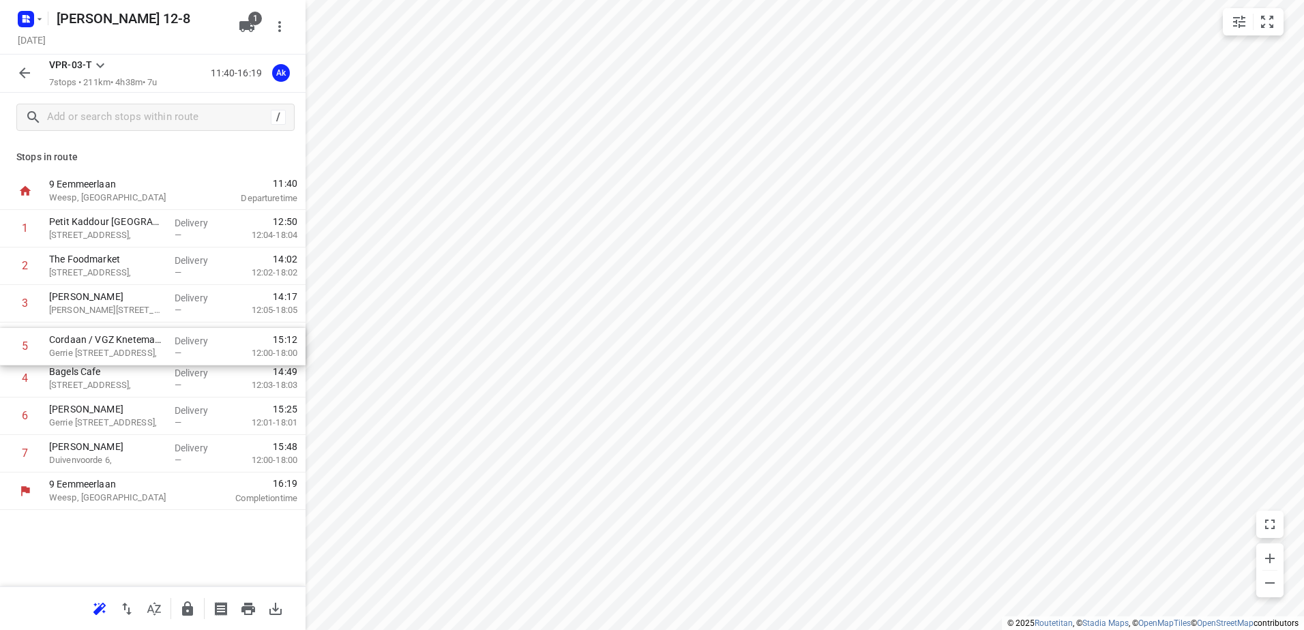
click at [88, 349] on div "1 Petit Kaddour Rotterdam Zwart Janstraat 119, Delivery — 12:50 12:04-18:04 2 T…" at bounding box center [153, 341] width 306 height 263
drag, startPoint x: 91, startPoint y: 424, endPoint x: 91, endPoint y: 381, distance: 43.0
click at [91, 381] on div "1 Petit Kaddour Rotterdam Zwart Janstraat 119, Delivery — 12:50 12:04-18:04 2 T…" at bounding box center [153, 341] width 306 height 263
click at [22, 78] on icon "button" at bounding box center [24, 73] width 16 height 16
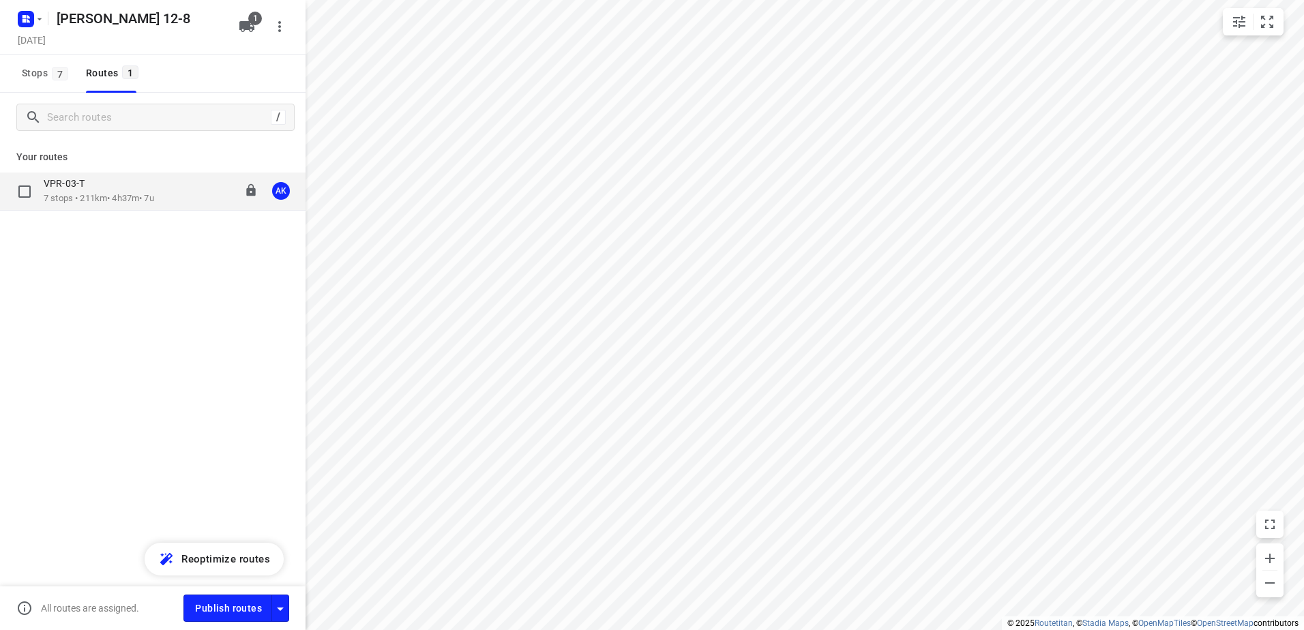
click at [78, 189] on p "VPR-03-T" at bounding box center [68, 183] width 49 height 12
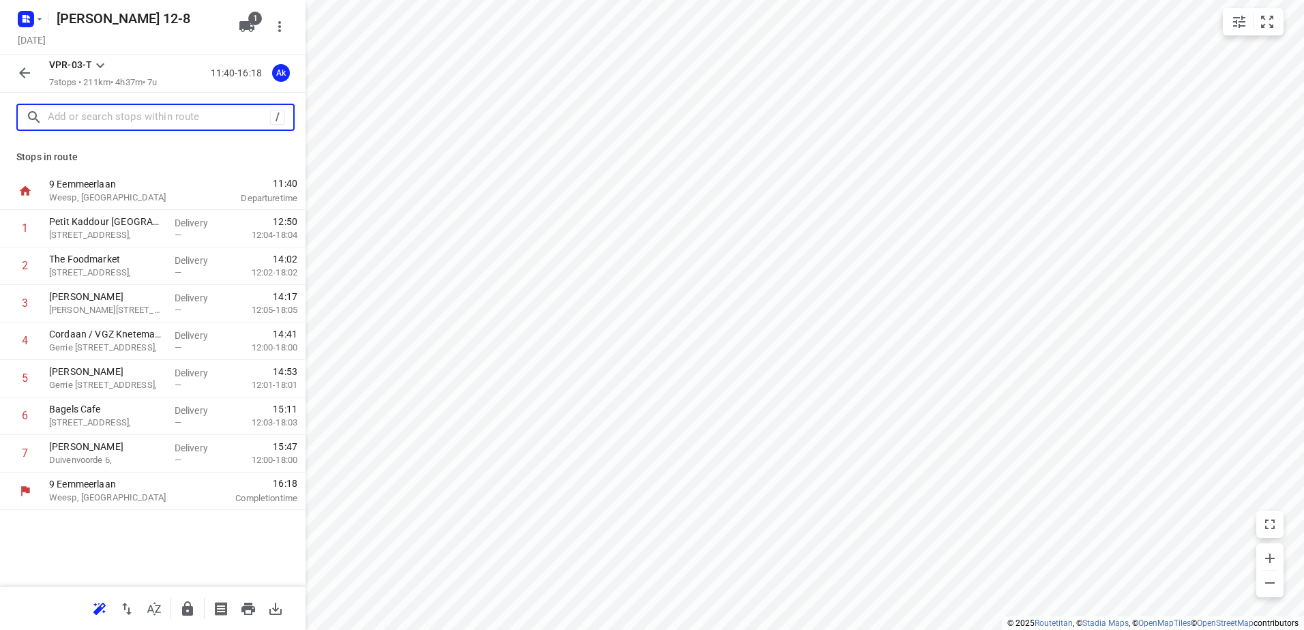
click at [111, 115] on input "text" at bounding box center [159, 117] width 222 height 21
paste input "Wibautstraat"
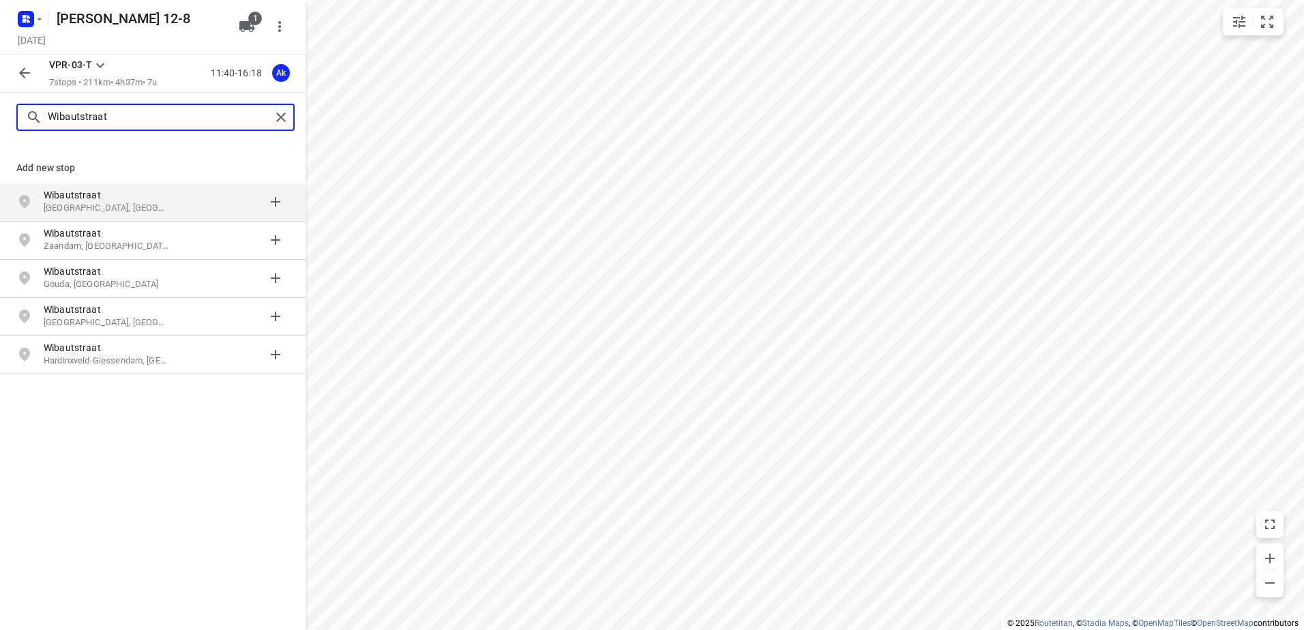
click at [156, 113] on input "Wibautstraat" at bounding box center [159, 117] width 223 height 21
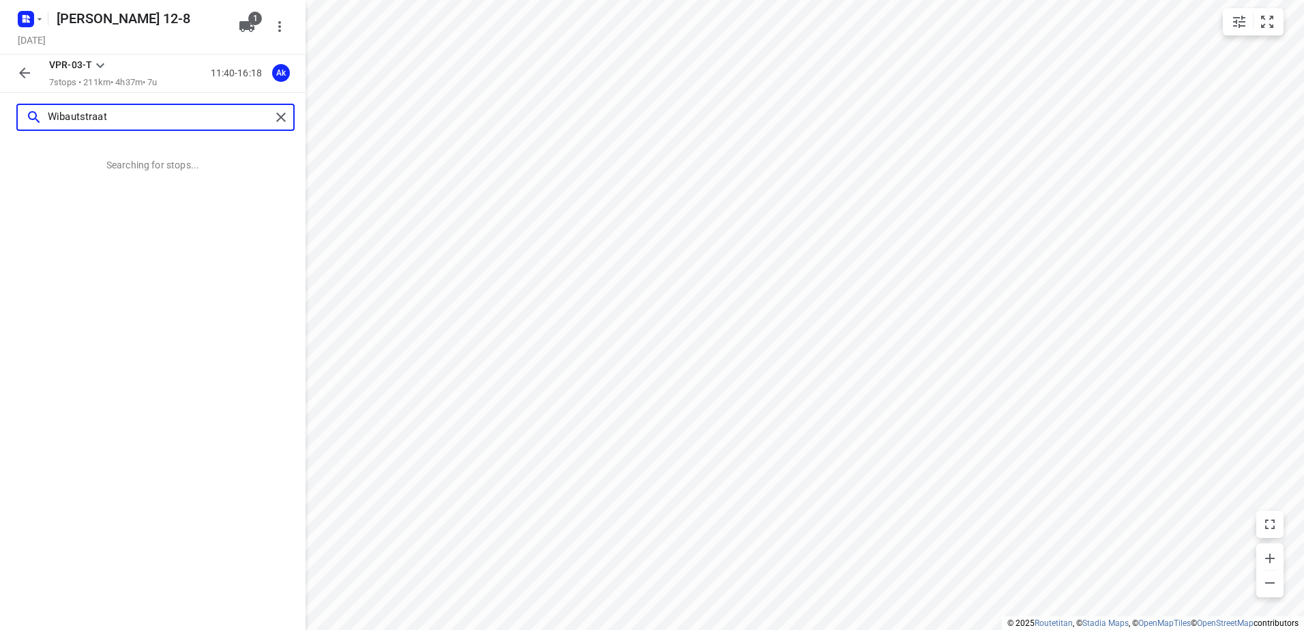
paste input "48"
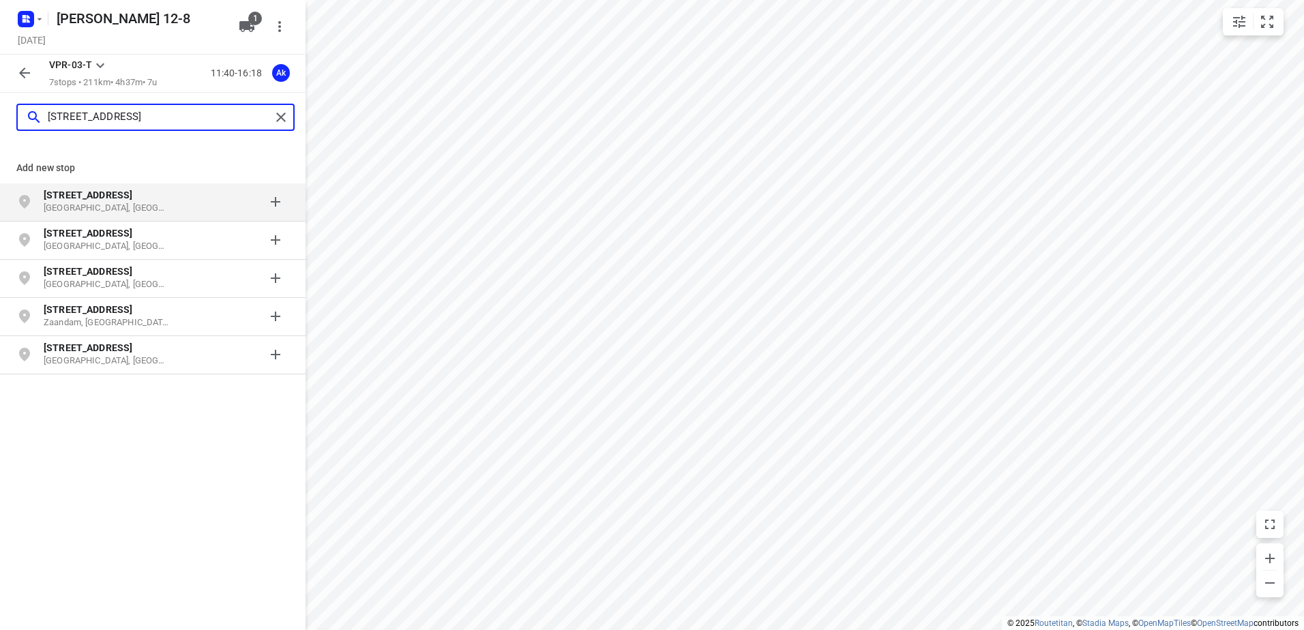
type input "Wibautstraat 48"
click at [91, 194] on b "Wibautstraat 48" at bounding box center [88, 195] width 89 height 11
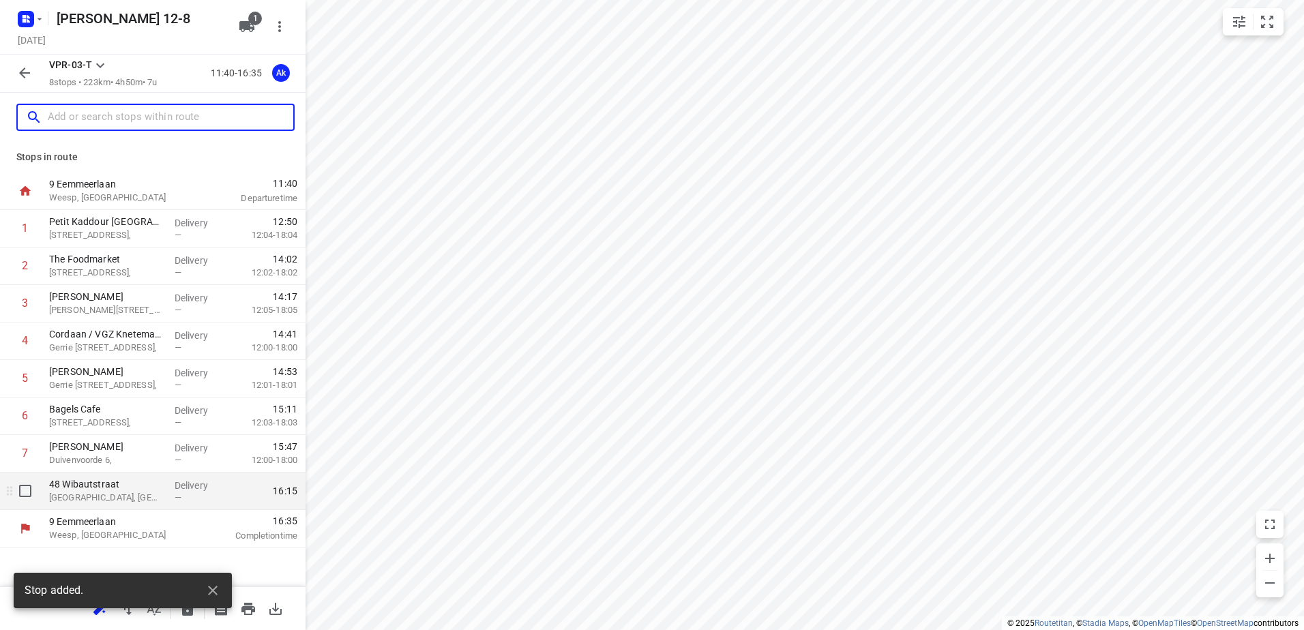
click at [101, 492] on p "Amsterdam, Netherlands" at bounding box center [106, 498] width 115 height 14
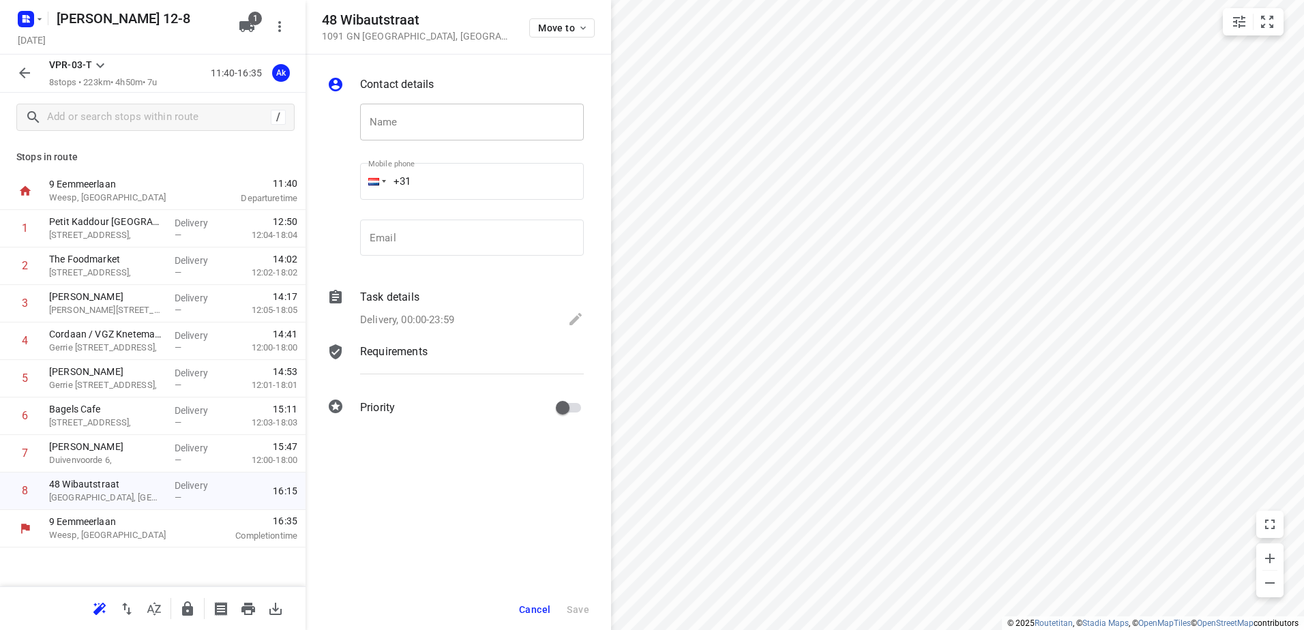
click at [400, 124] on input "text" at bounding box center [472, 122] width 224 height 37
paste input "Cafetaria 2002"
type input "Cafetaria 2002"
click at [580, 324] on icon at bounding box center [576, 319] width 16 height 16
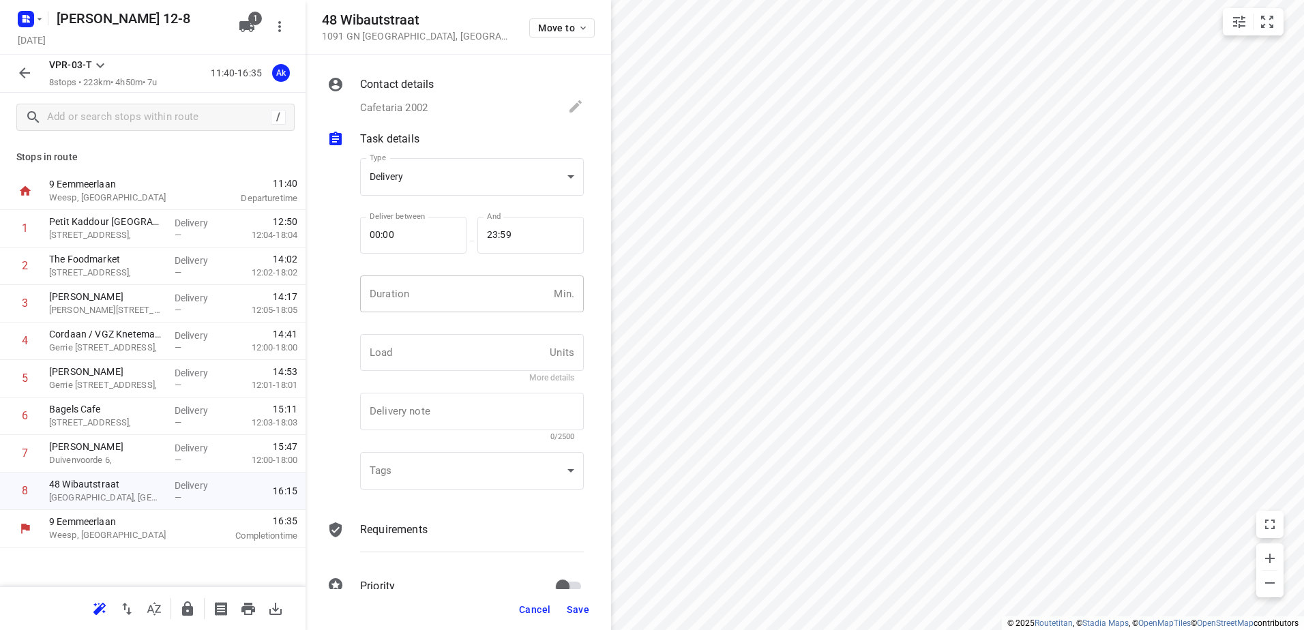
click at [457, 293] on input "number" at bounding box center [454, 294] width 188 height 37
type input "10"
click at [579, 613] on span "Save" at bounding box center [578, 609] width 23 height 11
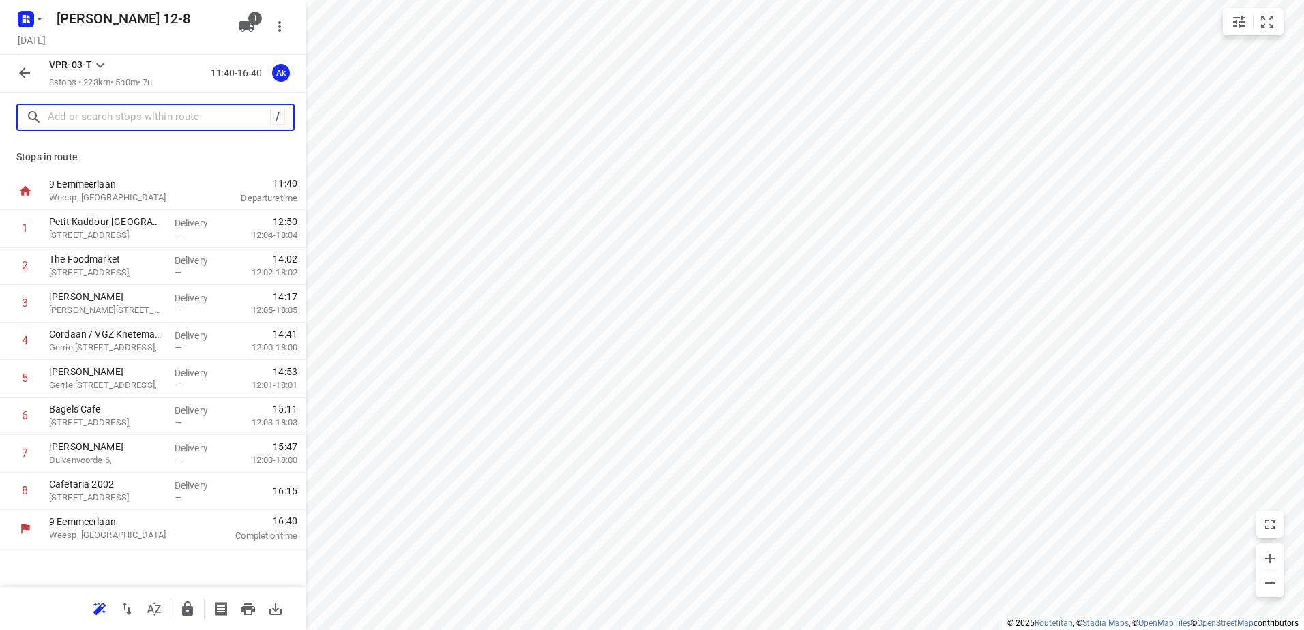
click at [173, 116] on input "text" at bounding box center [159, 117] width 222 height 21
paste input "De Beruchte Broodjes"
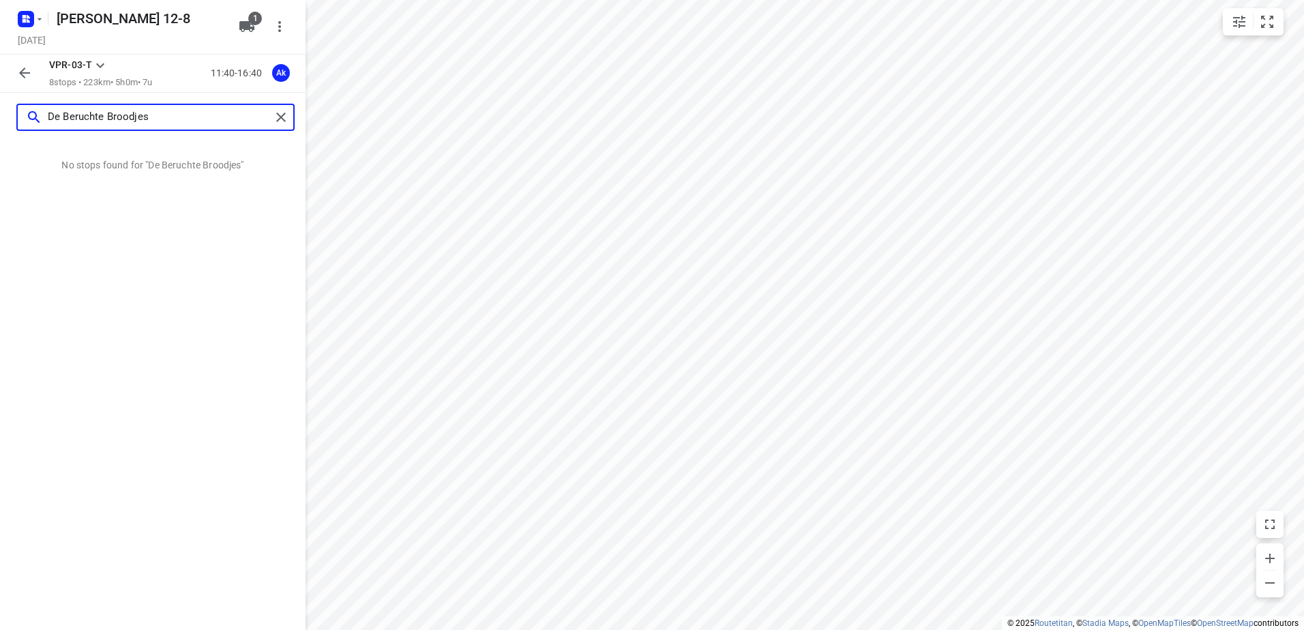
drag, startPoint x: 192, startPoint y: 117, endPoint x: 0, endPoint y: 104, distance: 192.8
click at [0, 108] on html "i © 2025 Routetitan , © Stadia Maps , © OpenMapTiles © OpenStreetMap contributo…" at bounding box center [652, 315] width 1304 height 630
click at [184, 114] on input "De Beruchte Broodjes" at bounding box center [159, 117] width 223 height 21
drag, startPoint x: -3, startPoint y: 106, endPoint x: 0, endPoint y: 85, distance: 22.0
click at [0, 94] on html "i © 2025 Routetitan , © Stadia Maps , © OpenMapTiles © OpenStreetMap contributo…" at bounding box center [652, 315] width 1304 height 630
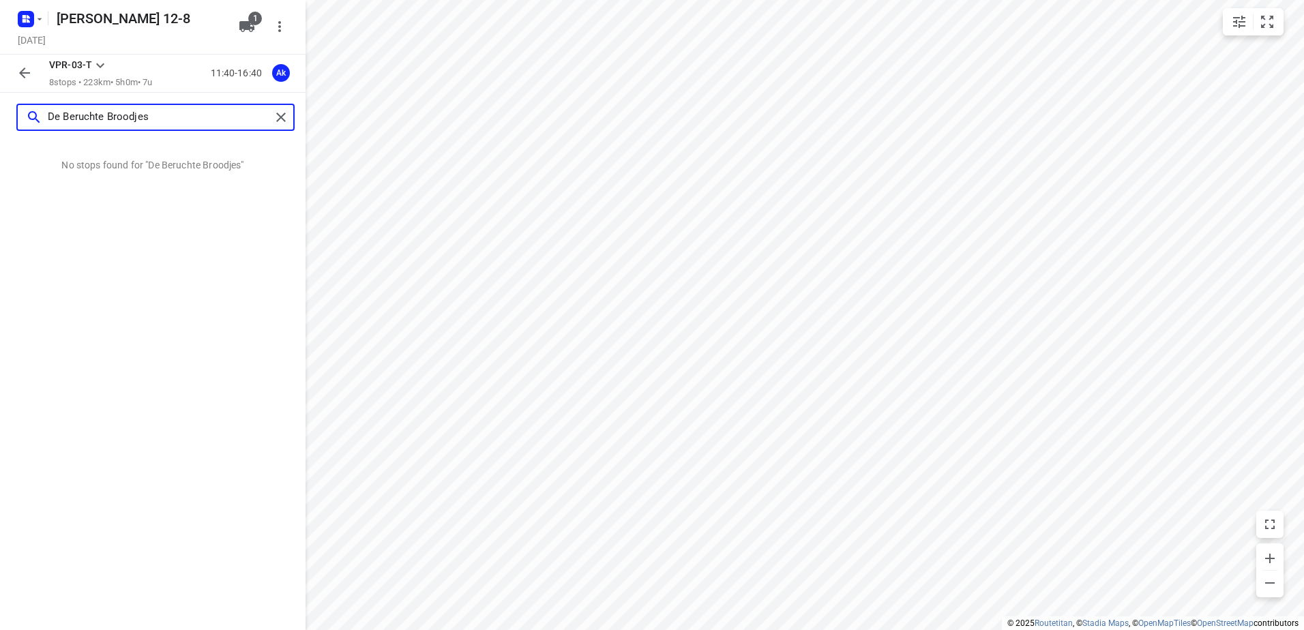
paste input "Pretoriusstraat"
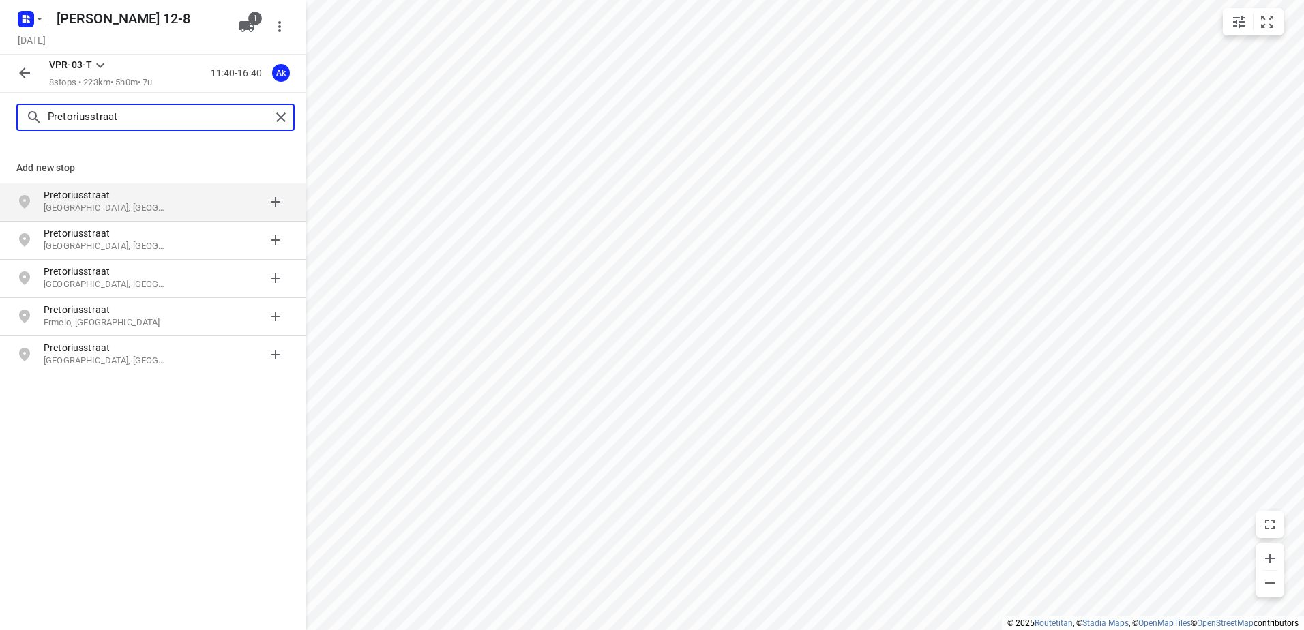
click at [153, 121] on input "Pretoriusstraat" at bounding box center [159, 117] width 223 height 21
paste input "36"
type input "Pretoriusstraat 36"
click at [119, 198] on p "Pretoriusstraat 36" at bounding box center [107, 195] width 126 height 14
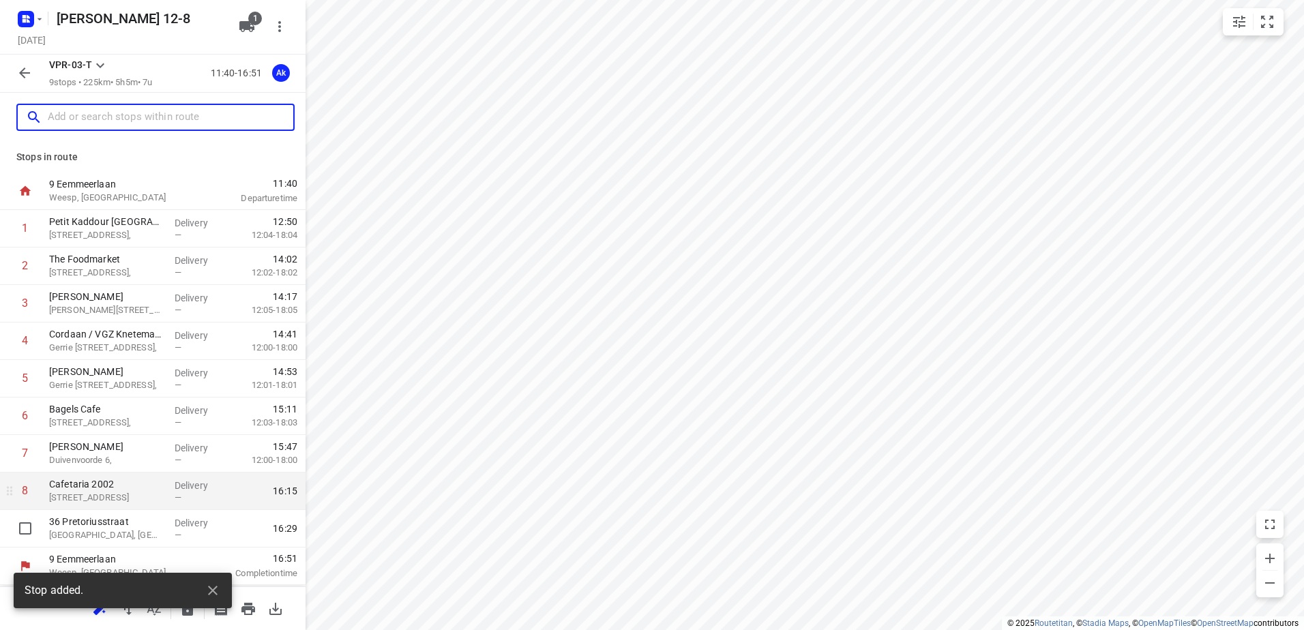
drag, startPoint x: 101, startPoint y: 531, endPoint x: 167, endPoint y: 499, distance: 73.5
click at [101, 531] on p "Amsterdam, Netherlands" at bounding box center [106, 536] width 115 height 14
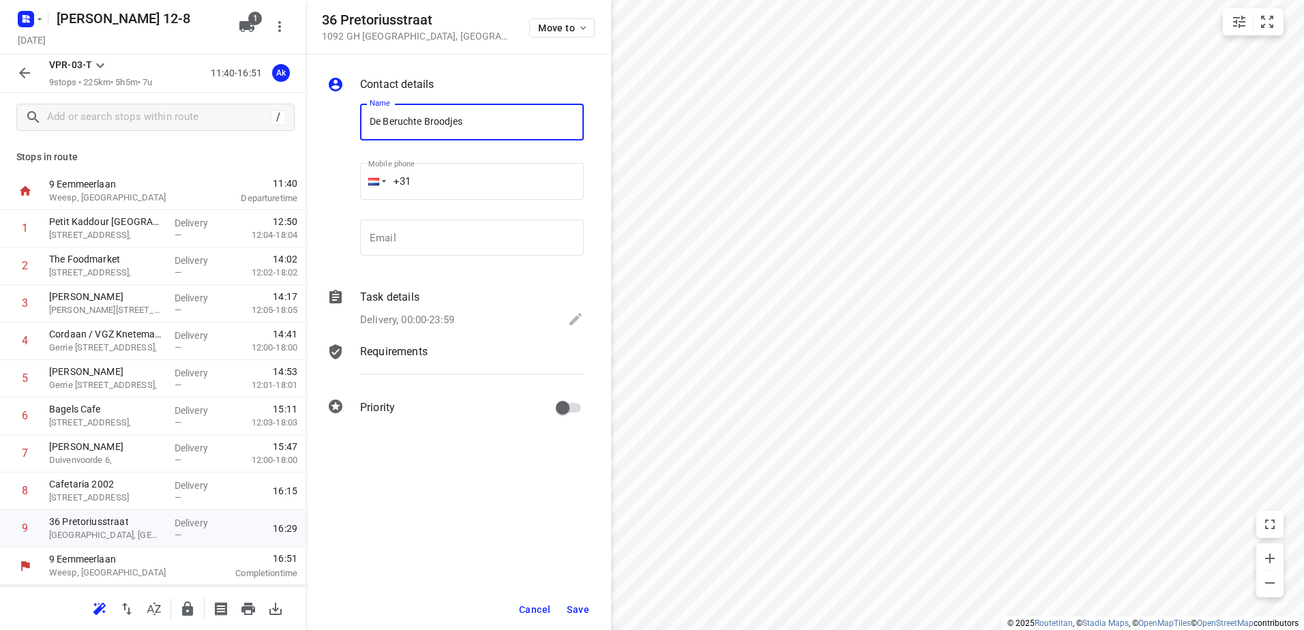
type input "De Beruchte Broodjes"
click at [571, 319] on icon at bounding box center [576, 319] width 16 height 16
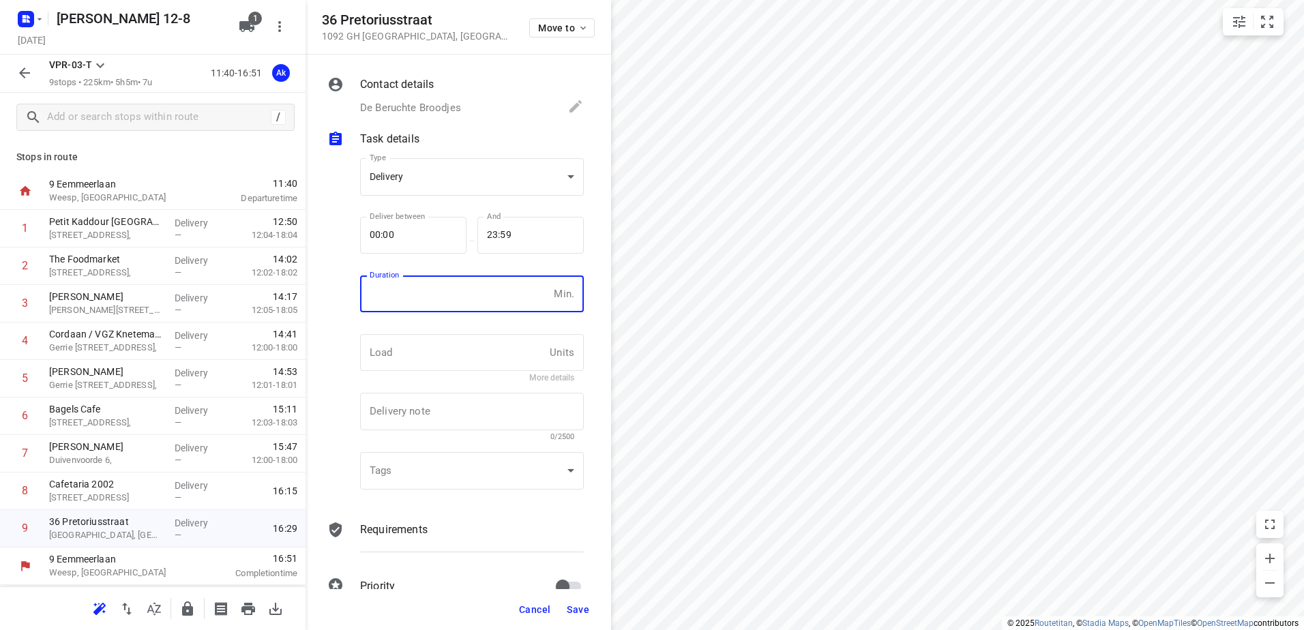
click at [435, 293] on input "number" at bounding box center [454, 294] width 188 height 37
type input "10"
click at [574, 613] on span "Save" at bounding box center [578, 609] width 23 height 11
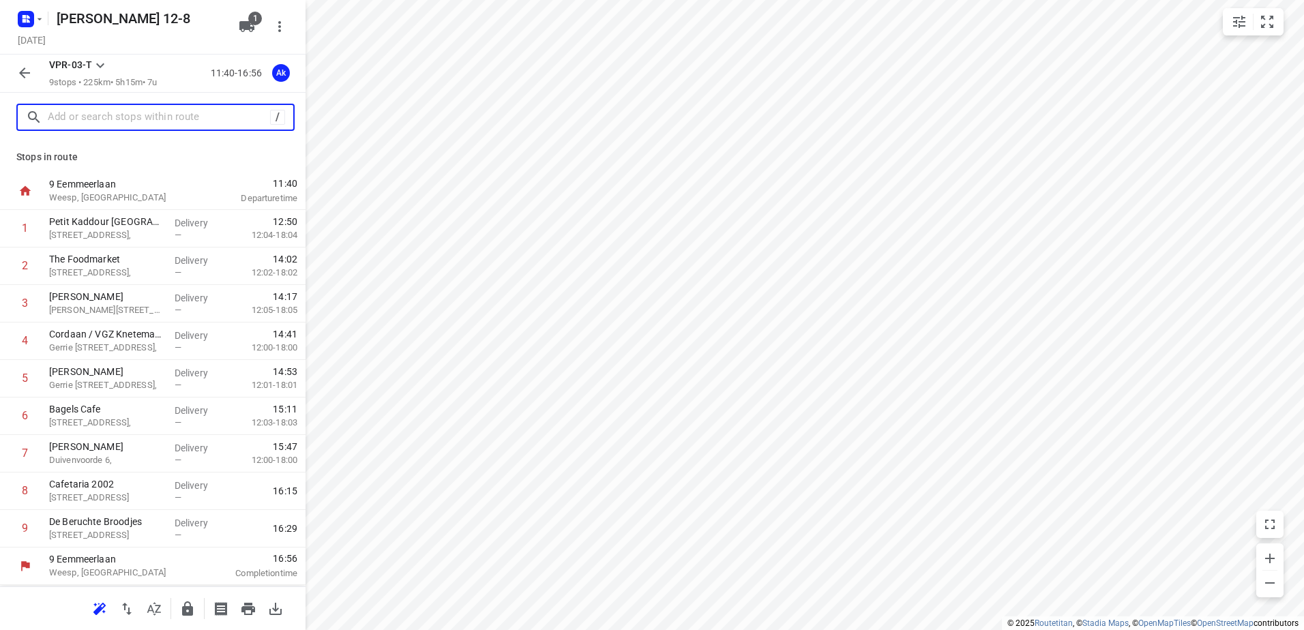
click at [89, 118] on input "text" at bounding box center [159, 117] width 222 height 21
paste input "Pretroiusstraat"
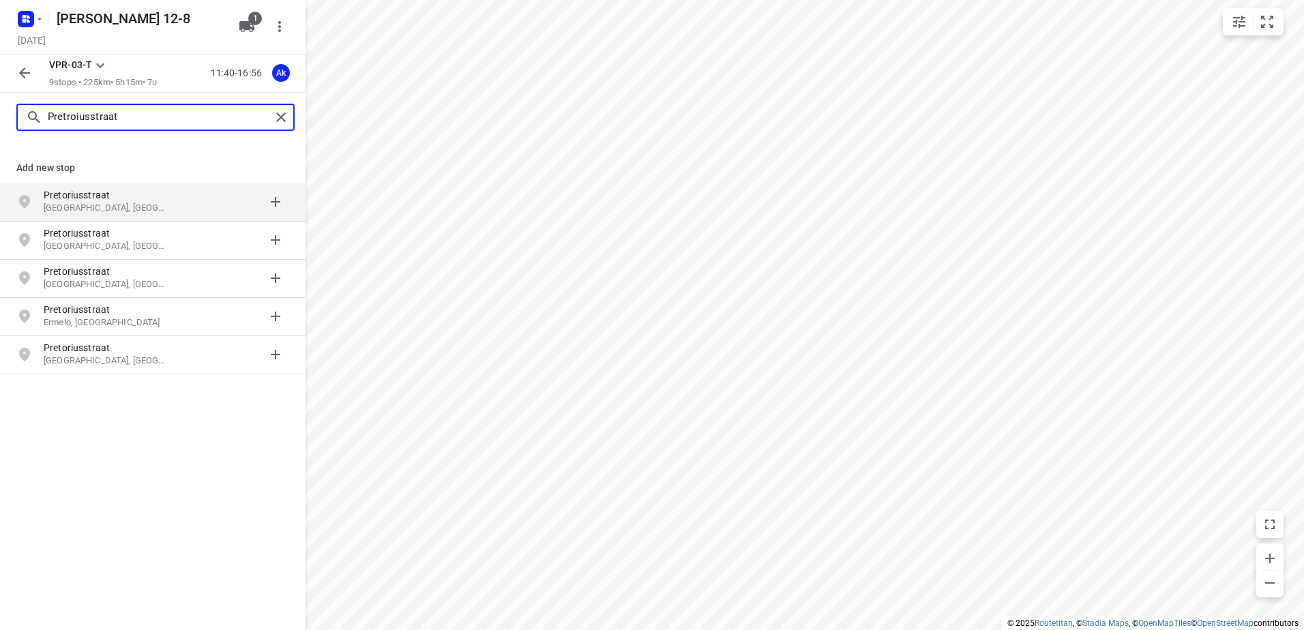
click at [167, 111] on input "Pretroiusstraat" at bounding box center [159, 117] width 223 height 21
paste input "22H"
type input "Pretroiusstraat 22H"
click at [119, 204] on p "Amsterdam, Nederland" at bounding box center [107, 208] width 126 height 13
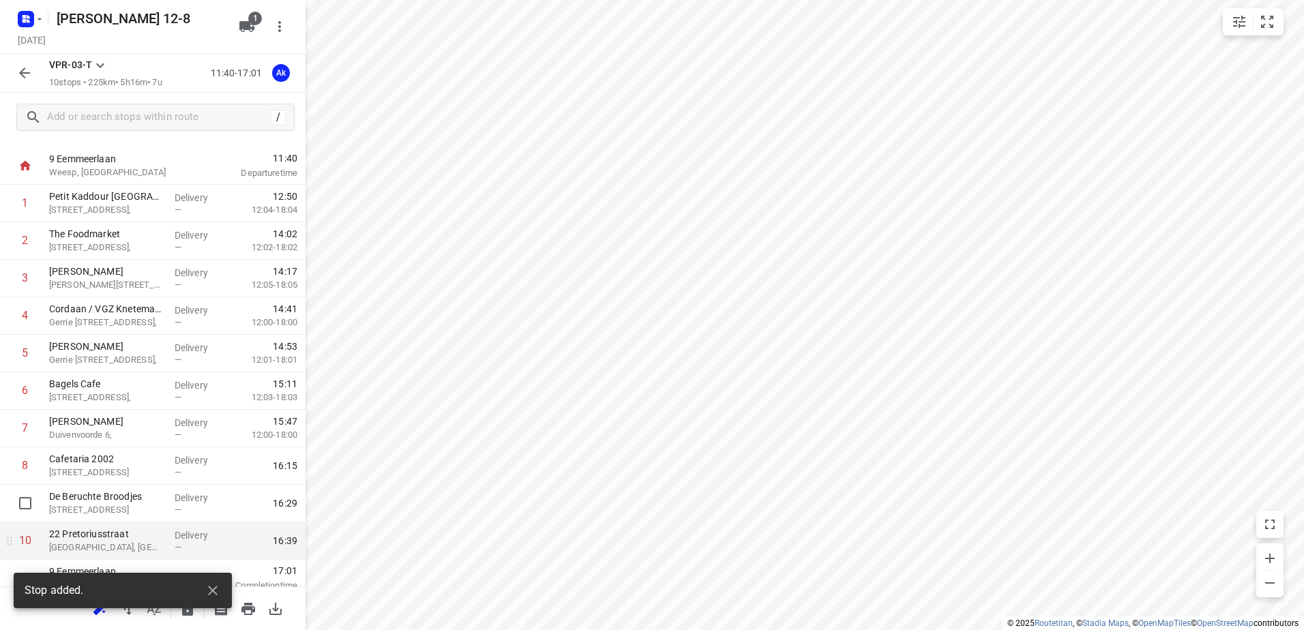
scroll to position [36, 0]
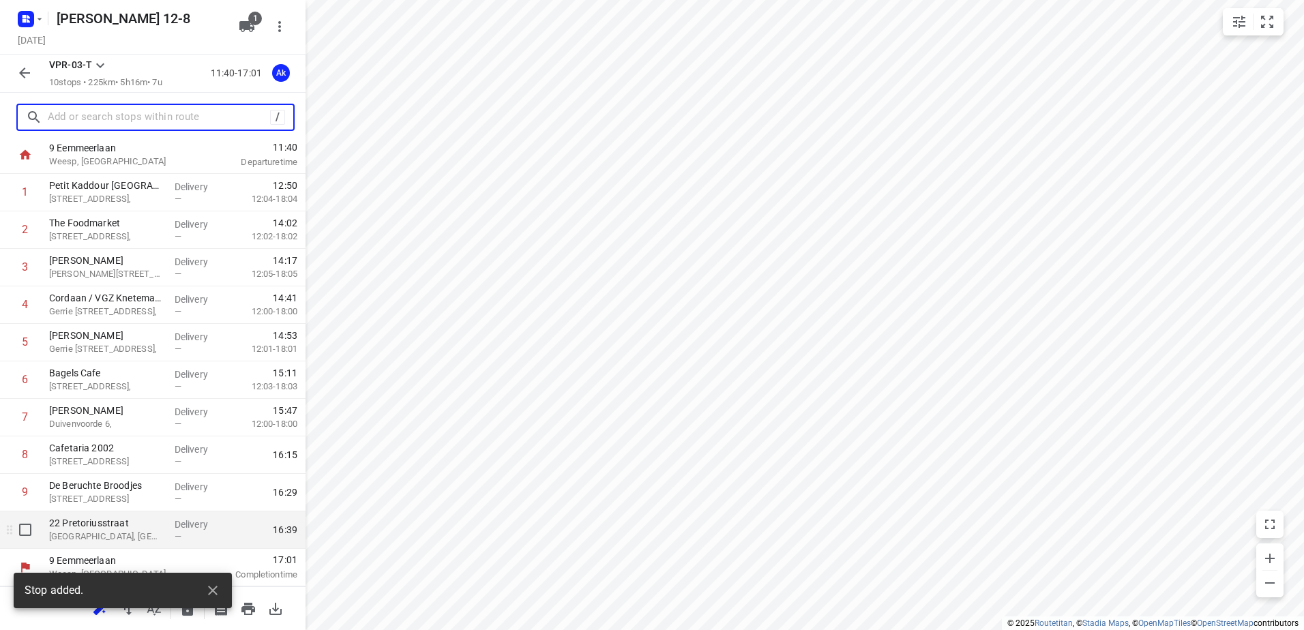
drag, startPoint x: 113, startPoint y: 537, endPoint x: 136, endPoint y: 521, distance: 28.6
click at [113, 537] on p "Amsterdam, Netherlands" at bounding box center [106, 537] width 115 height 14
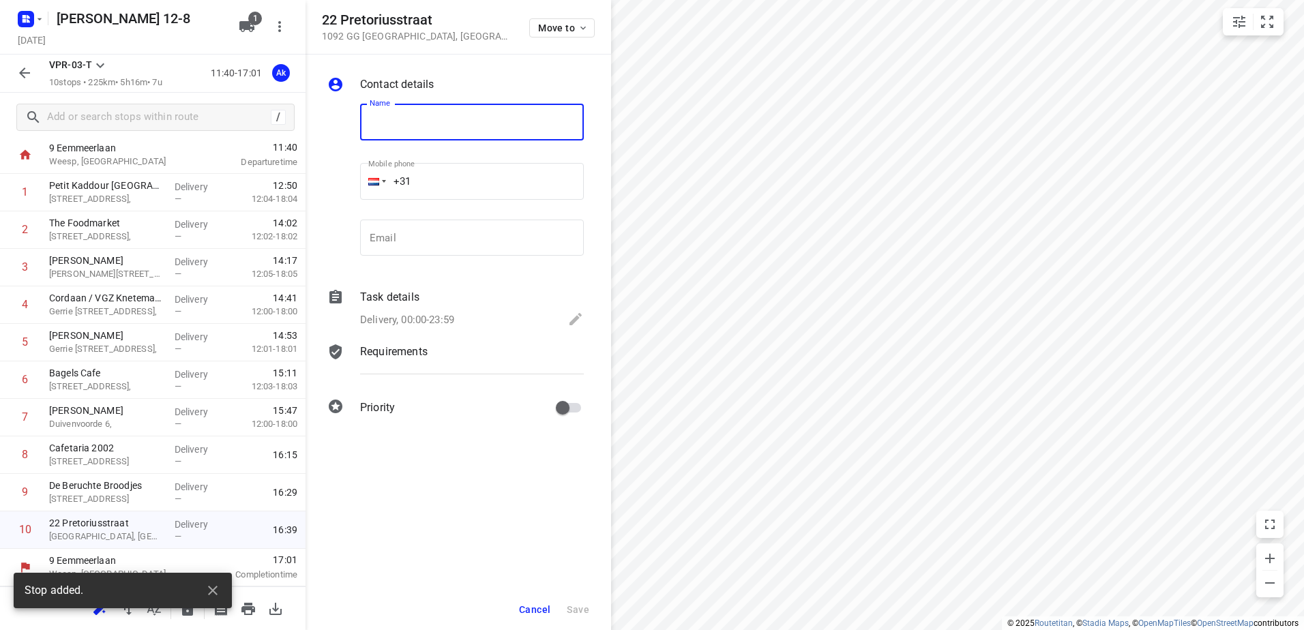
paste input "TBST 1 B.V."
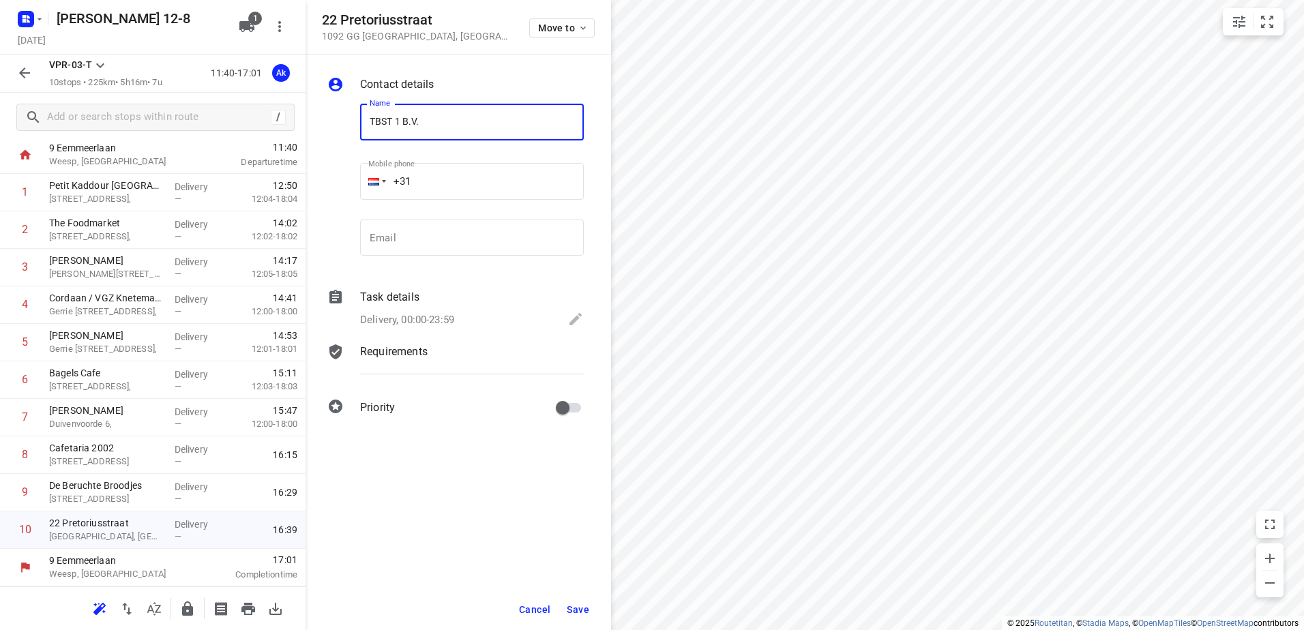
type input "TBST 1 B.V."
click at [581, 321] on icon at bounding box center [576, 319] width 16 height 16
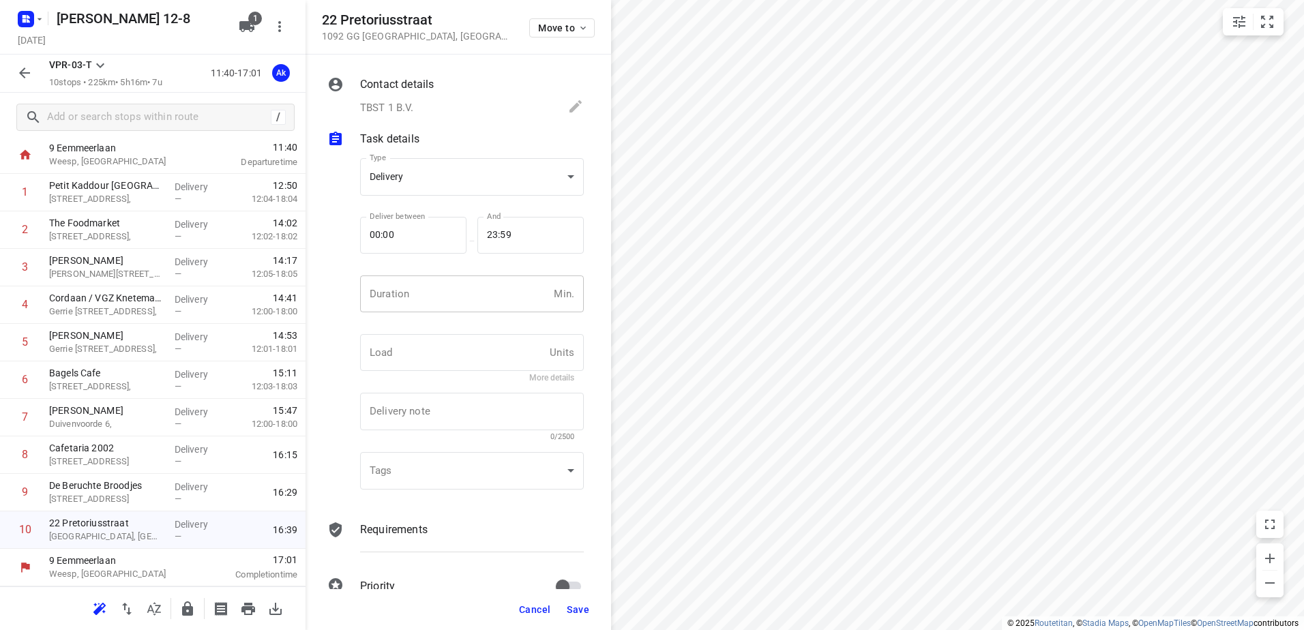
click at [415, 294] on input "number" at bounding box center [454, 294] width 188 height 37
type input "10"
click at [585, 607] on span "Save" at bounding box center [578, 609] width 23 height 11
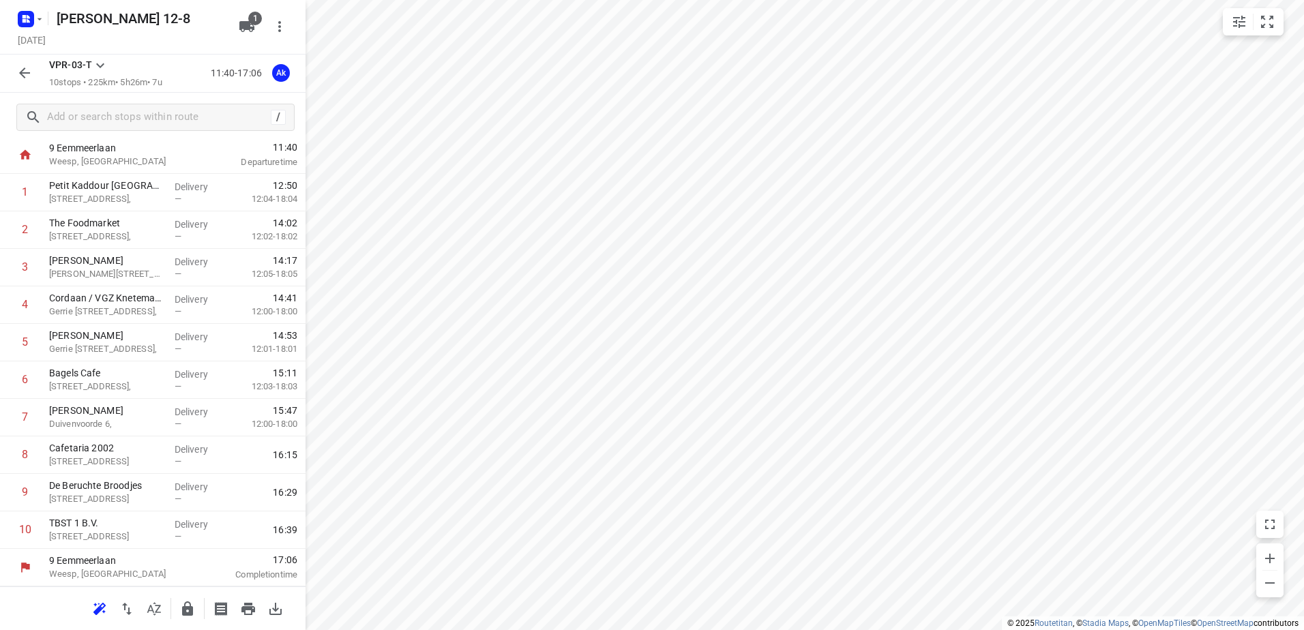
click at [23, 70] on icon "button" at bounding box center [24, 73] width 11 height 11
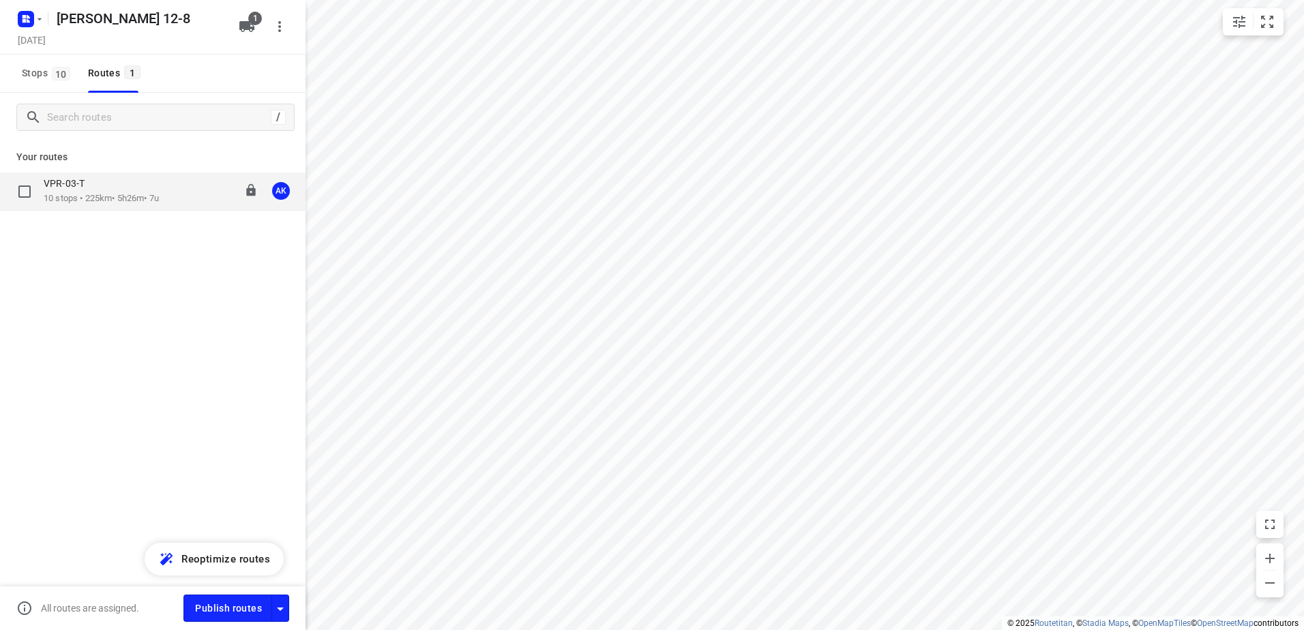
click at [98, 194] on p "10 stops • 225km • 5h26m • 7u" at bounding box center [101, 198] width 115 height 13
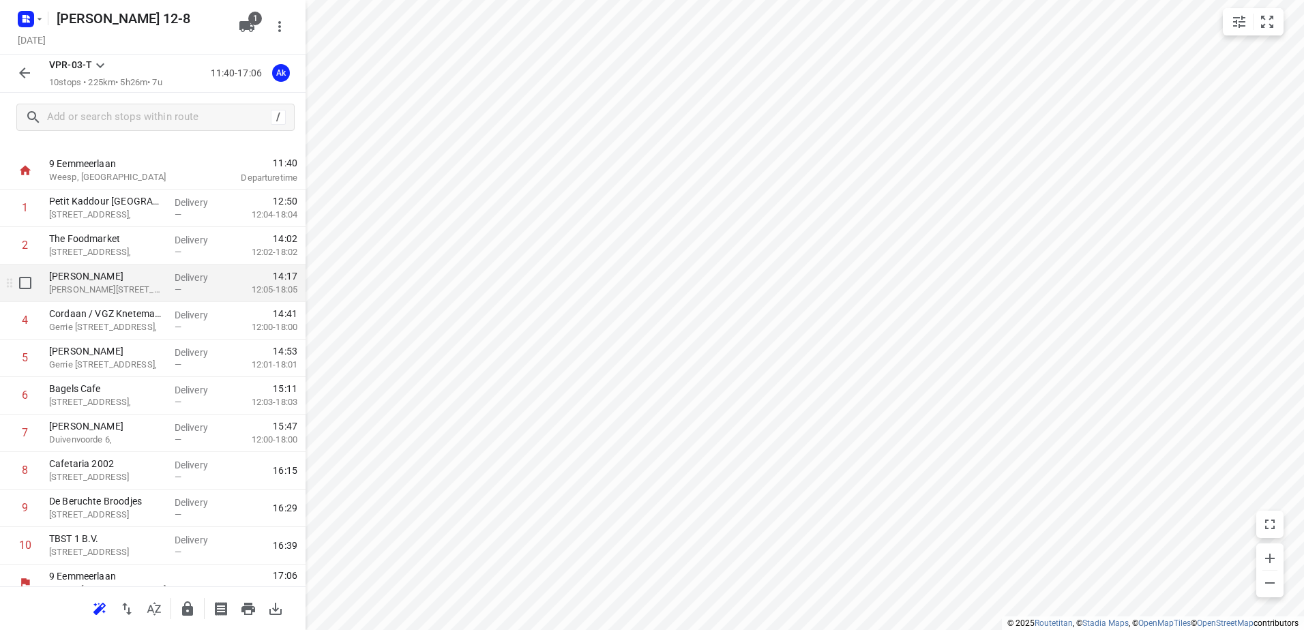
scroll to position [0, 0]
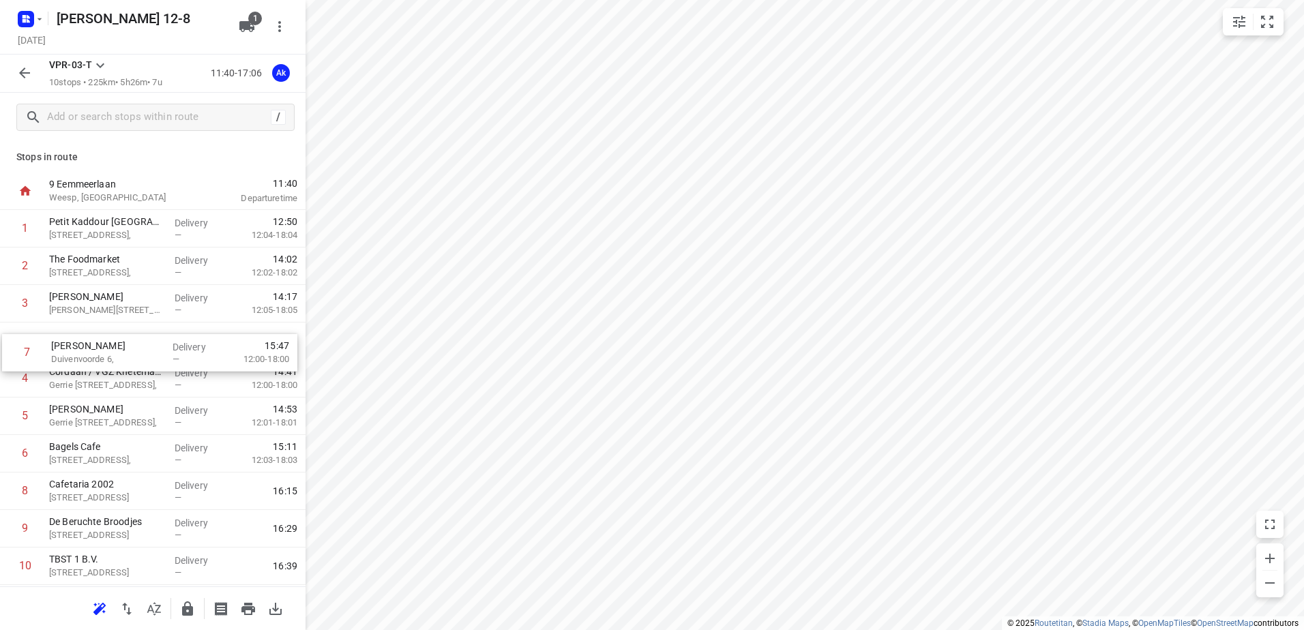
drag, startPoint x: 83, startPoint y: 458, endPoint x: 85, endPoint y: 352, distance: 105.8
click at [85, 352] on div "1 Petit Kaddour Rotterdam Zwart Janstraat 119, Delivery — 12:50 12:04-18:04 2 T…" at bounding box center [153, 397] width 306 height 375
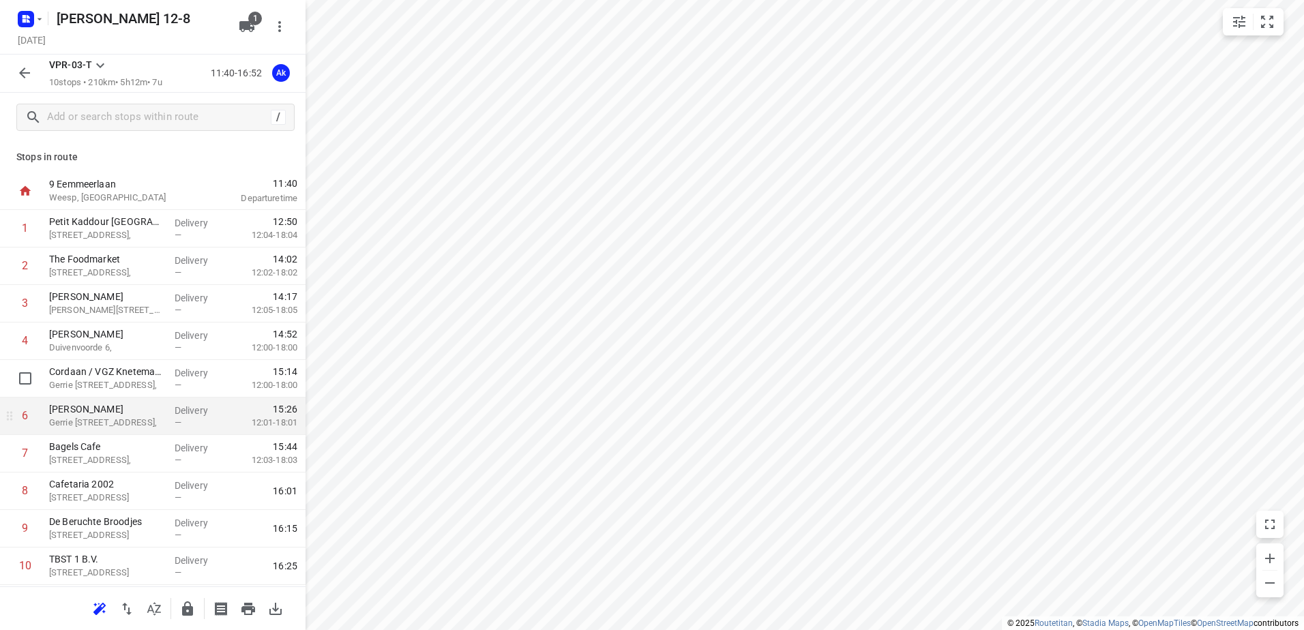
scroll to position [36, 0]
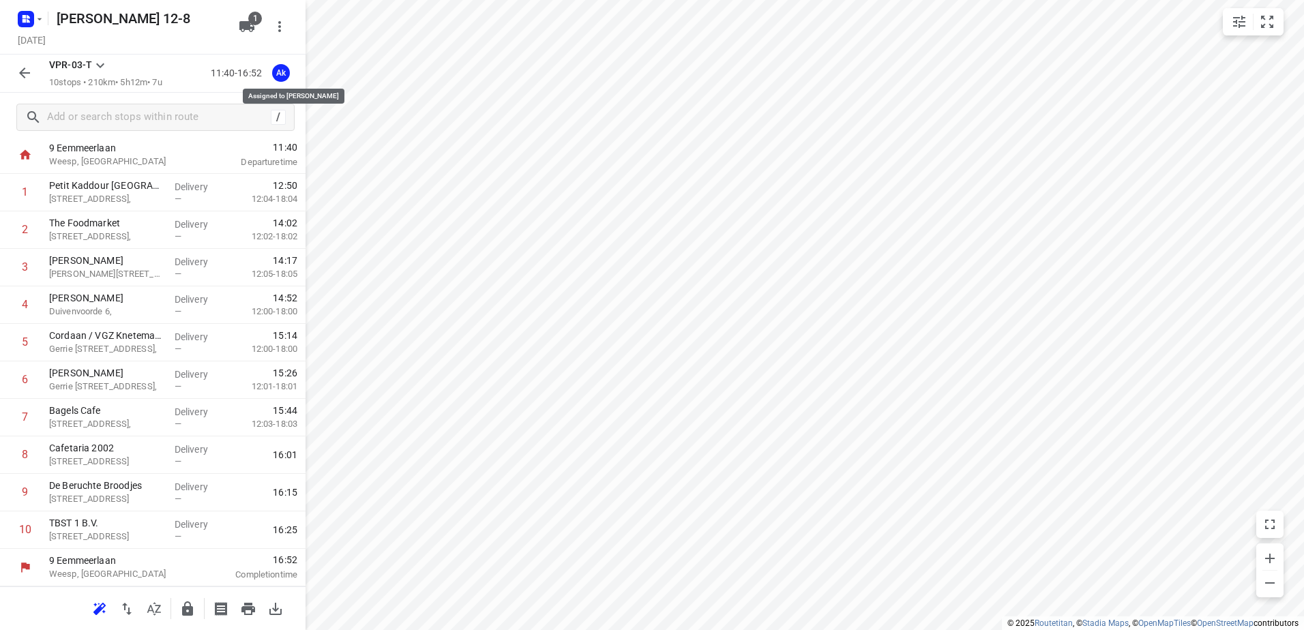
click at [280, 76] on div "Ak" at bounding box center [281, 73] width 18 height 18
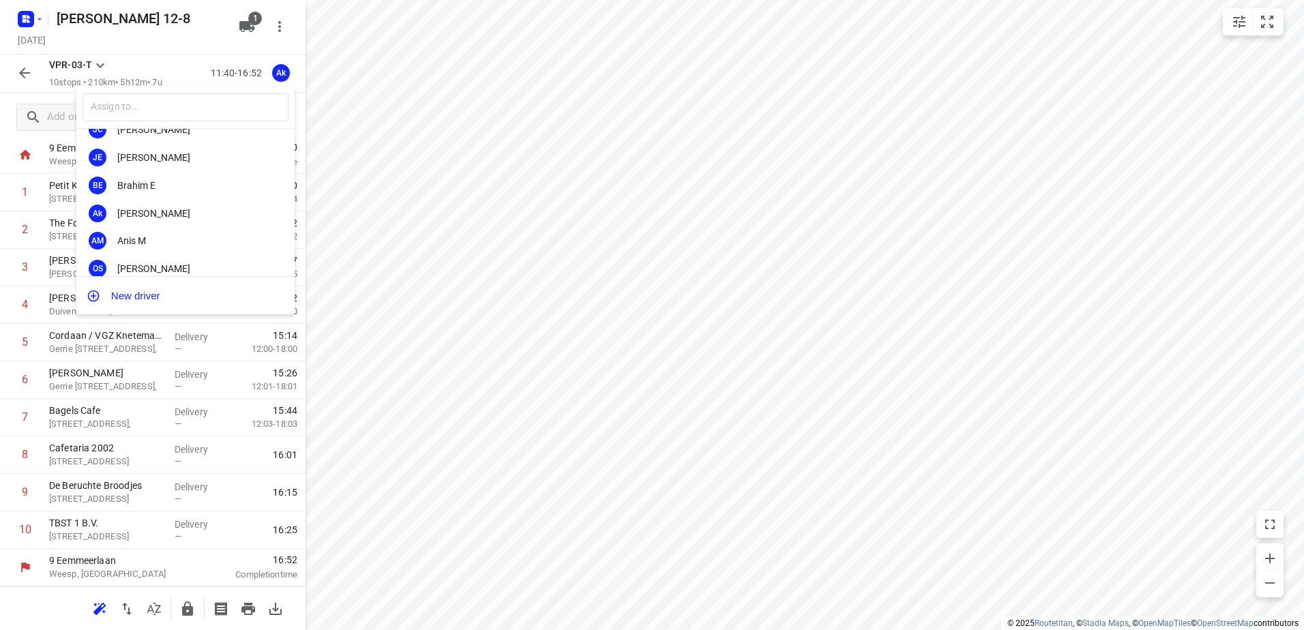
scroll to position [55, 0]
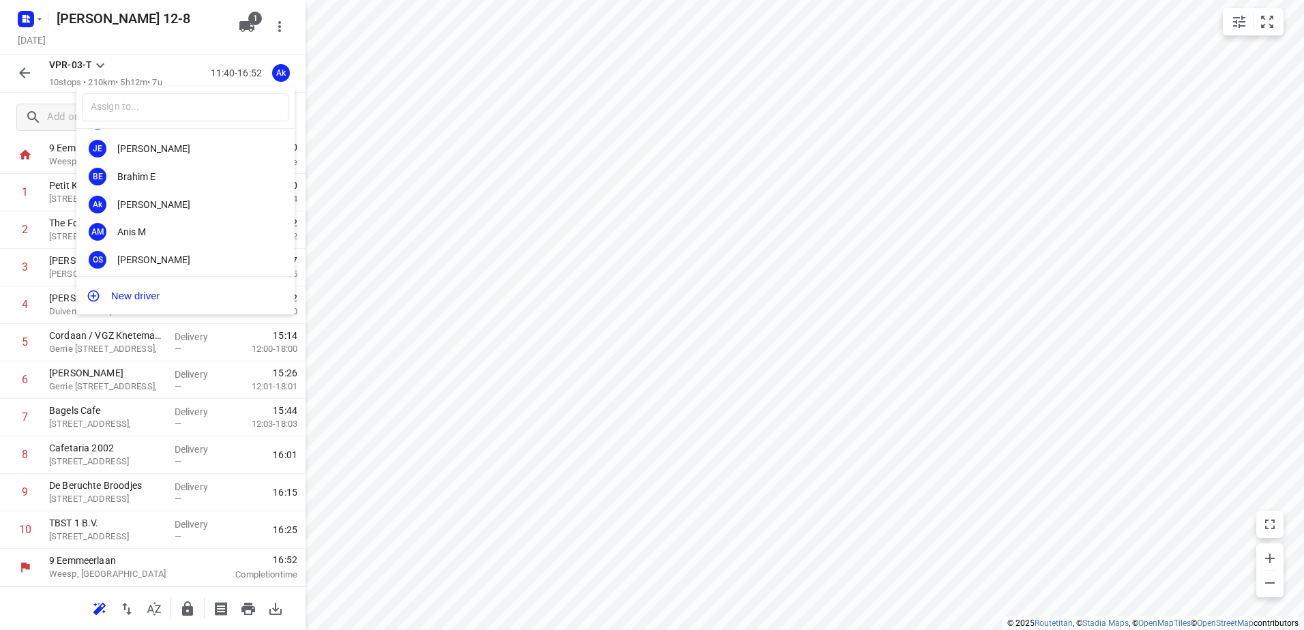
click at [181, 23] on div at bounding box center [652, 315] width 1304 height 630
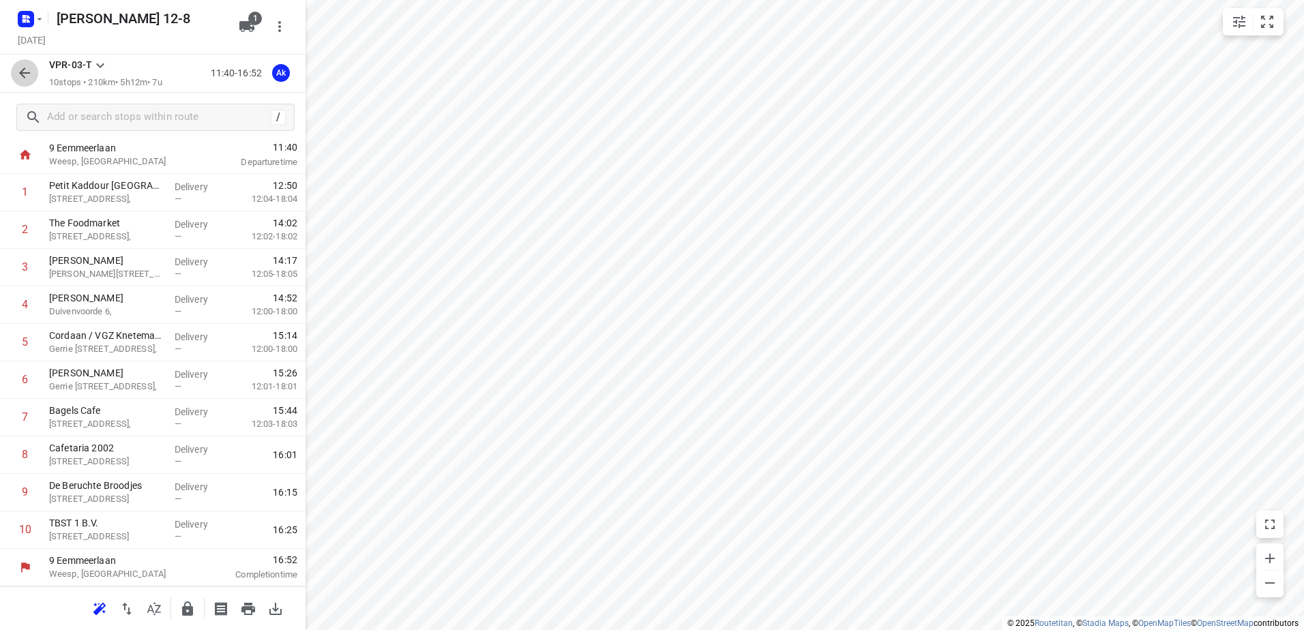
click at [27, 72] on icon "button" at bounding box center [24, 73] width 16 height 16
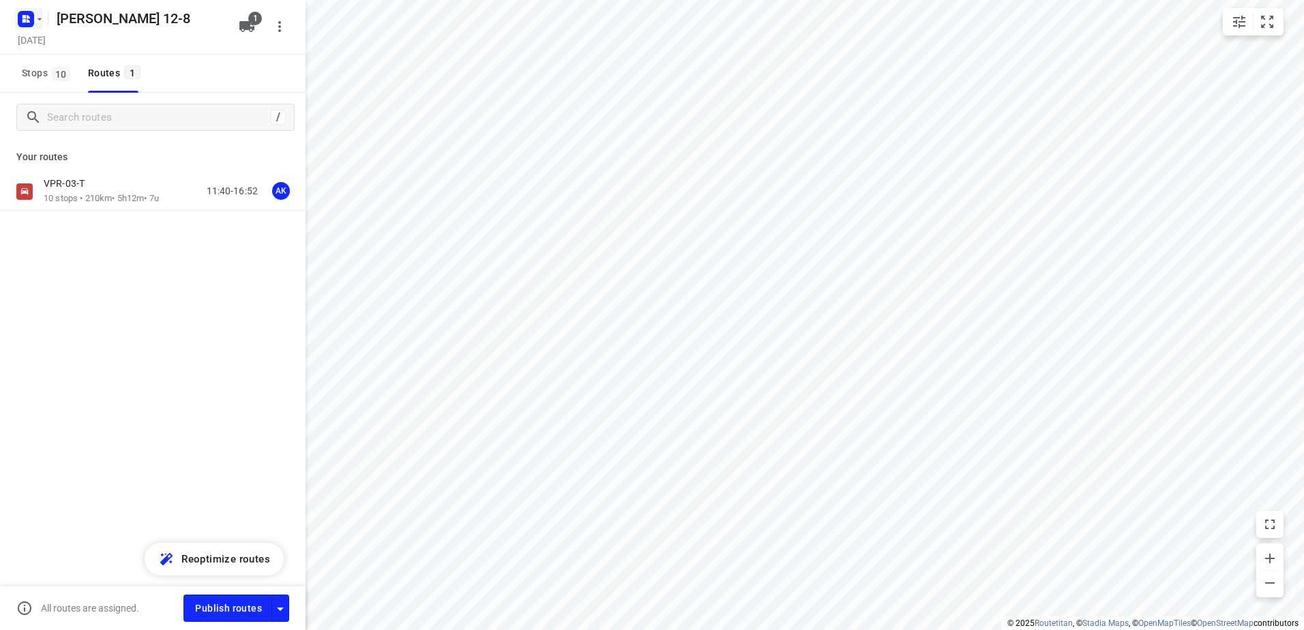
click at [40, 23] on icon "button" at bounding box center [39, 19] width 11 height 11
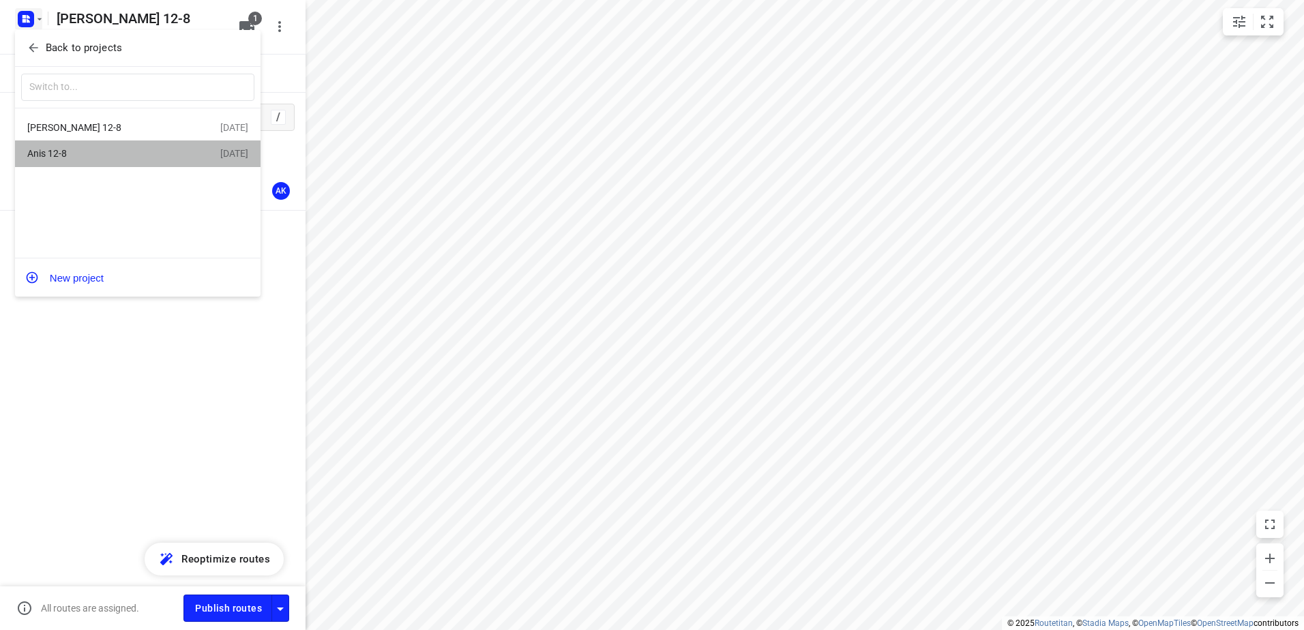
click at [55, 156] on div "Anis 12-8" at bounding box center [105, 153] width 157 height 11
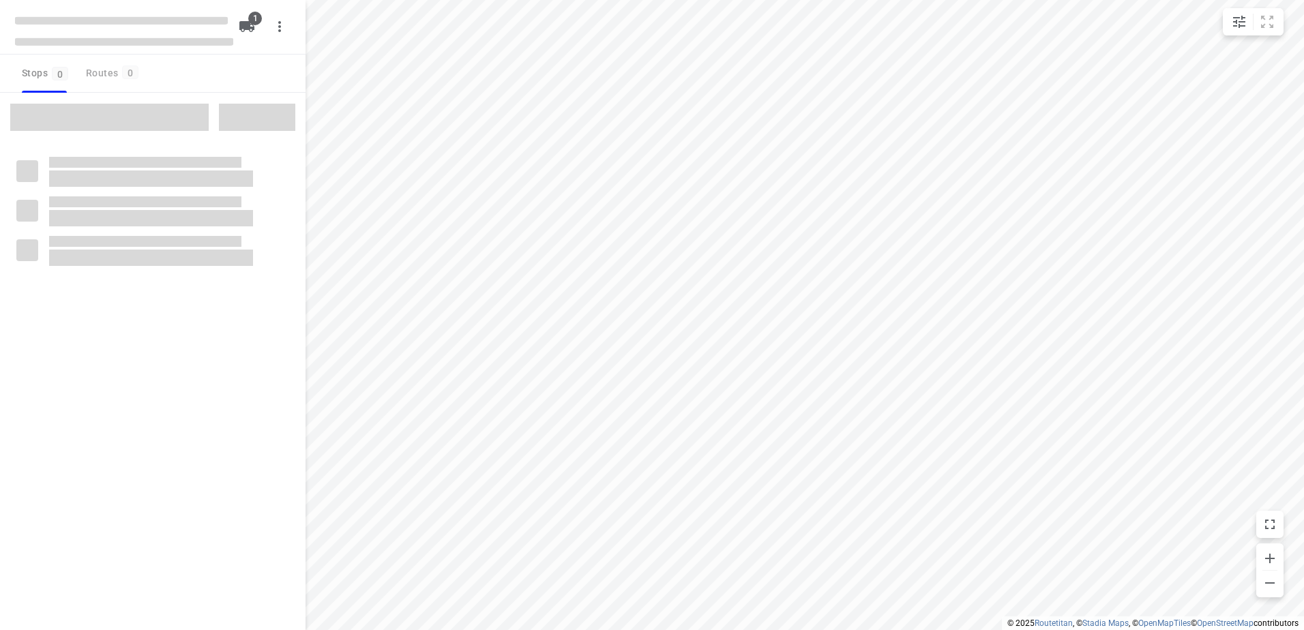
type input "distance"
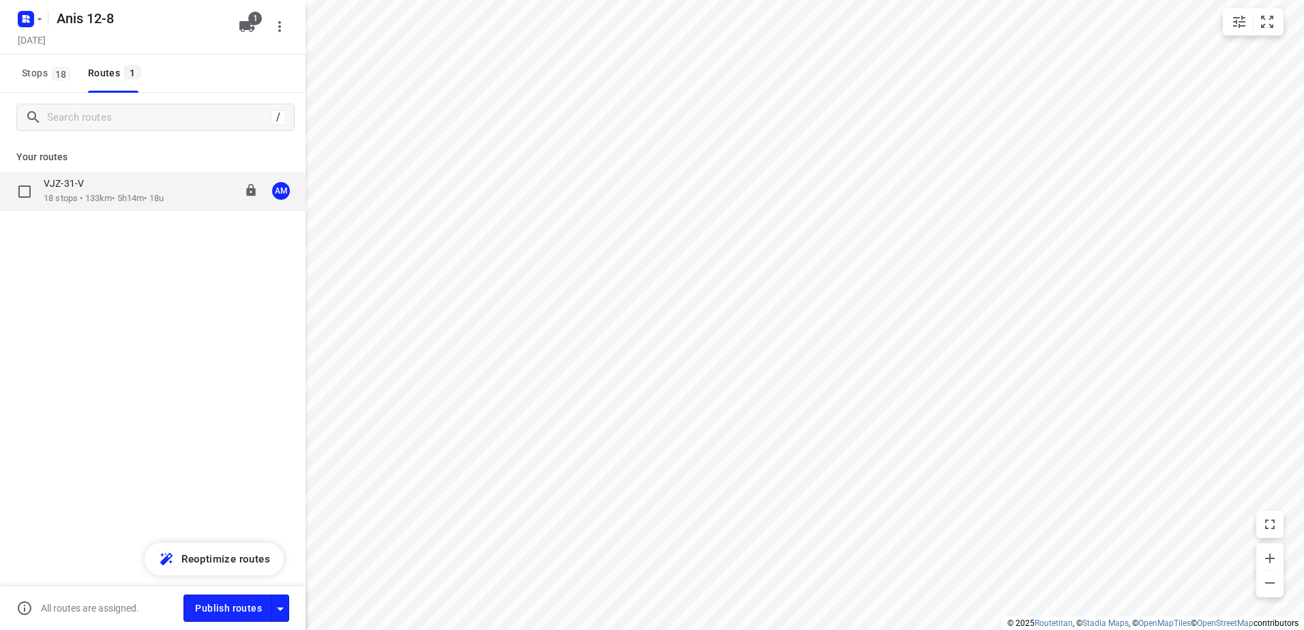
click at [79, 190] on p "VJZ-31-V" at bounding box center [68, 183] width 48 height 12
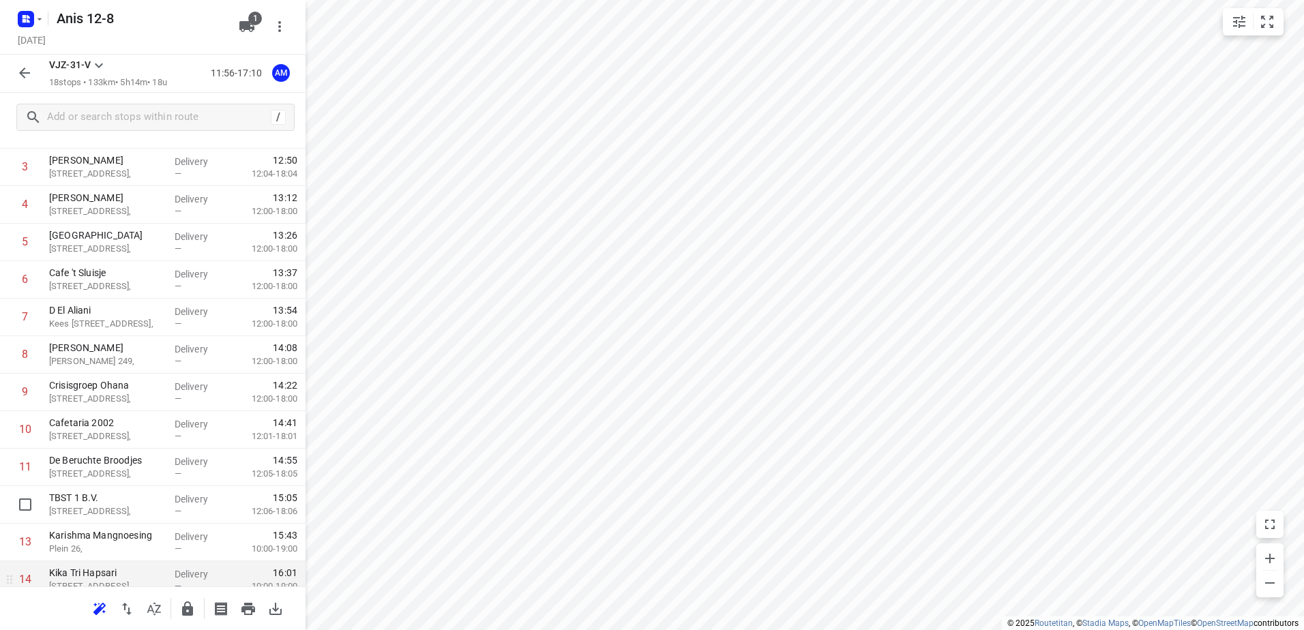
scroll to position [205, 0]
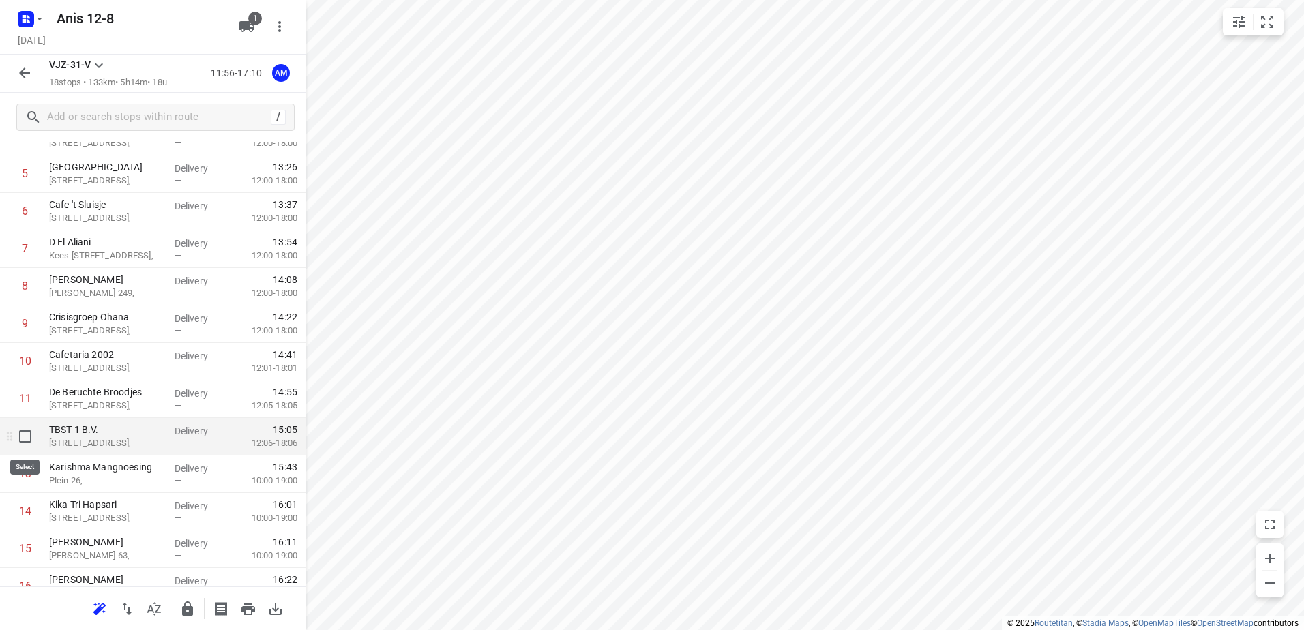
click at [27, 436] on input "checkbox" at bounding box center [25, 436] width 27 height 27
checkbox input "true"
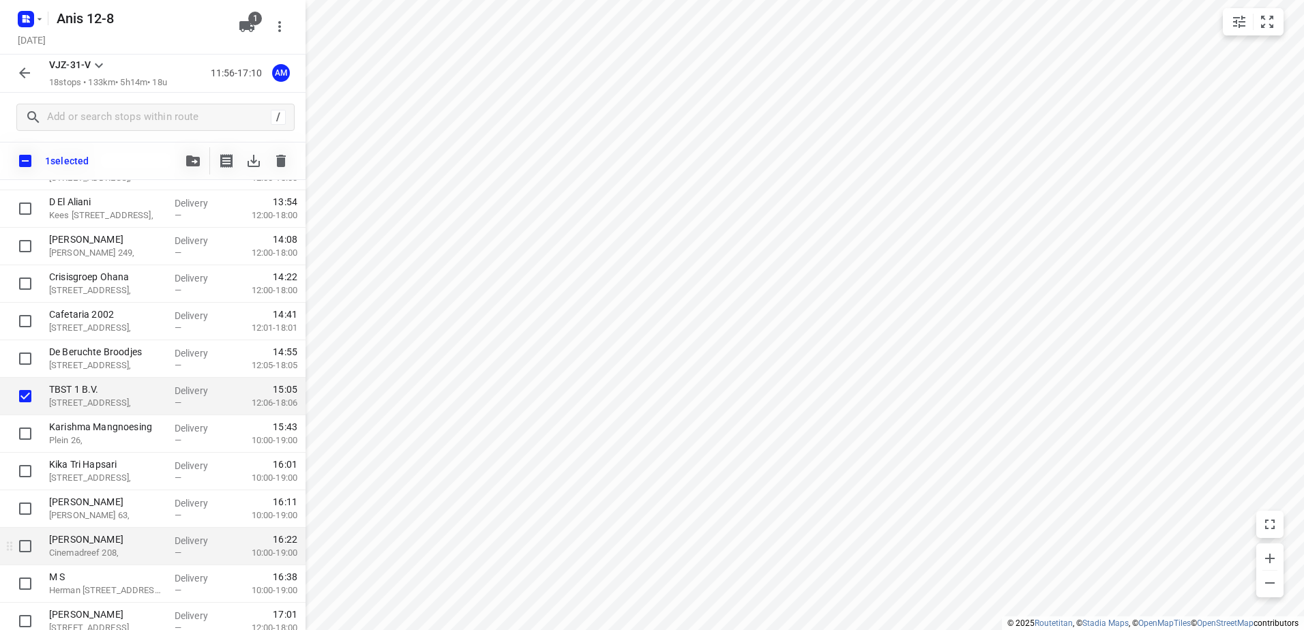
scroll to position [331, 0]
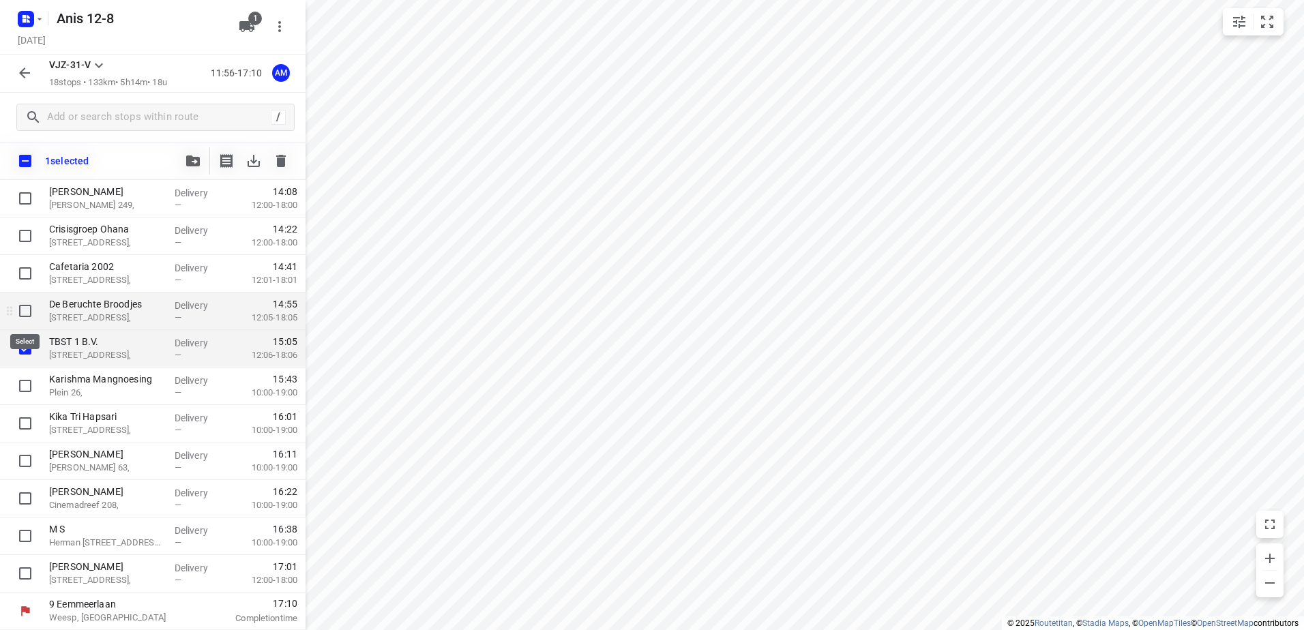
click at [28, 308] on input "checkbox" at bounding box center [25, 310] width 27 height 27
checkbox input "true"
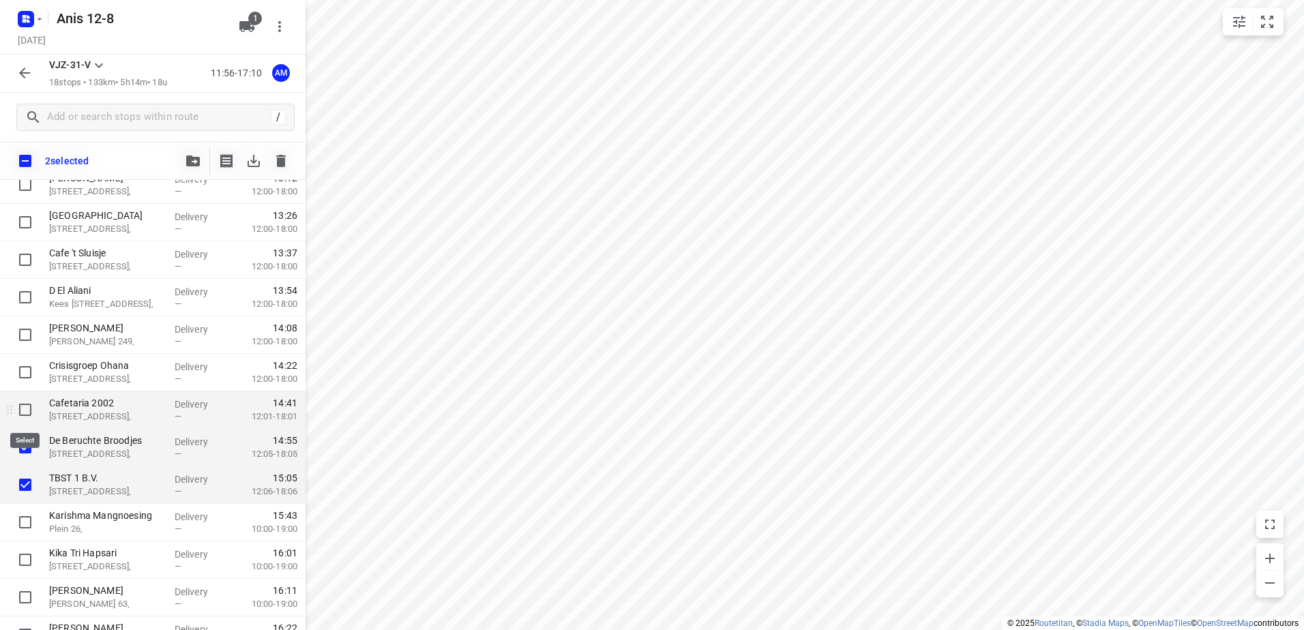
click at [24, 410] on input "checkbox" at bounding box center [25, 409] width 27 height 27
checkbox input "true"
click at [280, 159] on icon "button" at bounding box center [281, 161] width 10 height 12
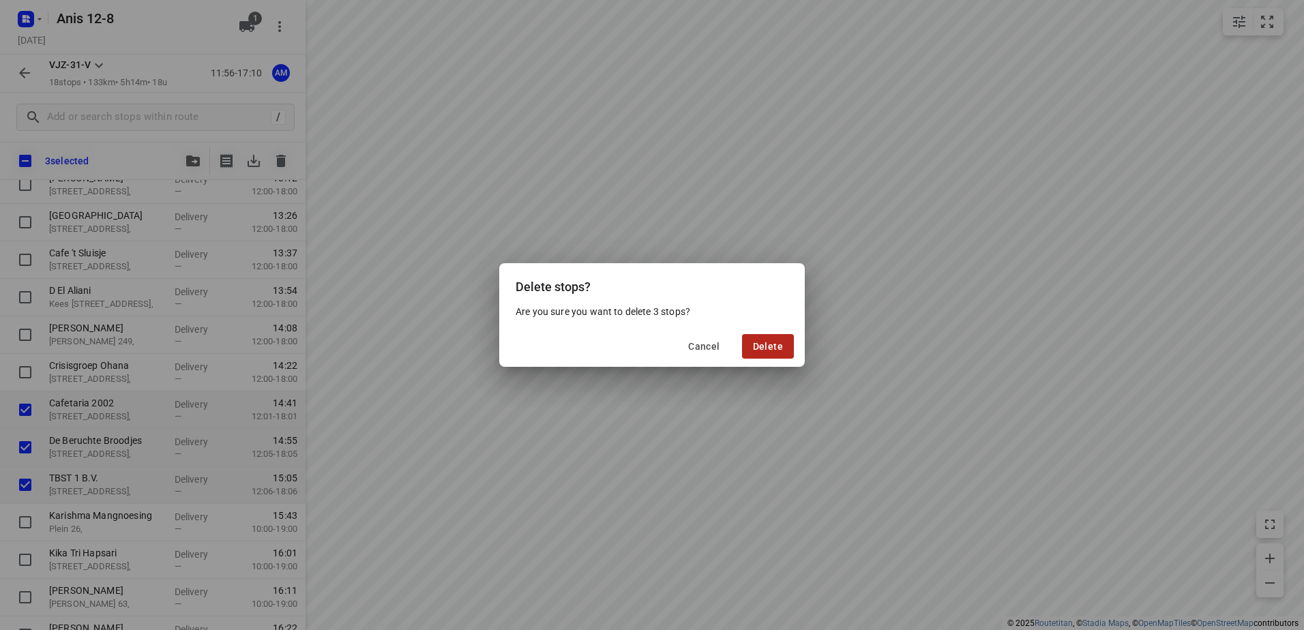
click at [765, 342] on span "Delete" at bounding box center [768, 346] width 30 height 11
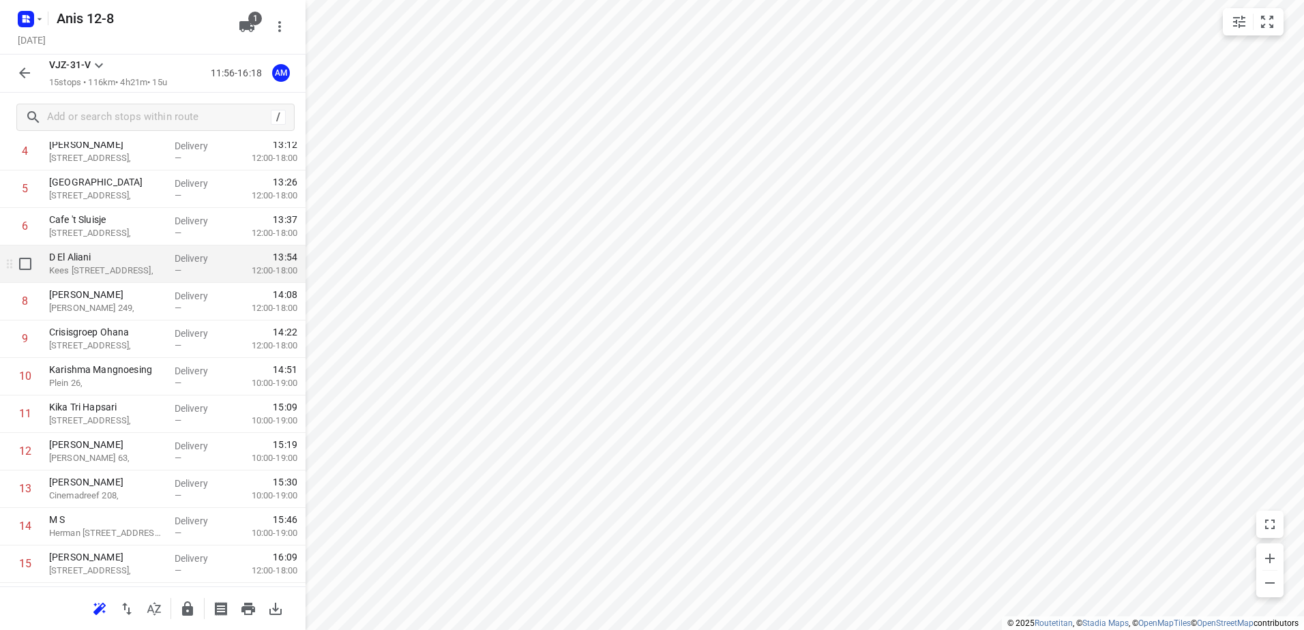
scroll to position [205, 0]
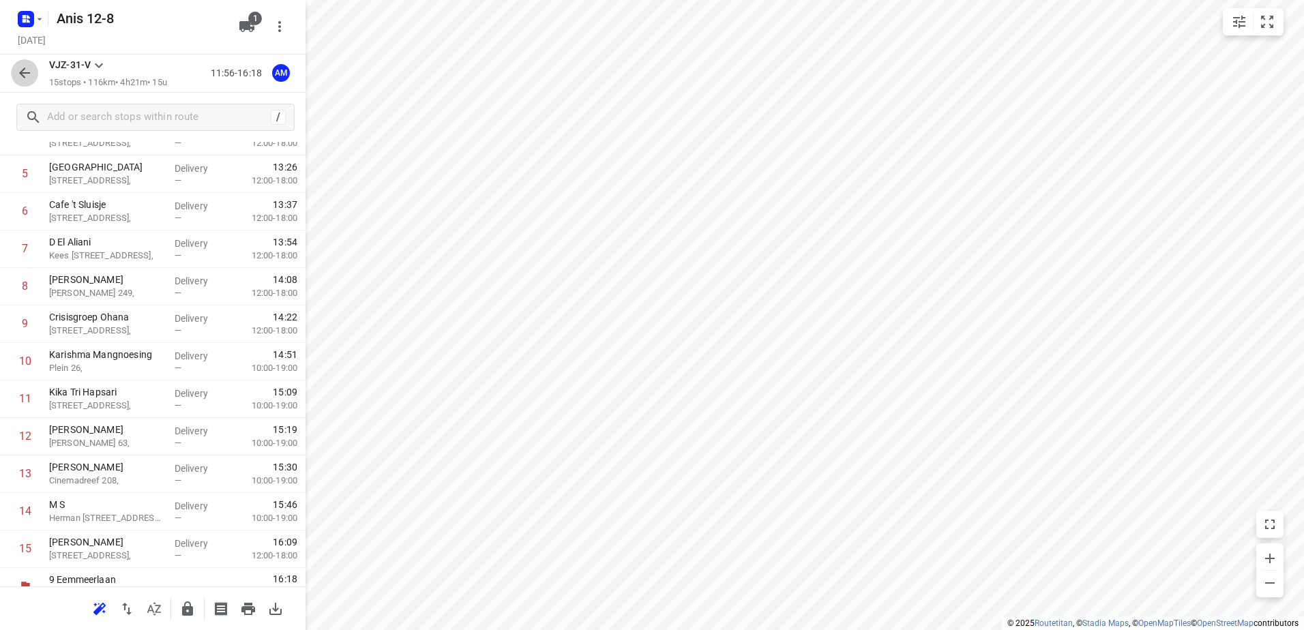
click at [25, 67] on icon "button" at bounding box center [24, 73] width 16 height 16
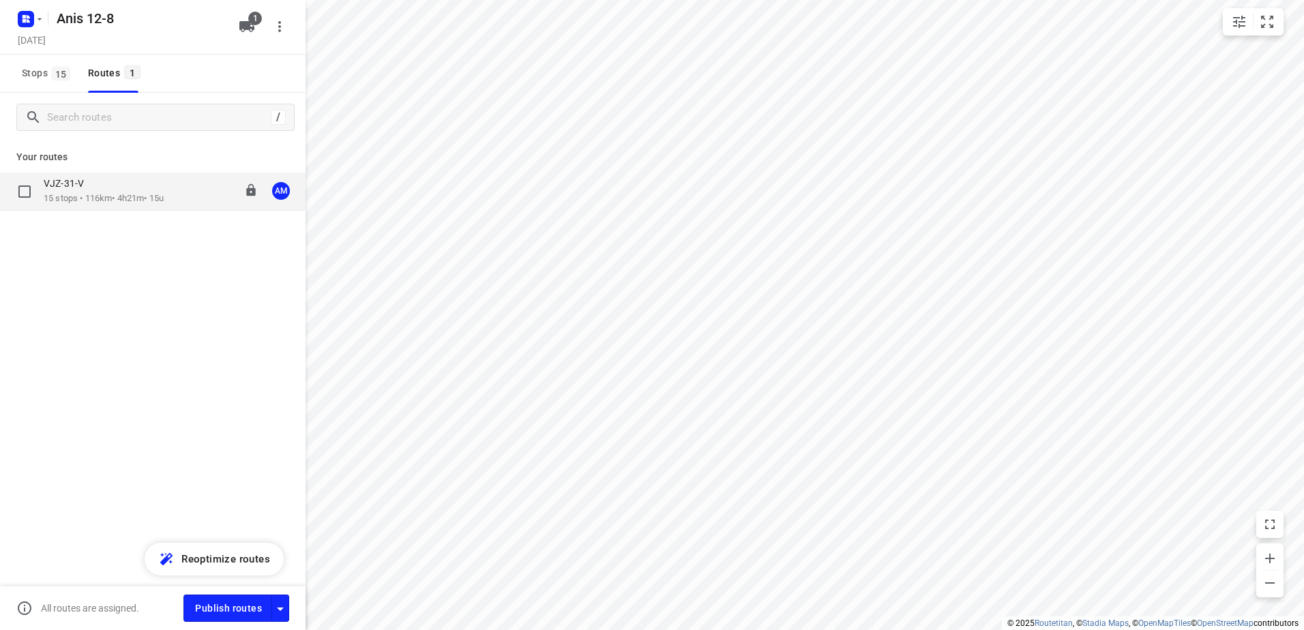
click at [109, 207] on div "VJZ-31-V 15 stops • 116km • 4h21m • 15u 11:56-16:18 AM" at bounding box center [153, 192] width 306 height 38
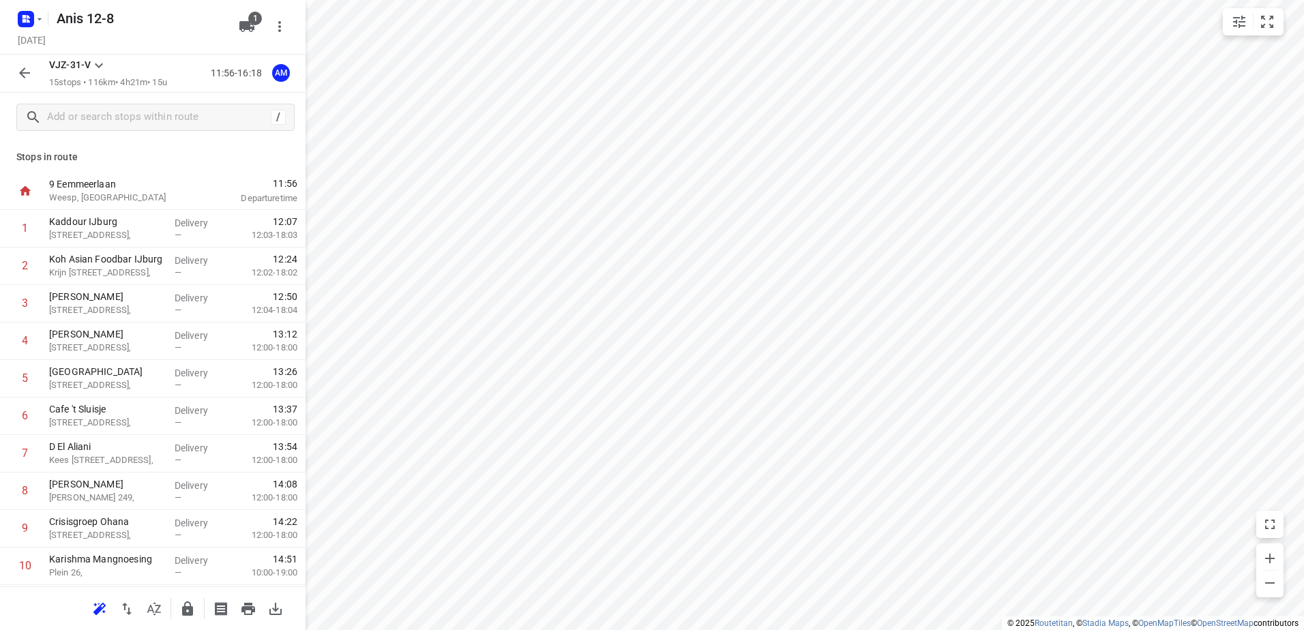
click at [23, 74] on icon "button" at bounding box center [24, 73] width 16 height 16
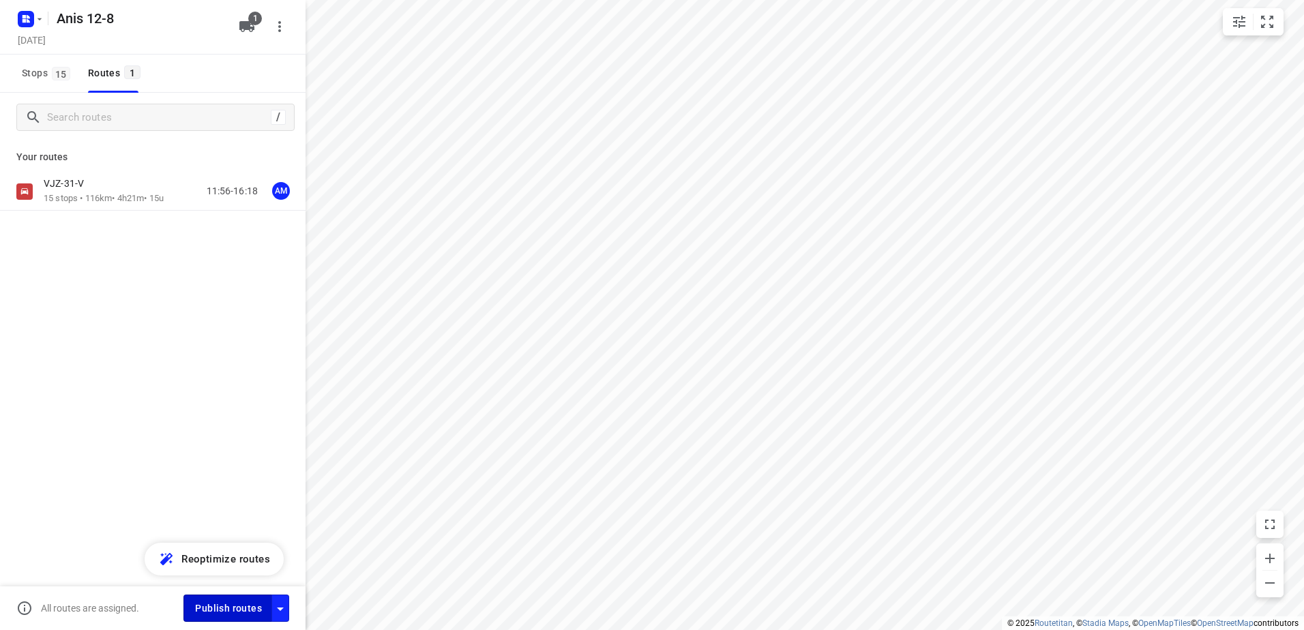
click at [250, 610] on span "Publish routes" at bounding box center [228, 608] width 67 height 17
click at [38, 19] on icon "button" at bounding box center [39, 19] width 11 height 11
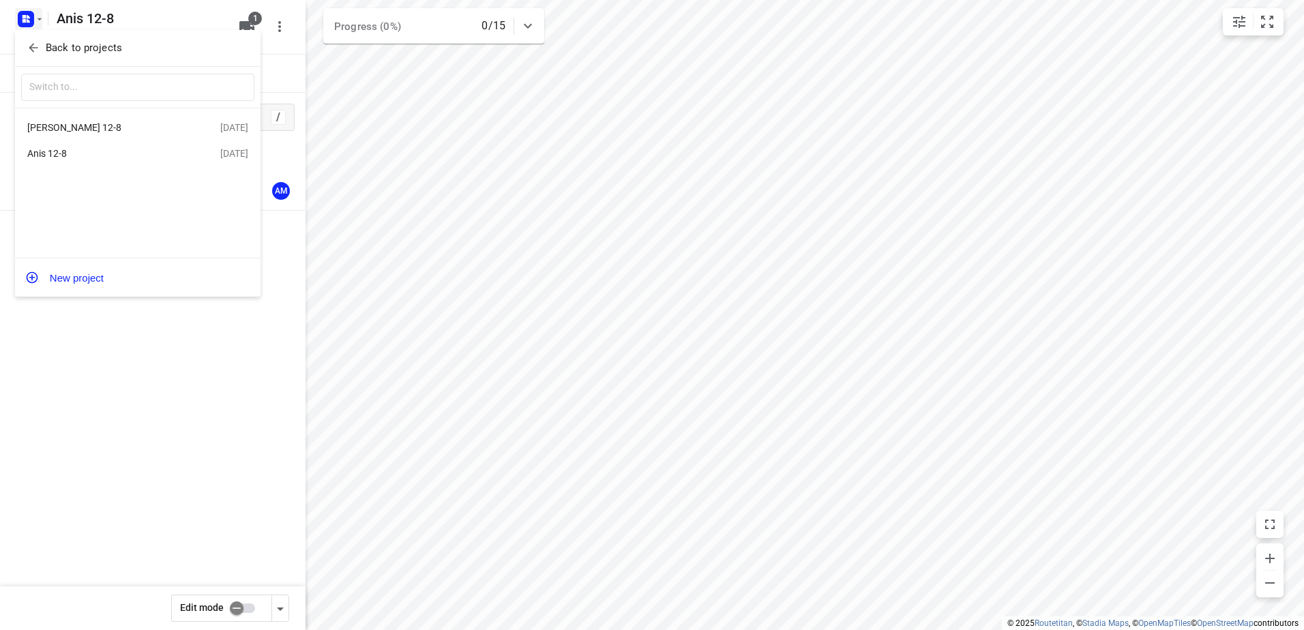
click at [50, 117] on div "[PERSON_NAME] 12-8 [DATE]" at bounding box center [138, 127] width 246 height 27
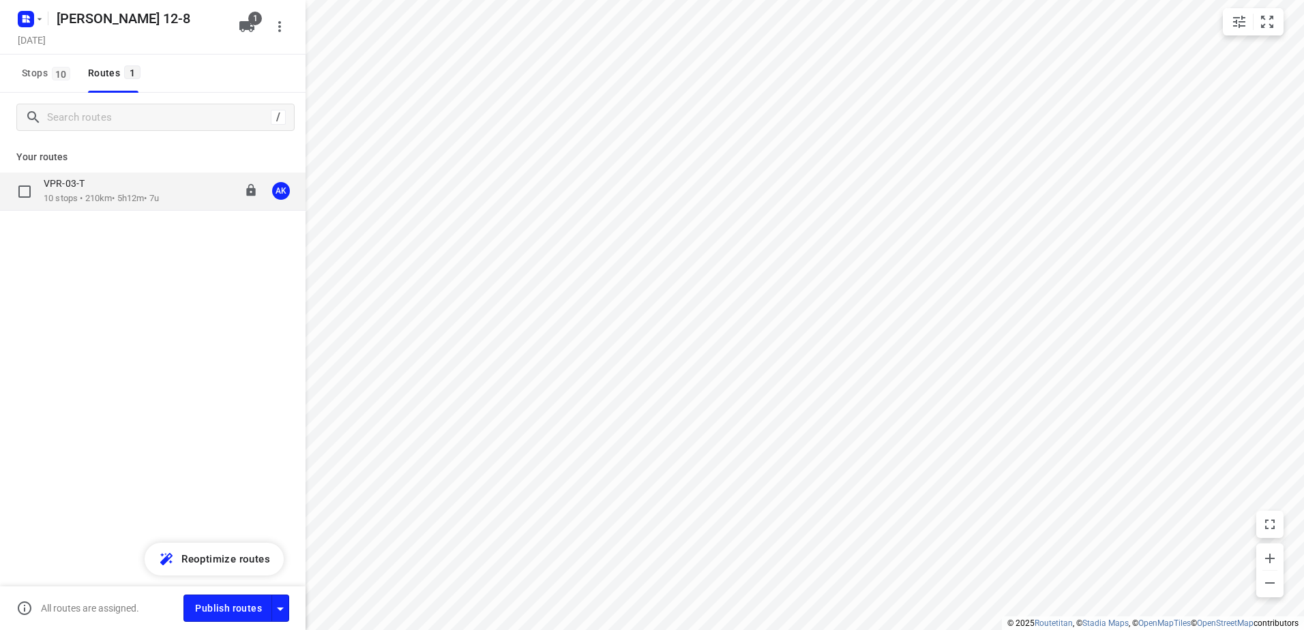
click at [63, 195] on p "10 stops • 210km • 5h12m • 7u" at bounding box center [101, 198] width 115 height 13
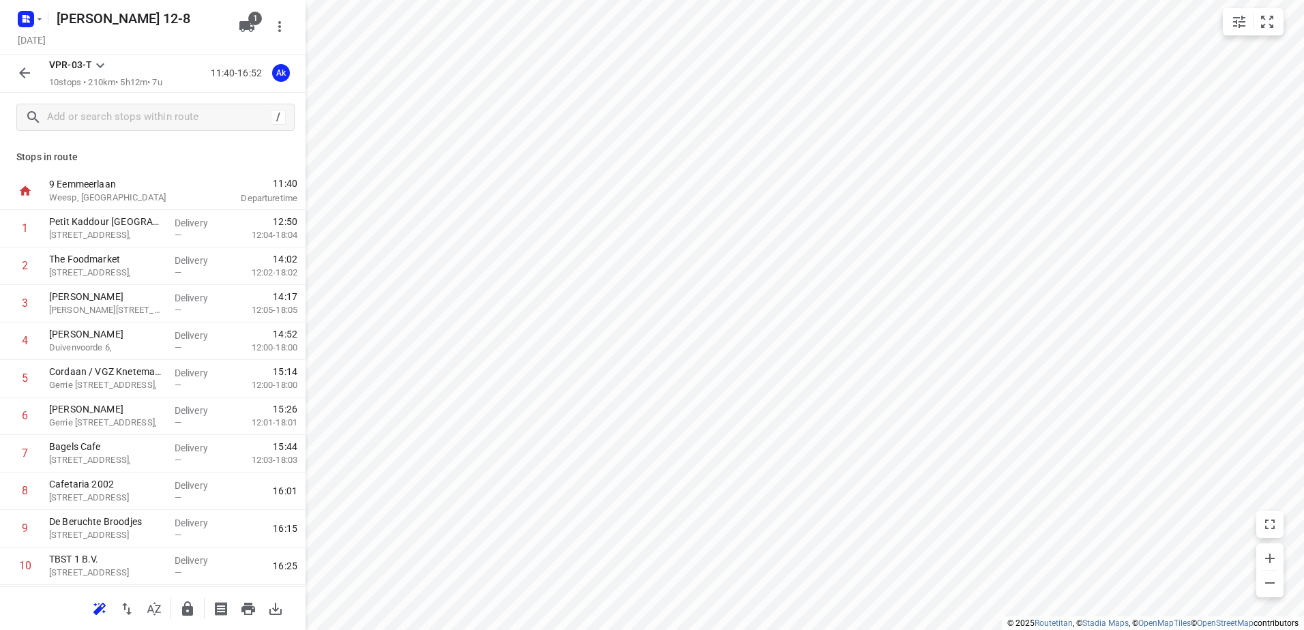
click at [18, 70] on icon "button" at bounding box center [24, 73] width 16 height 16
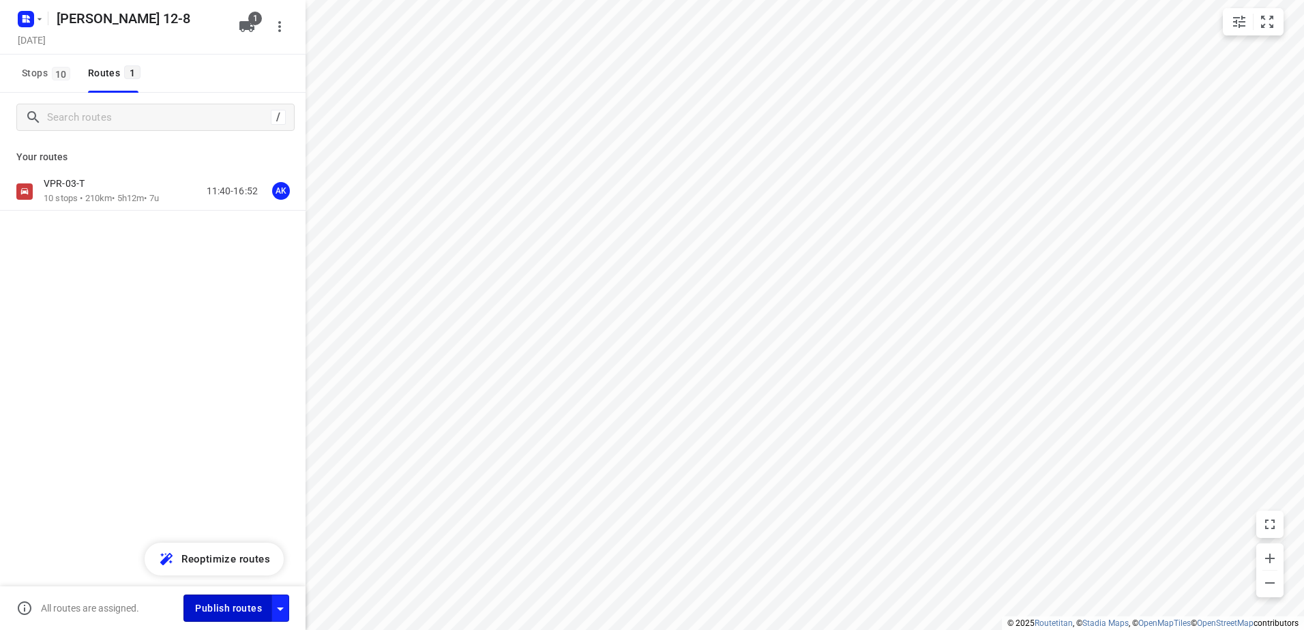
click at [235, 608] on span "Publish routes" at bounding box center [228, 608] width 67 height 17
click at [42, 23] on icon "button" at bounding box center [39, 19] width 11 height 11
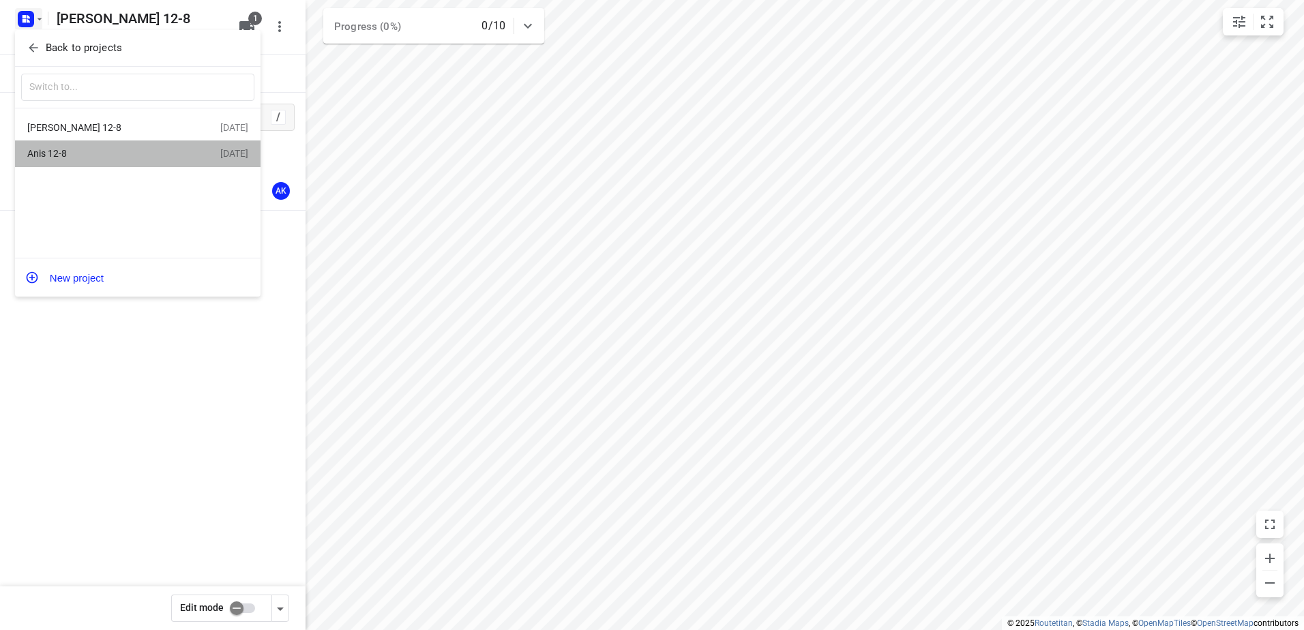
click at [69, 149] on div "Anis 12-8" at bounding box center [105, 153] width 157 height 11
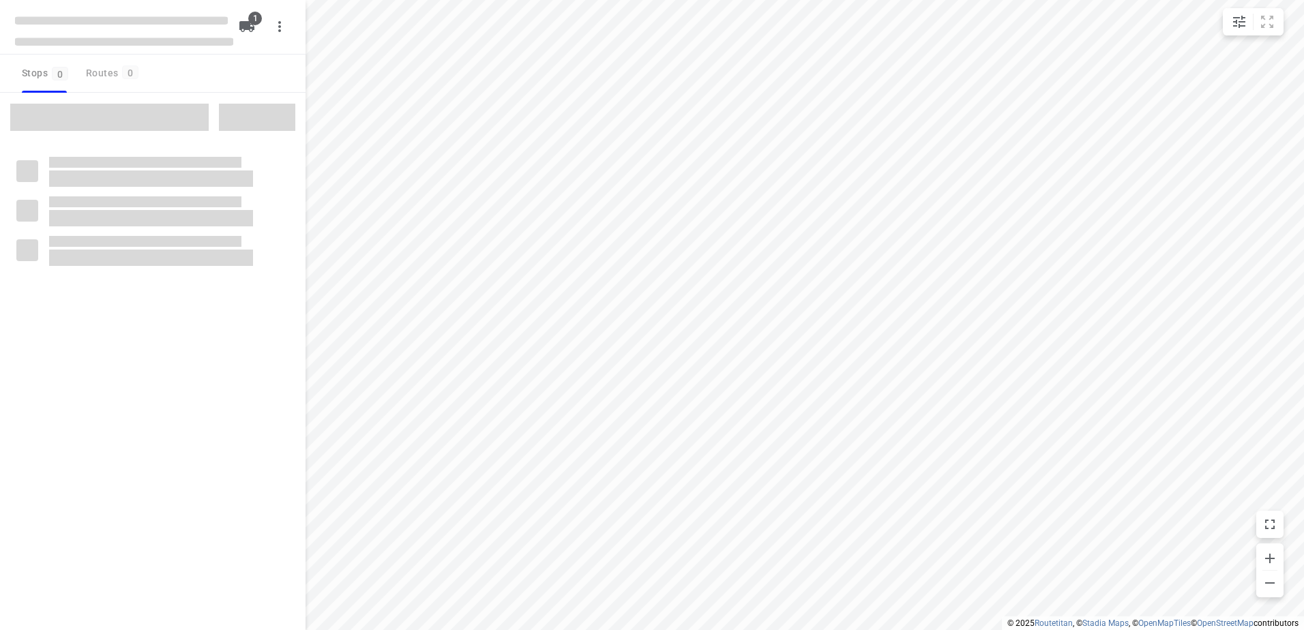
type input "distance"
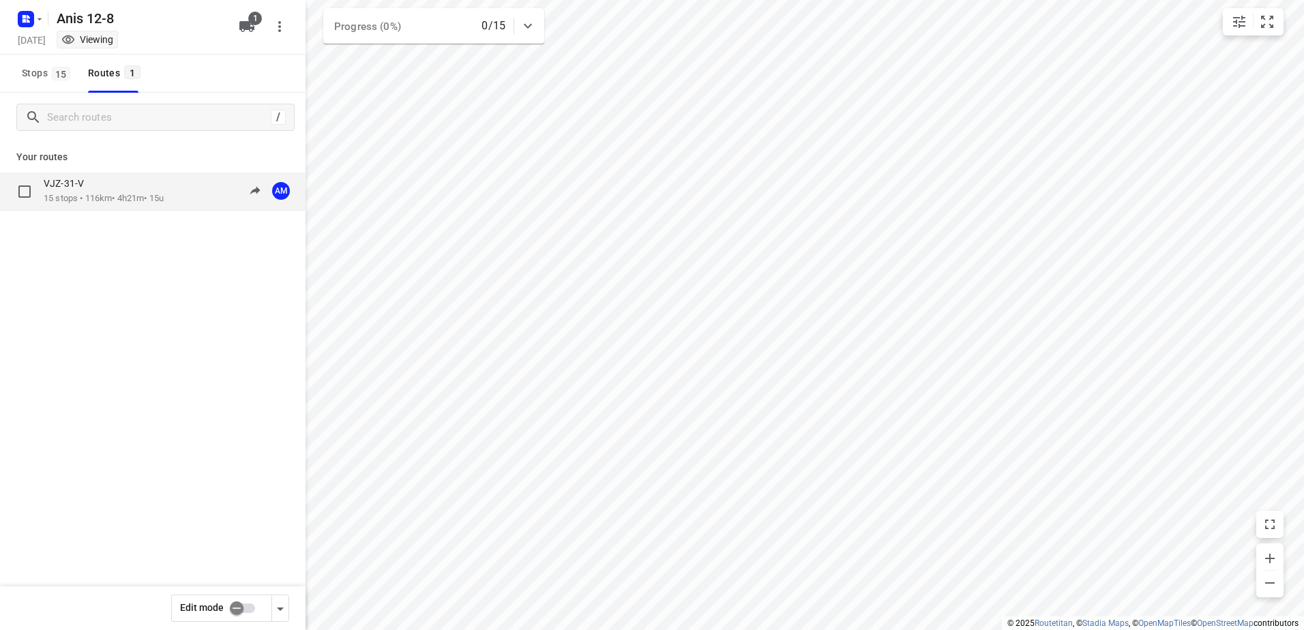
click at [85, 190] on p "VJZ-31-V" at bounding box center [68, 183] width 48 height 12
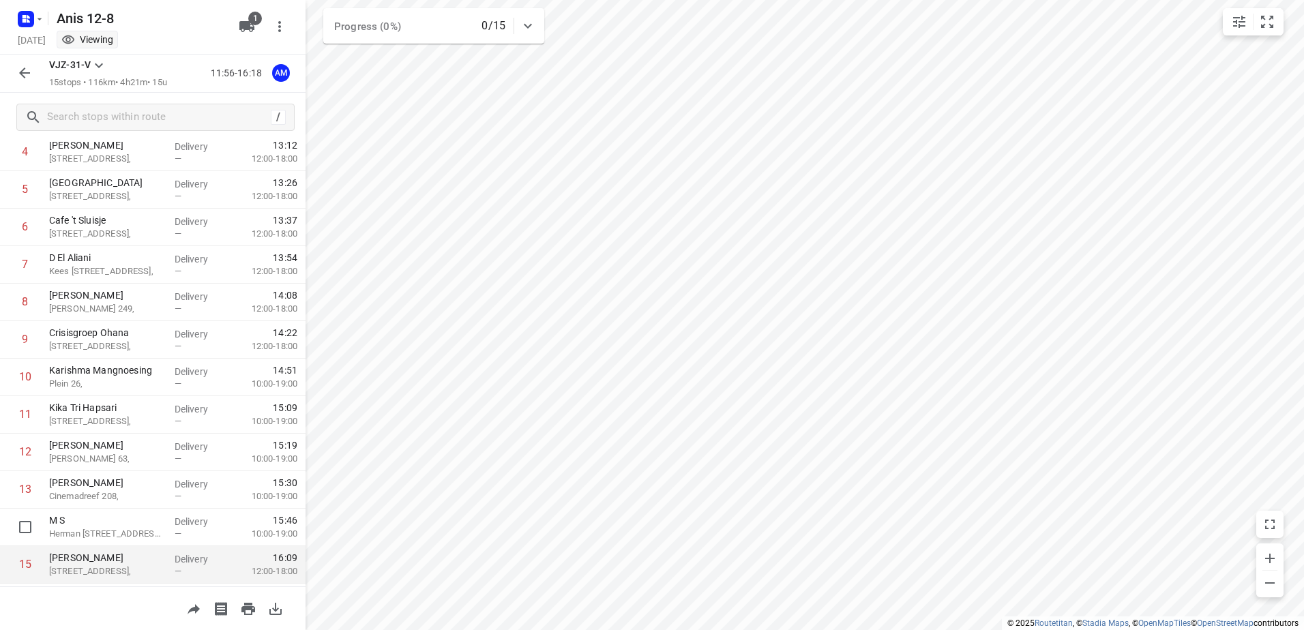
scroll to position [224, 0]
